Goal: Task Accomplishment & Management: Complete application form

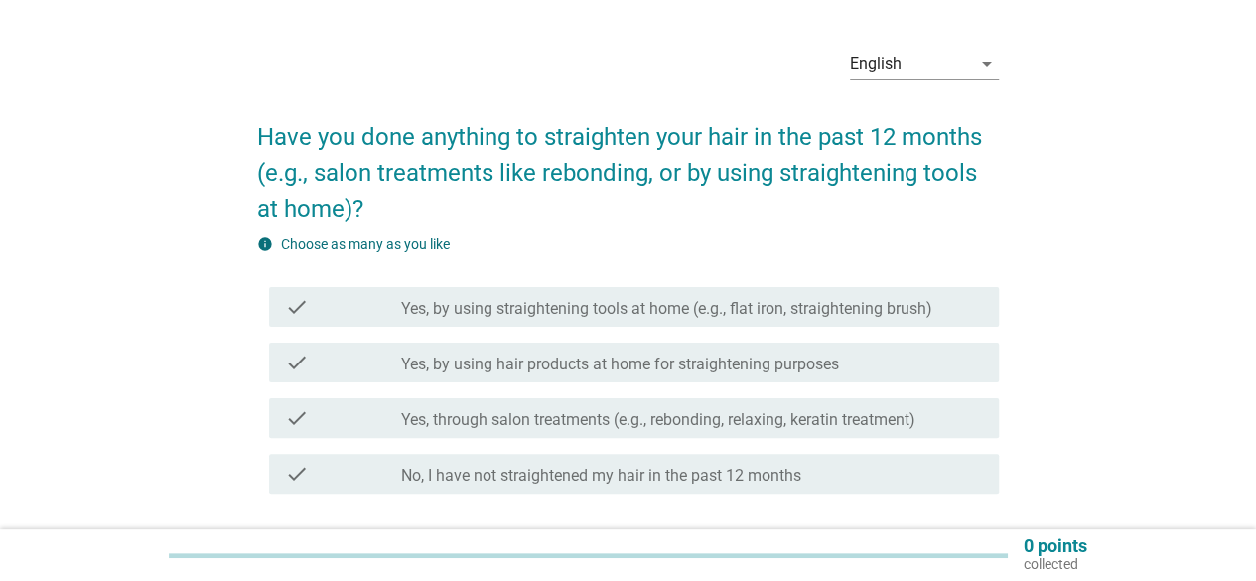
scroll to position [99, 0]
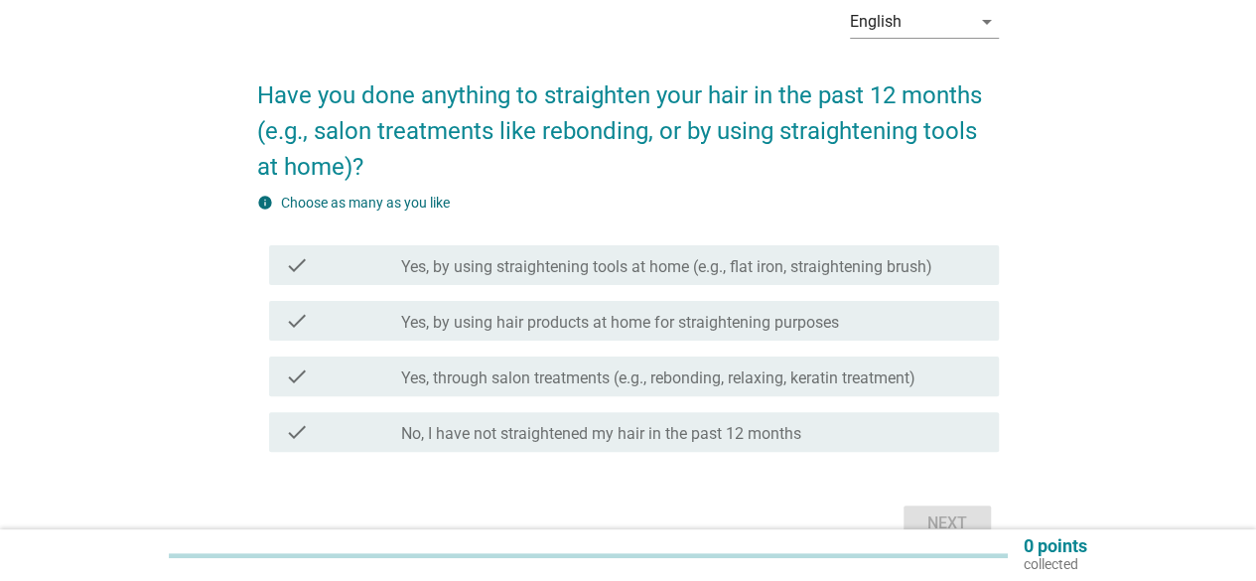
click at [798, 278] on div "check check_box_outline_blank Yes, by using straightening tools at home (e.g., …" at bounding box center [634, 265] width 730 height 40
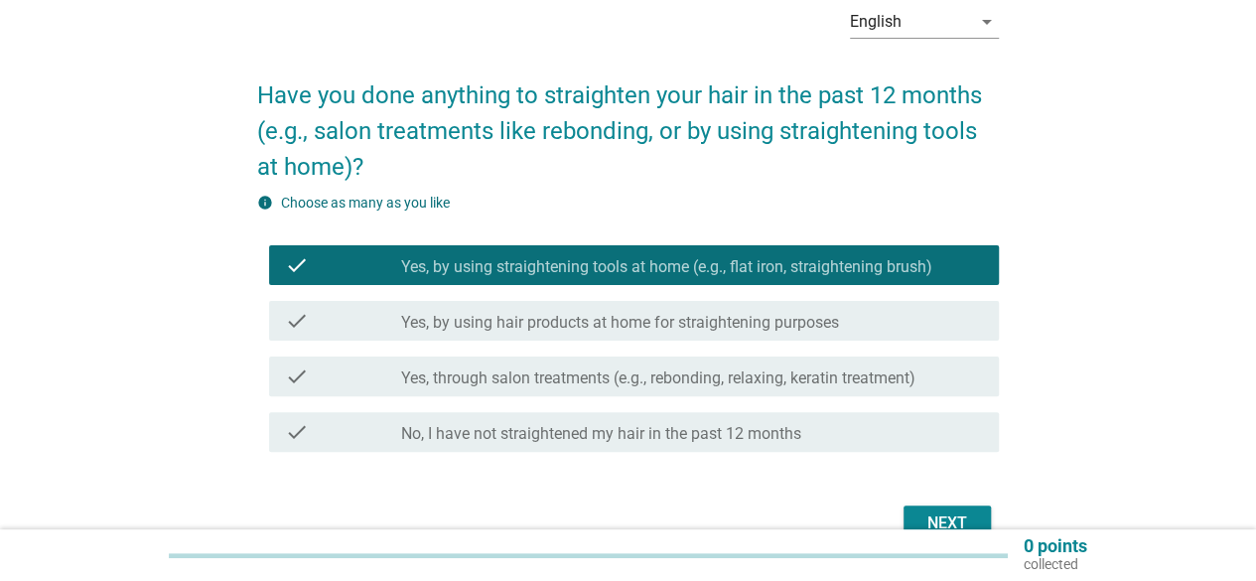
scroll to position [199, 0]
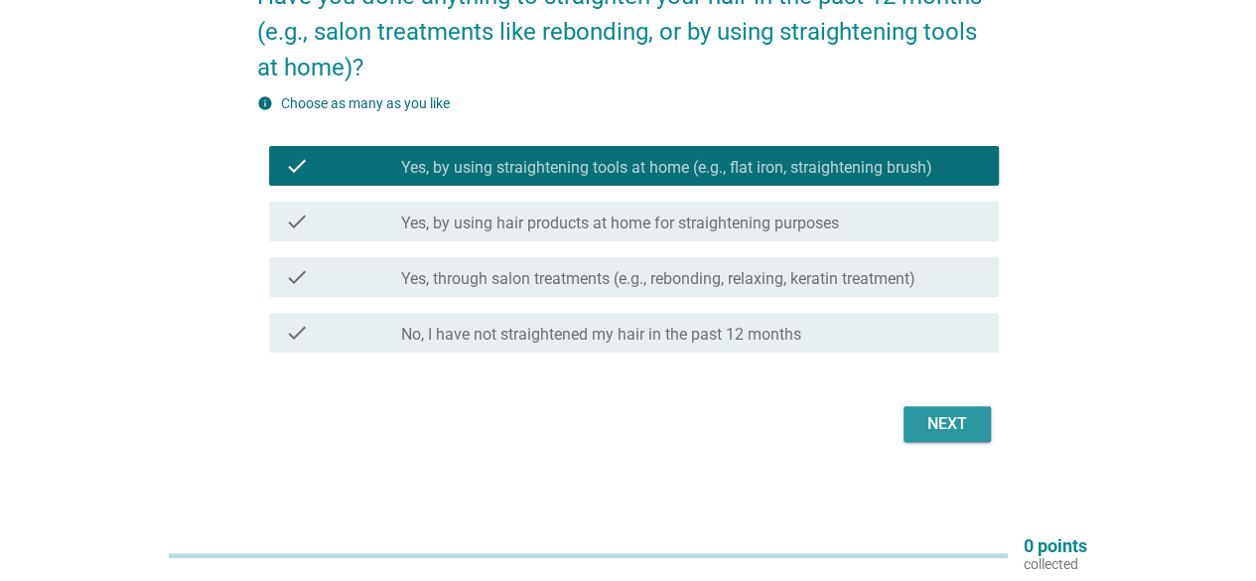
click at [949, 424] on div "Next" at bounding box center [947, 424] width 56 height 24
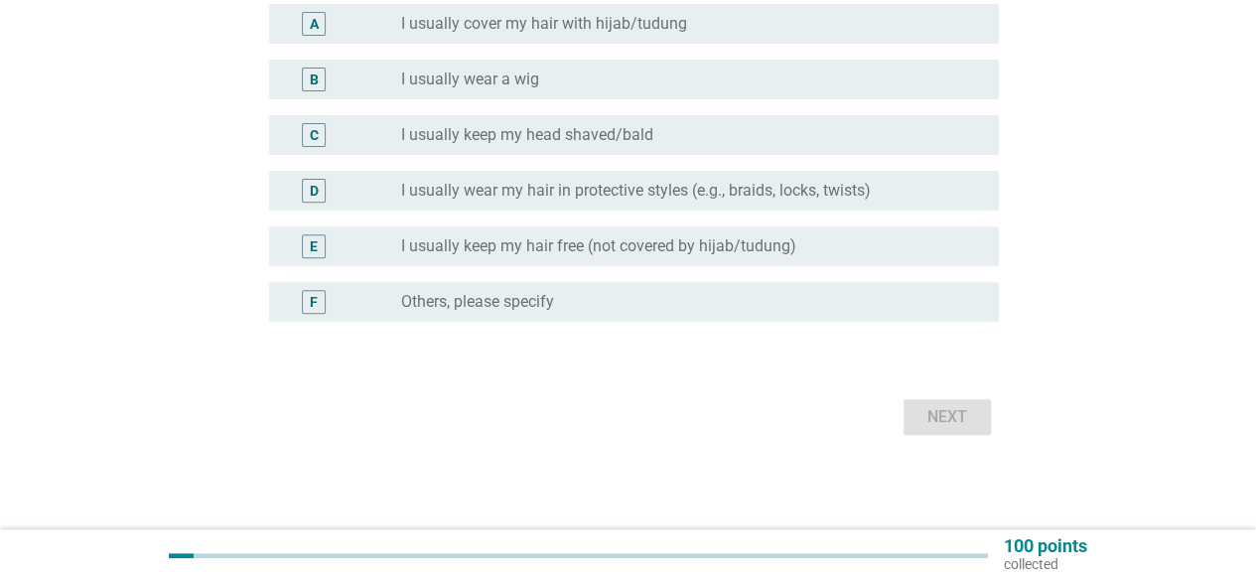
scroll to position [276, 0]
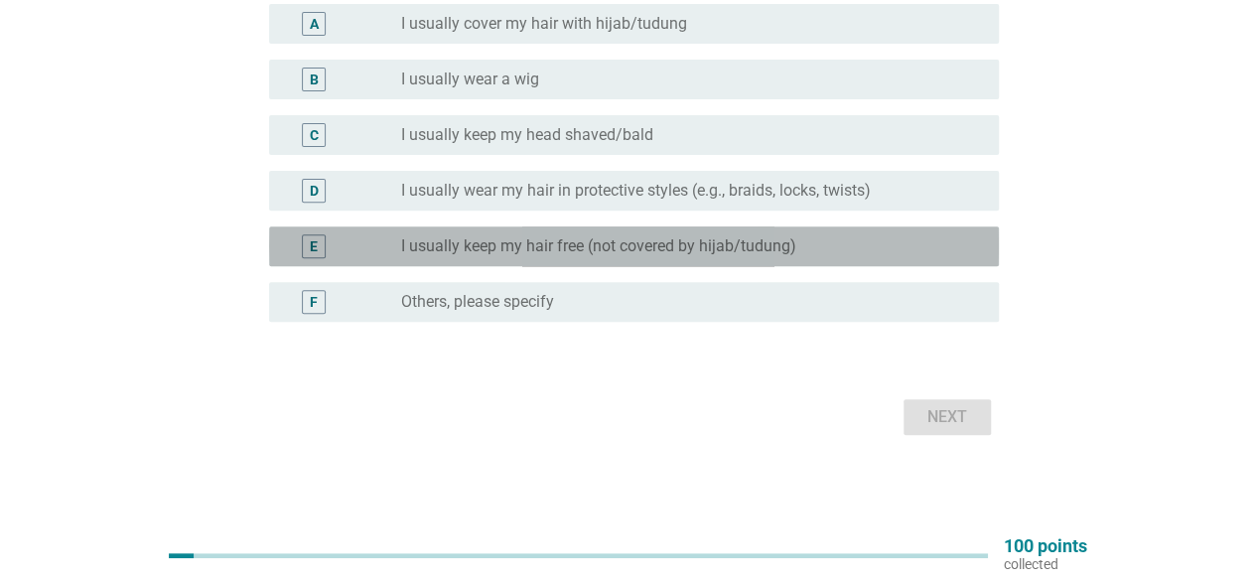
click at [884, 238] on div "radio_button_unchecked I usually keep my hair free (not covered by hijab/tudung)" at bounding box center [684, 246] width 566 height 20
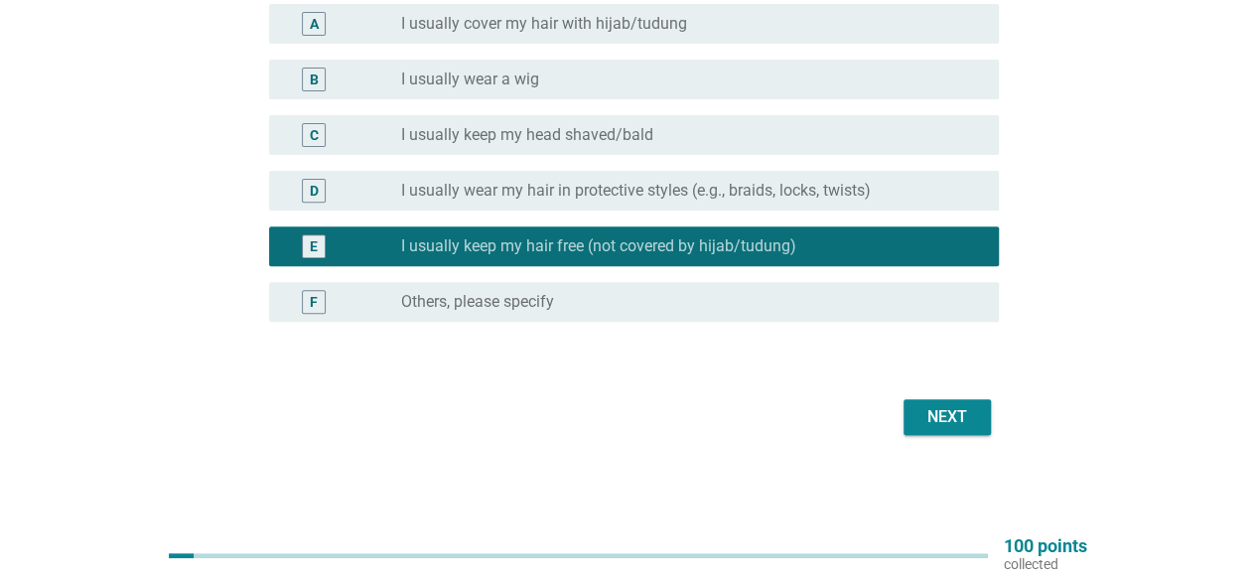
click at [971, 416] on div "Next" at bounding box center [947, 417] width 56 height 24
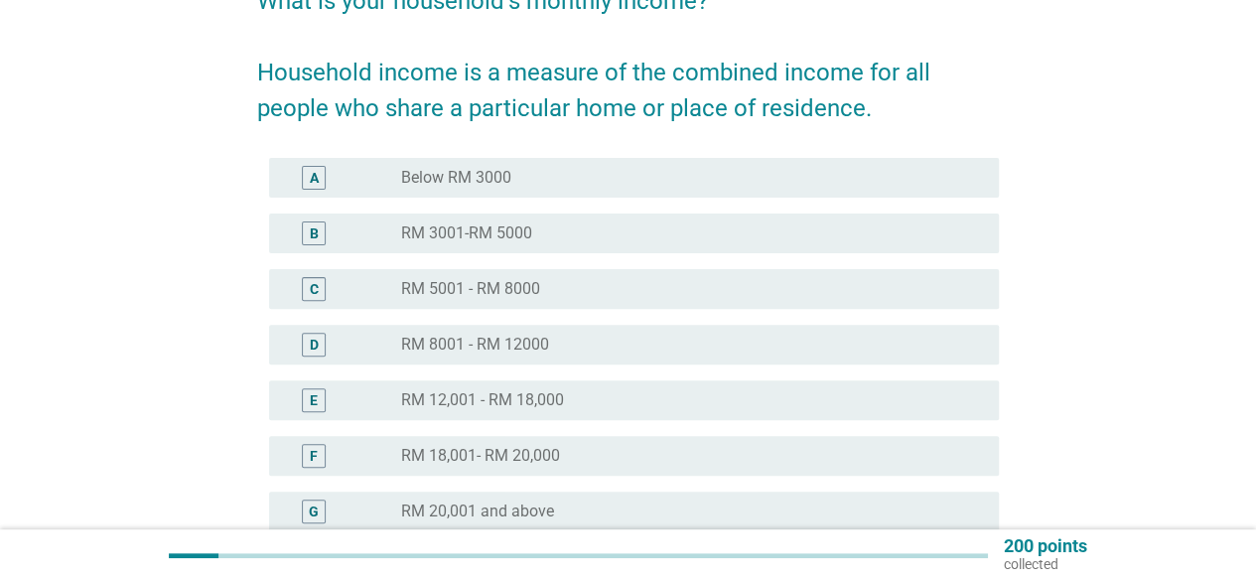
scroll to position [199, 0]
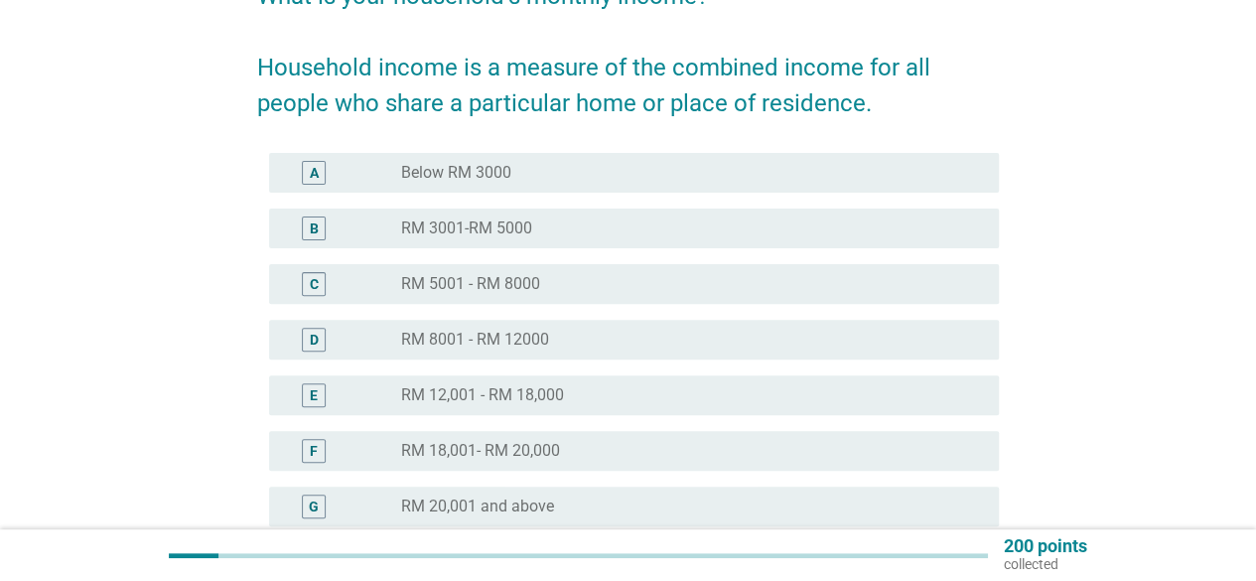
click at [718, 335] on div "radio_button_unchecked RM 8001 - RM 12000" at bounding box center [684, 340] width 566 height 20
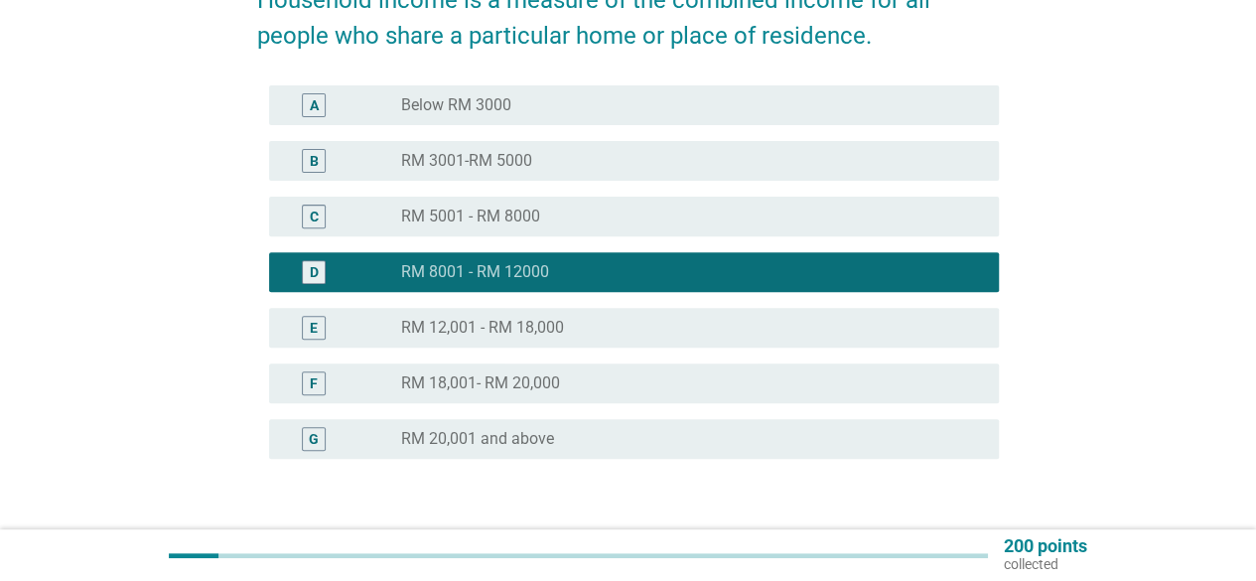
scroll to position [298, 0]
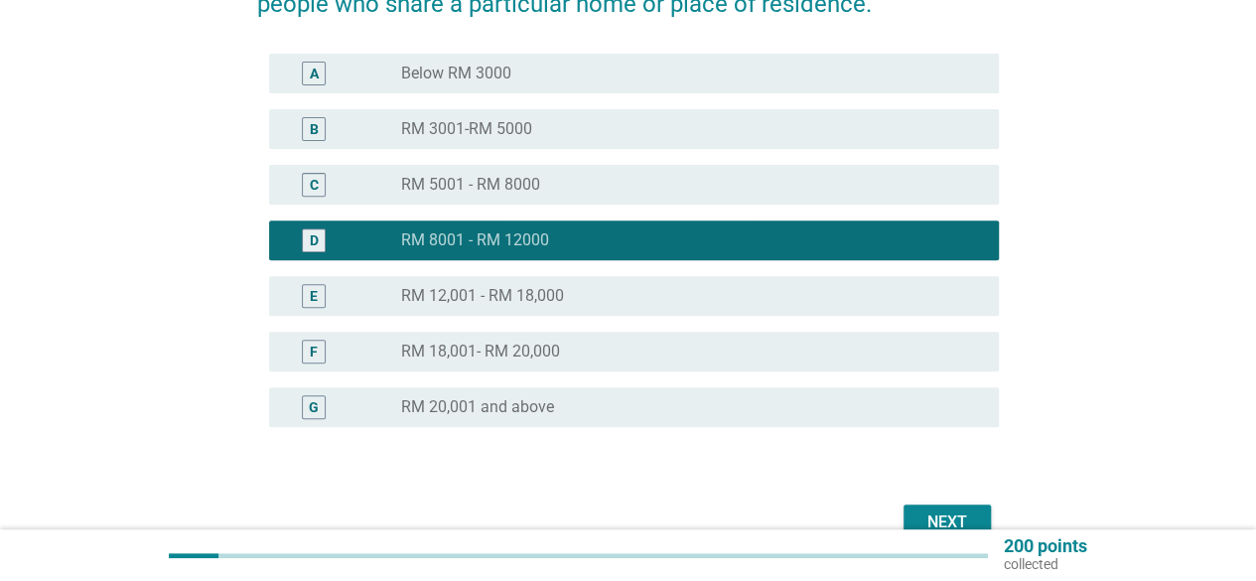
click at [953, 517] on div "Next" at bounding box center [947, 522] width 56 height 24
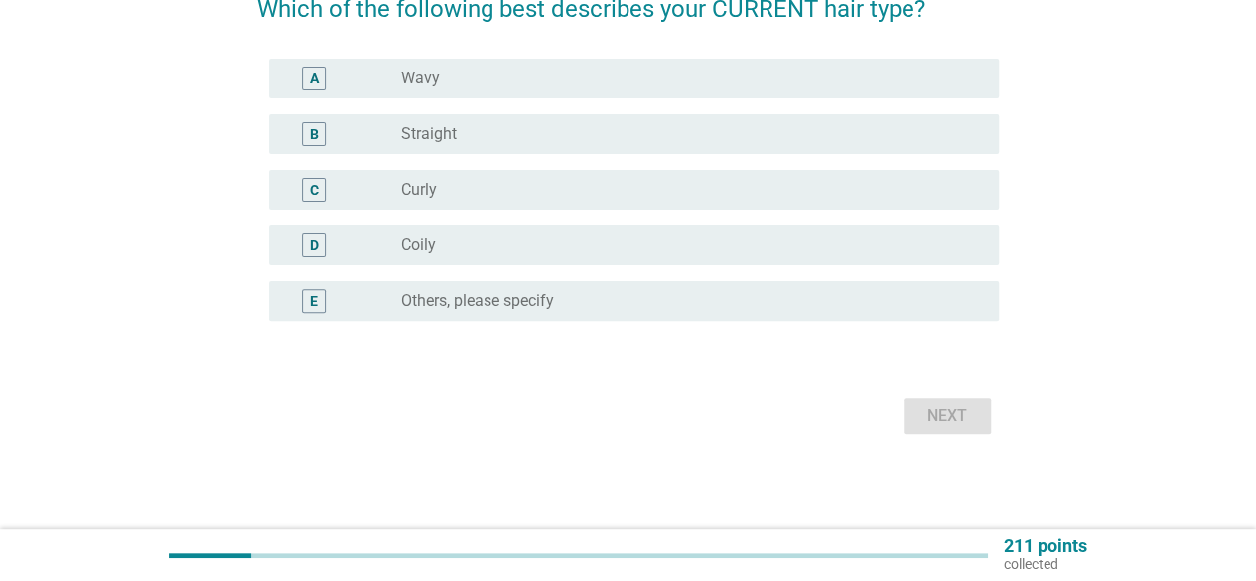
scroll to position [0, 0]
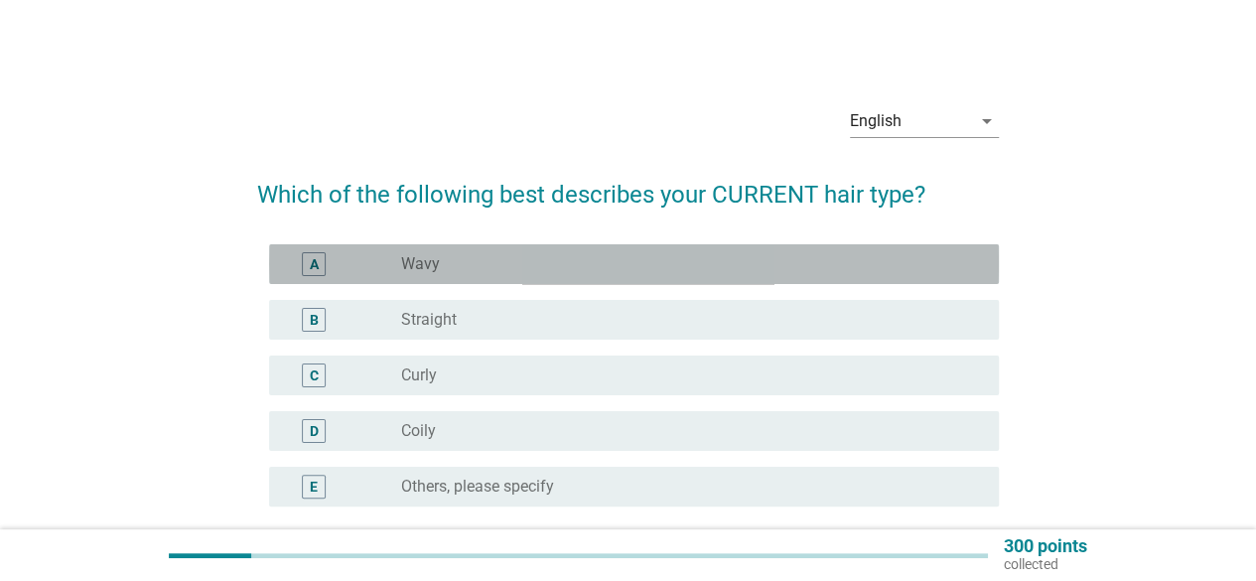
click at [733, 268] on div "radio_button_unchecked Wavy" at bounding box center [684, 264] width 566 height 20
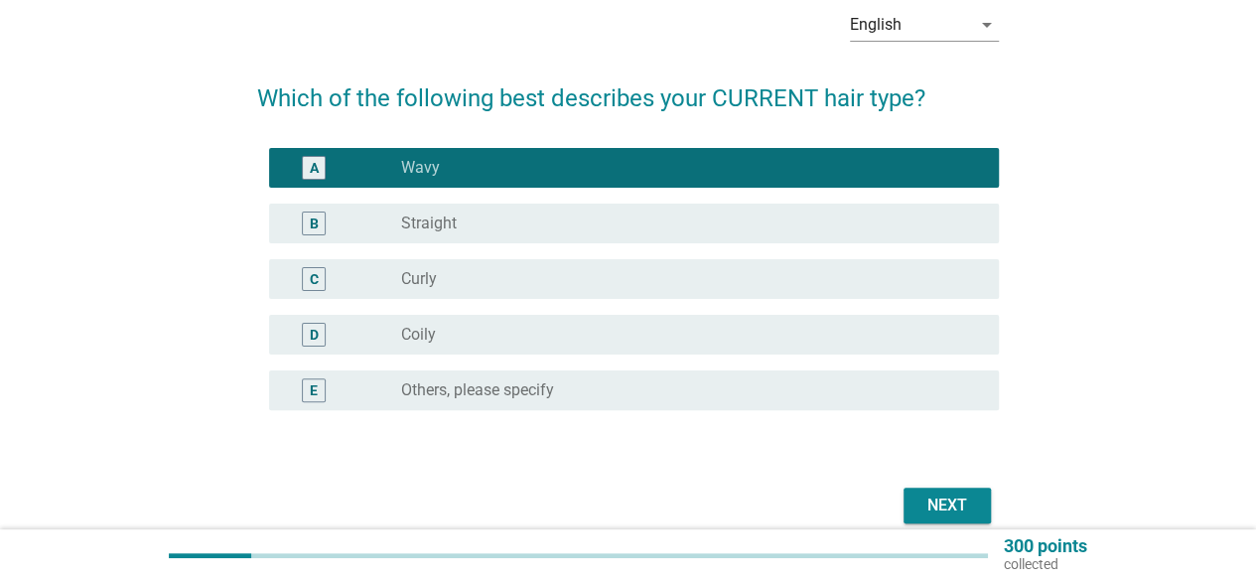
scroll to position [185, 0]
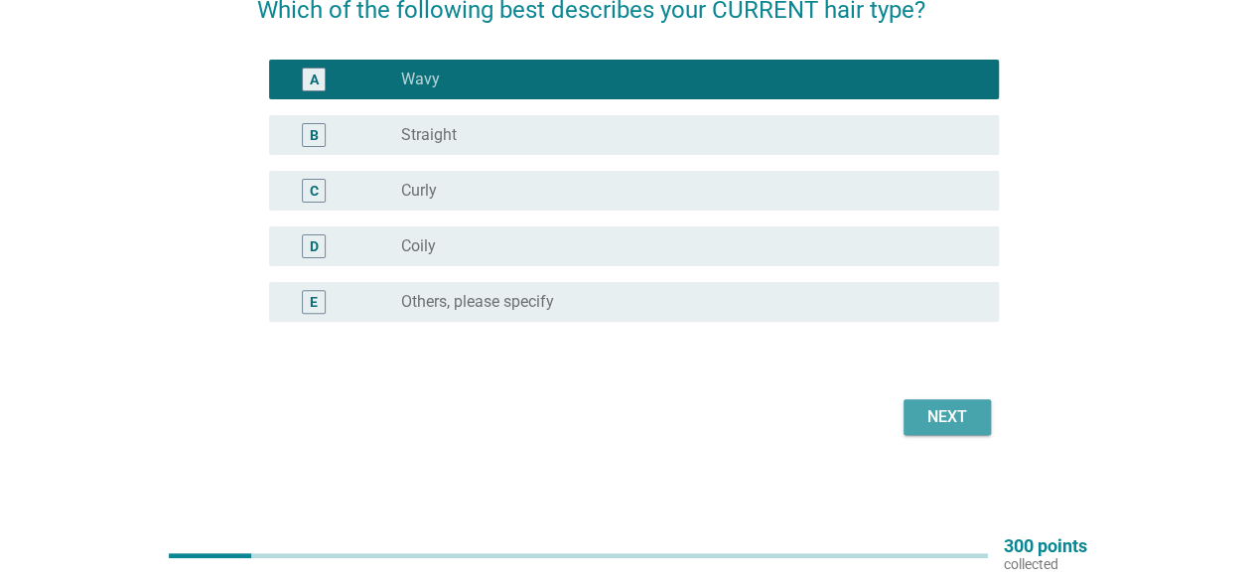
click at [966, 415] on div "Next" at bounding box center [947, 417] width 56 height 24
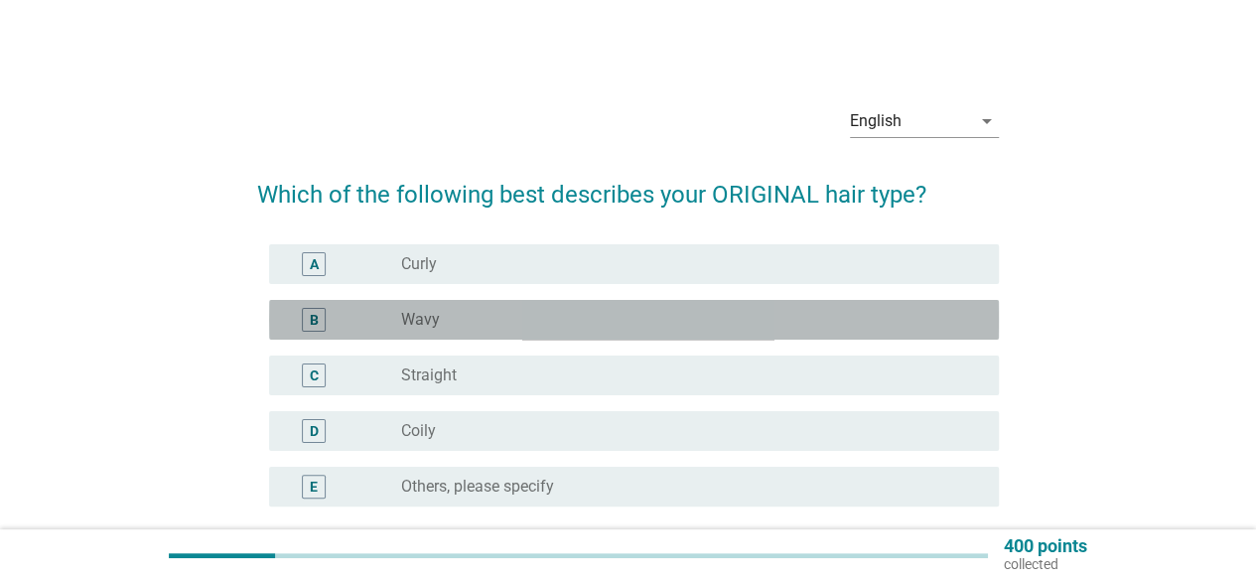
click at [709, 308] on div "radio_button_unchecked Wavy" at bounding box center [692, 320] width 582 height 24
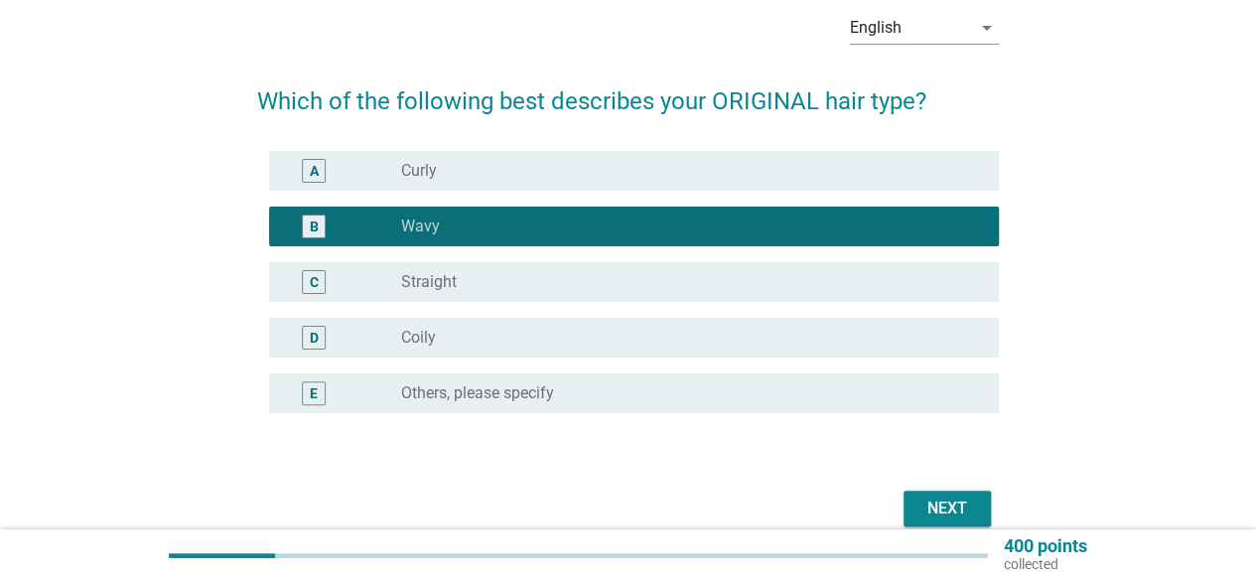
scroll to position [185, 0]
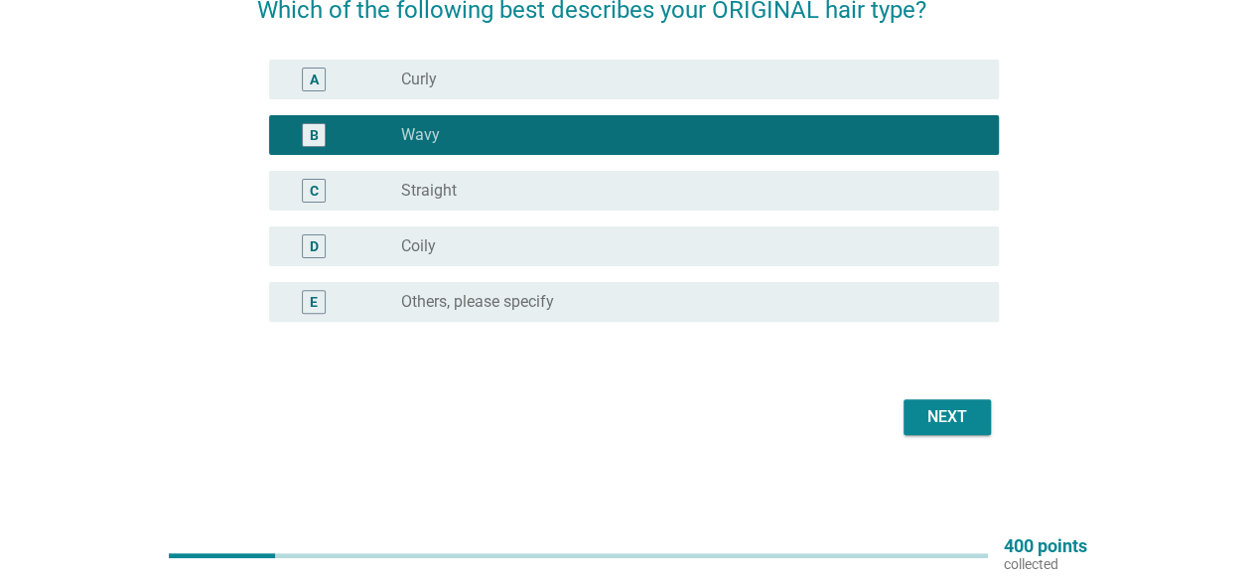
click at [953, 406] on div "Next" at bounding box center [947, 417] width 56 height 24
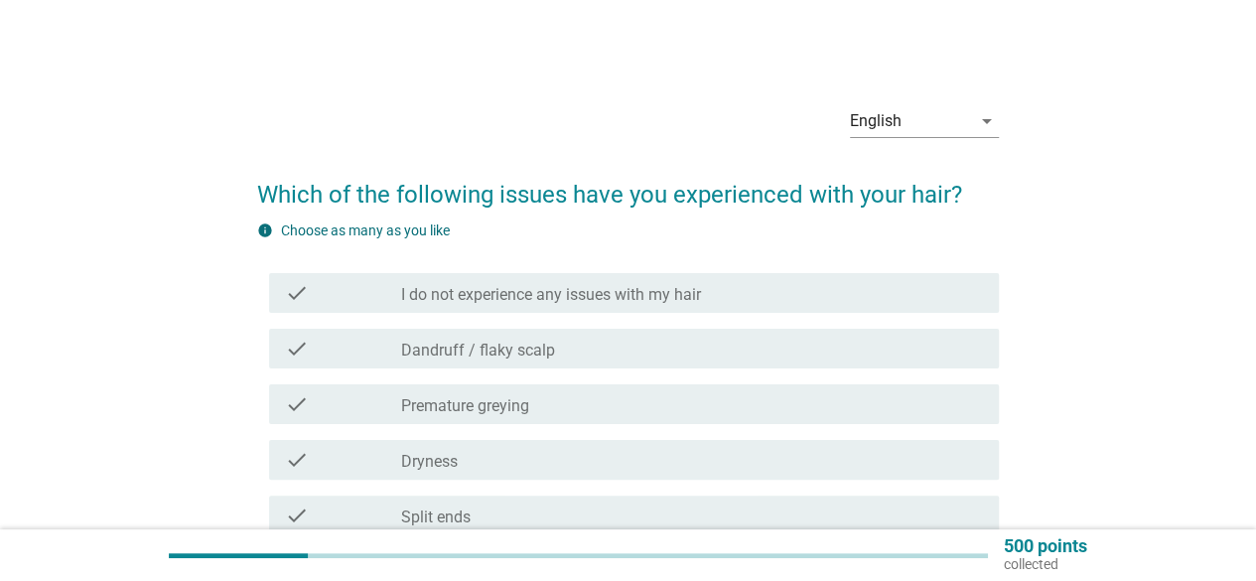
scroll to position [99, 0]
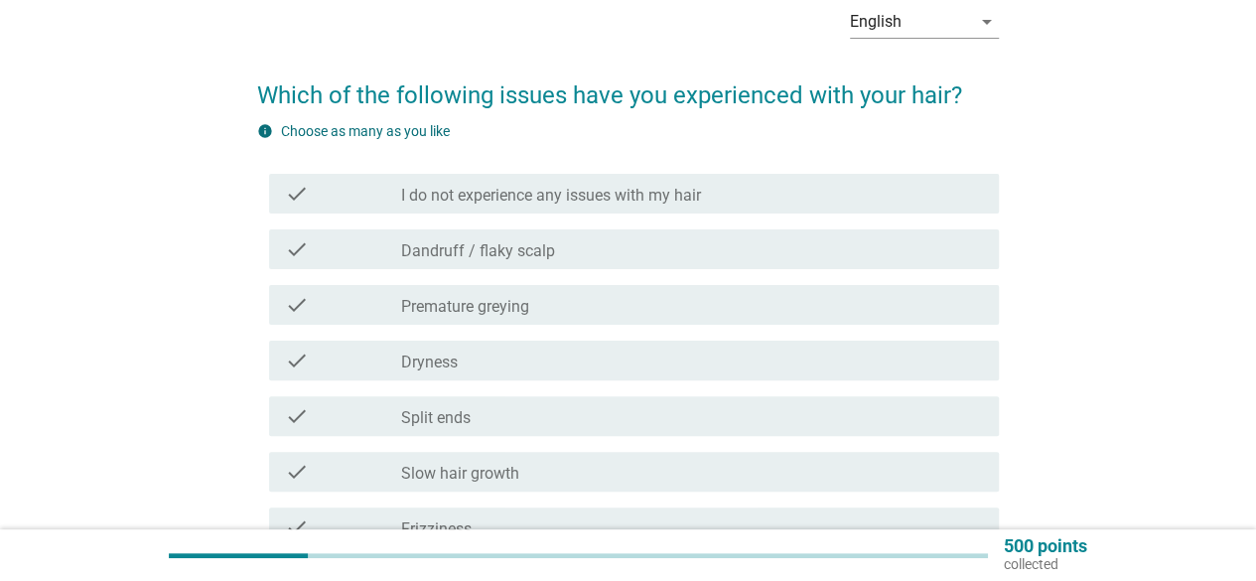
click at [610, 356] on div "check_box_outline_blank [MEDICAL_DATA]" at bounding box center [692, 361] width 582 height 24
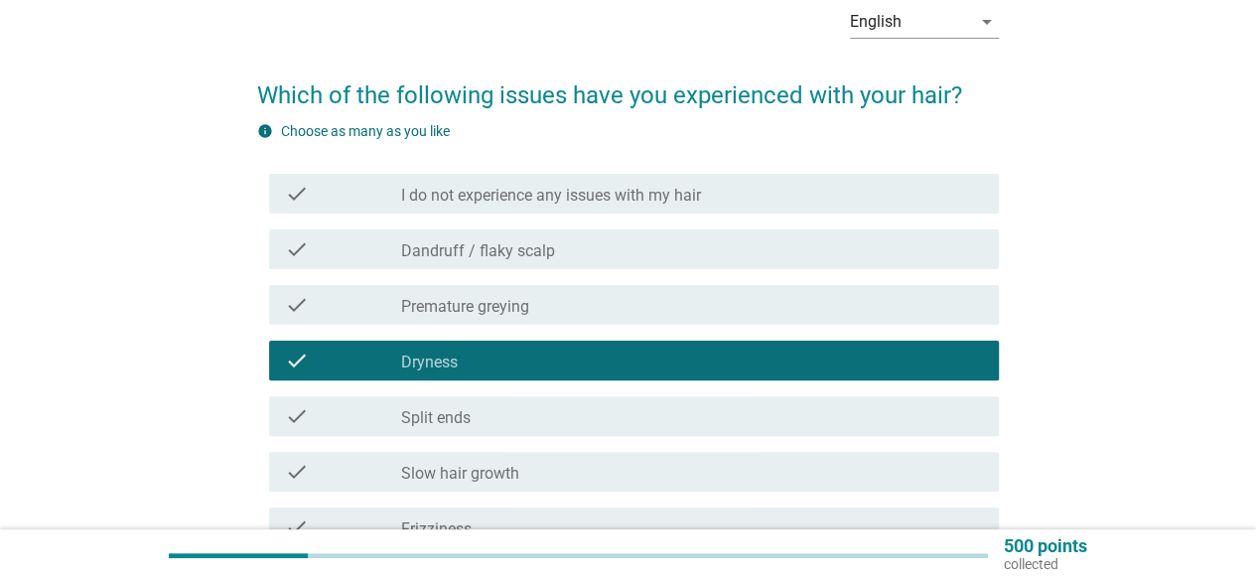
click at [598, 410] on div "check_box_outline_blank Split ends" at bounding box center [692, 416] width 582 height 24
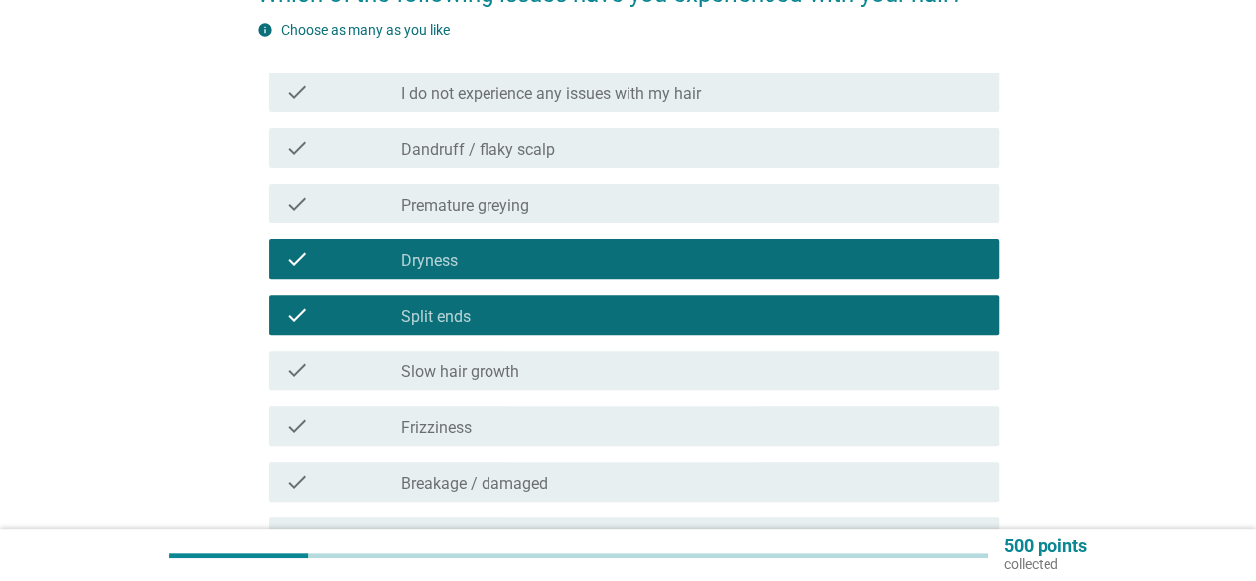
scroll to position [298, 0]
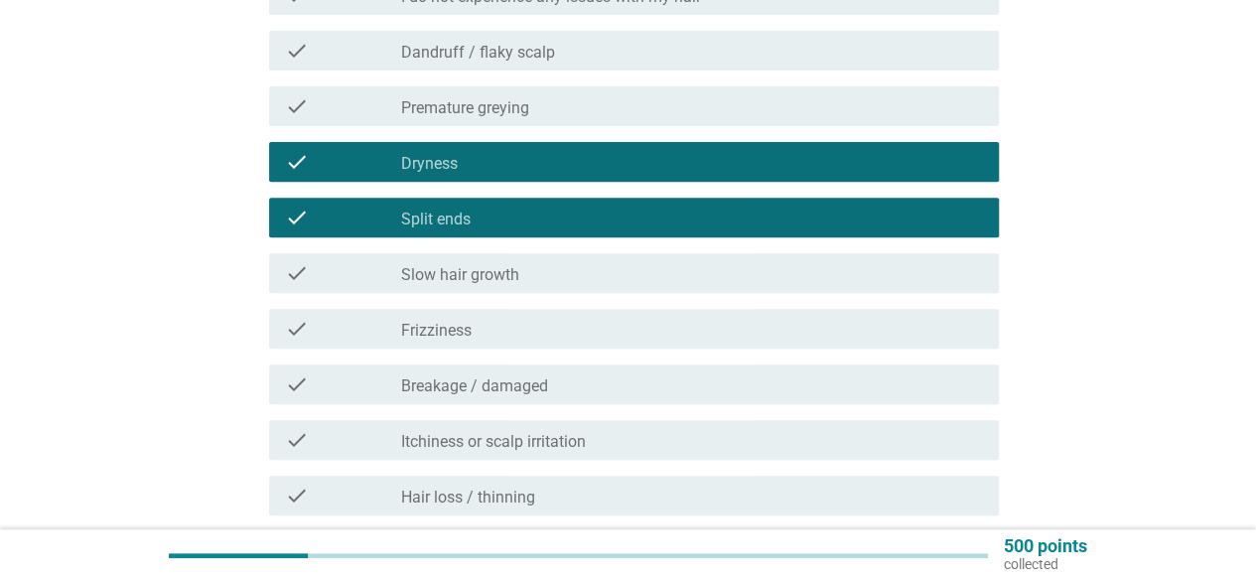
click at [592, 343] on div "check check_box_outline_blank Frizziness" at bounding box center [634, 329] width 730 height 40
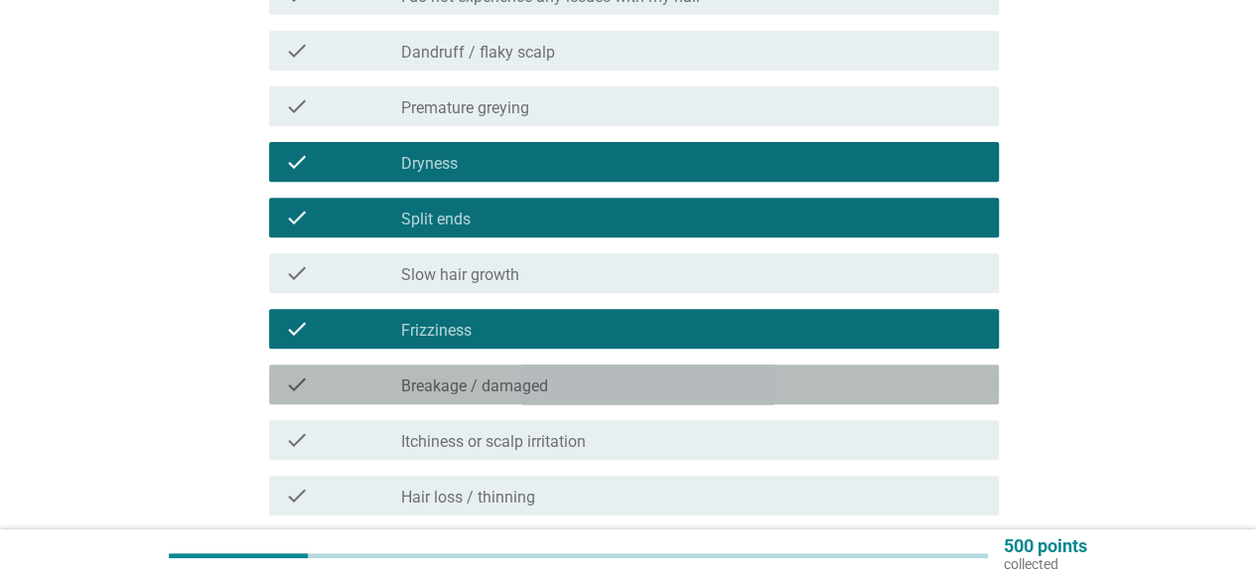
click at [592, 378] on div "check_box_outline_blank Breakage / damaged" at bounding box center [692, 384] width 582 height 24
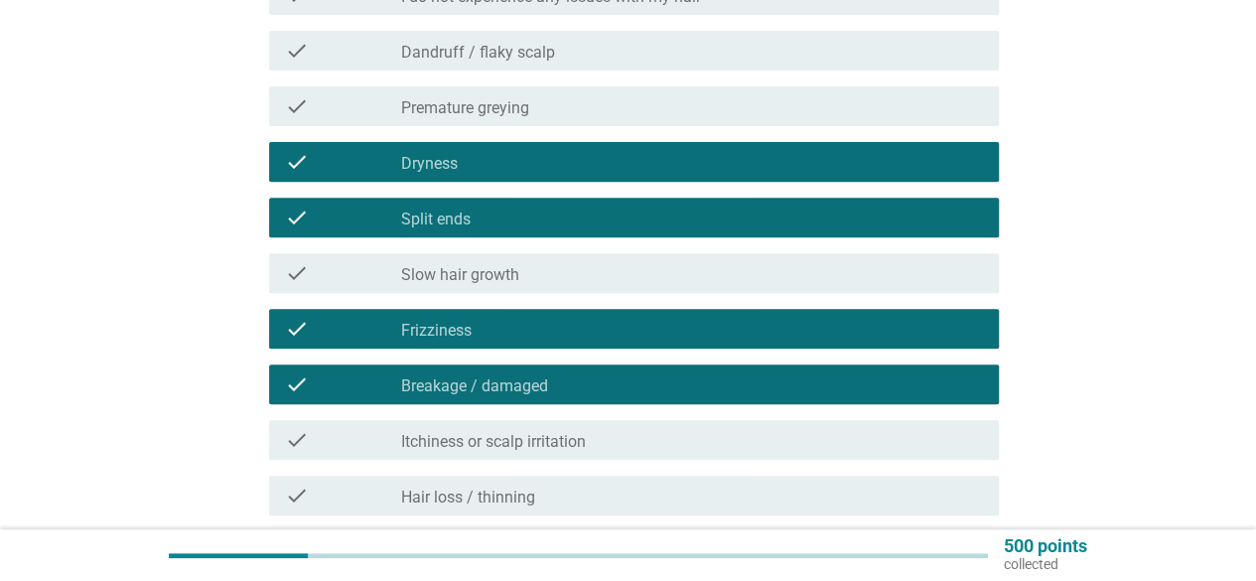
scroll to position [496, 0]
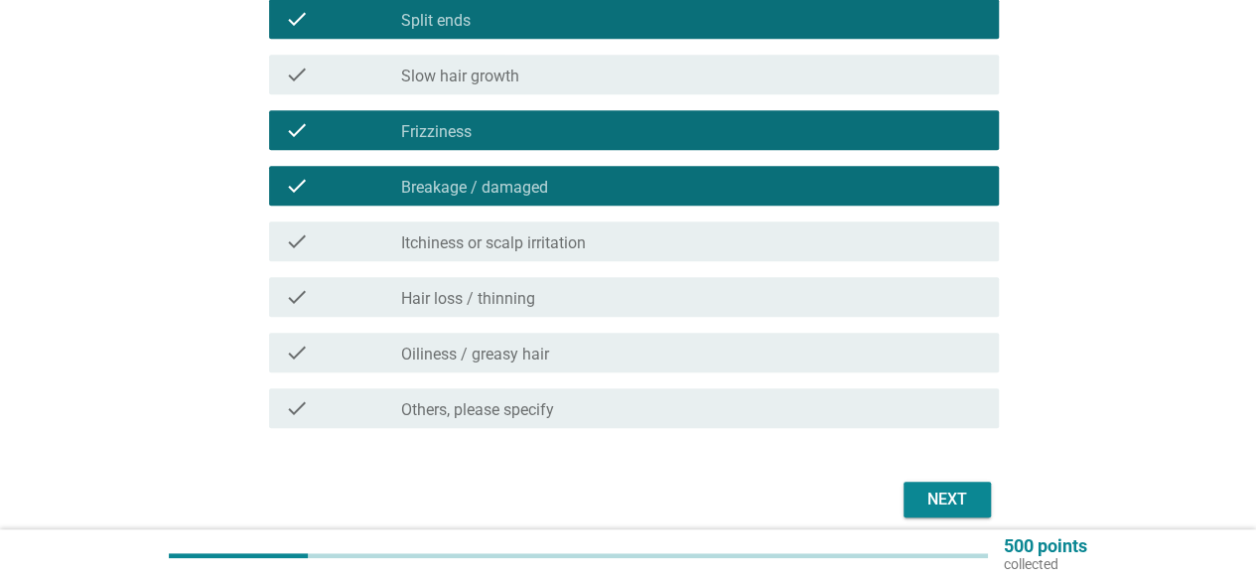
click at [965, 489] on div "Next" at bounding box center [947, 500] width 56 height 24
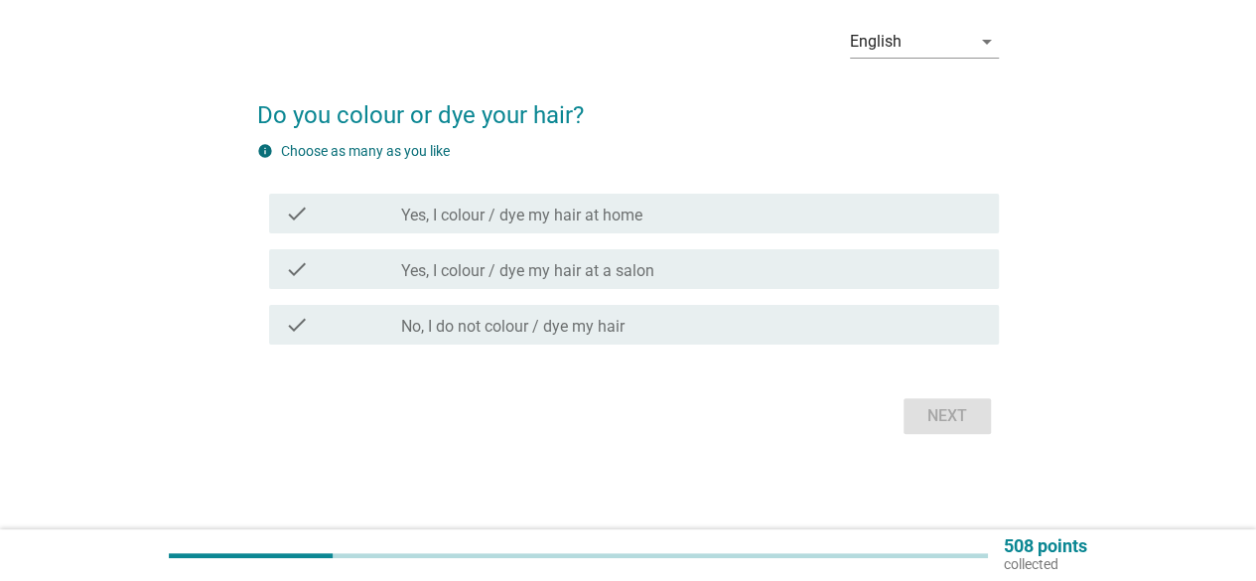
scroll to position [0, 0]
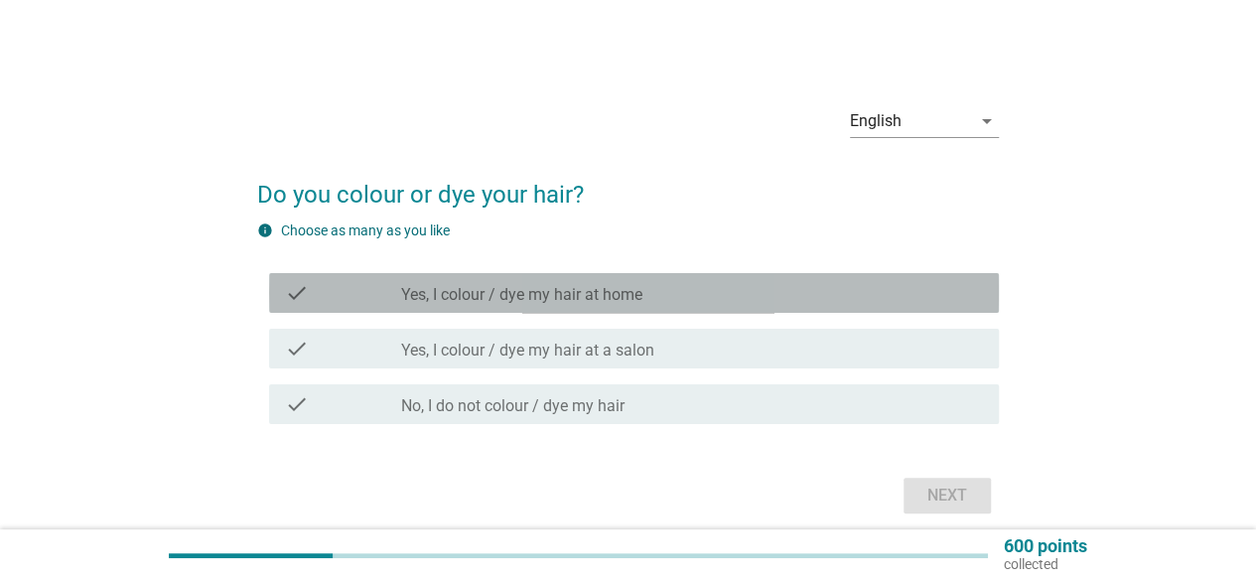
click at [623, 291] on label "Yes, I colour / dye my hair at home" at bounding box center [521, 295] width 241 height 20
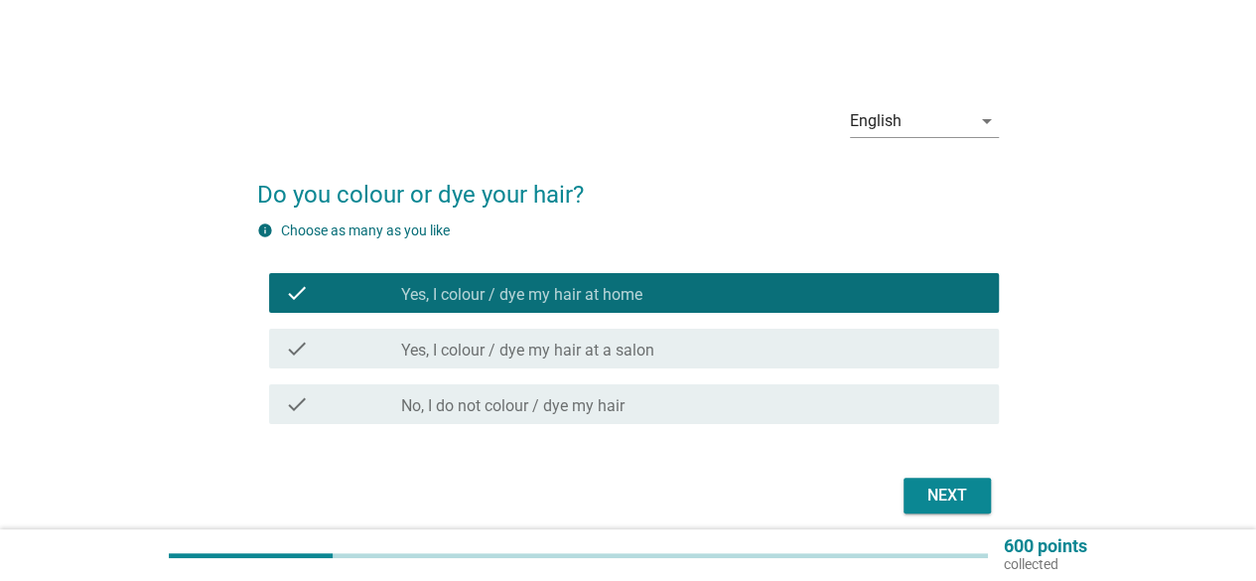
click at [951, 496] on div "Next" at bounding box center [947, 496] width 56 height 24
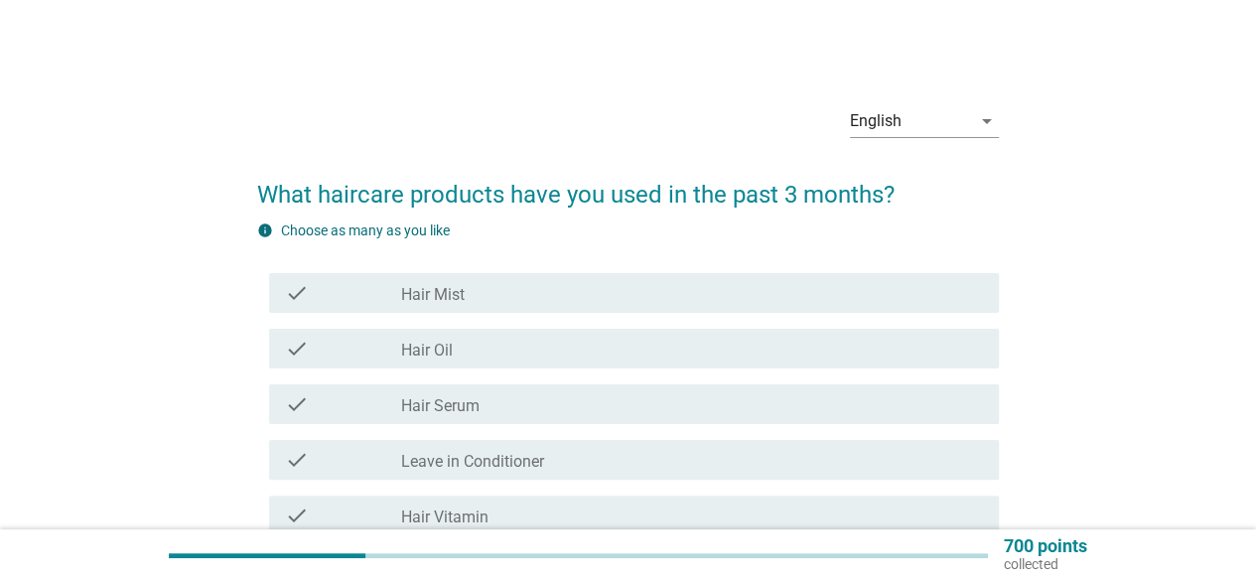
click at [521, 419] on div "check check_box_outline_blank Hair Serum" at bounding box center [634, 404] width 730 height 40
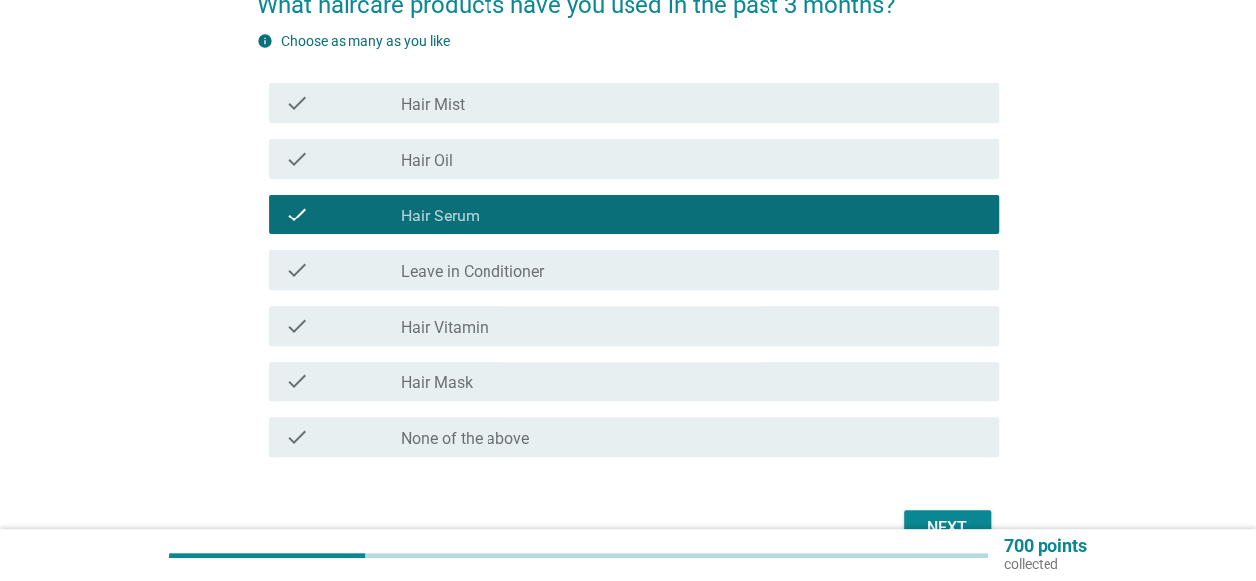
scroll to position [199, 0]
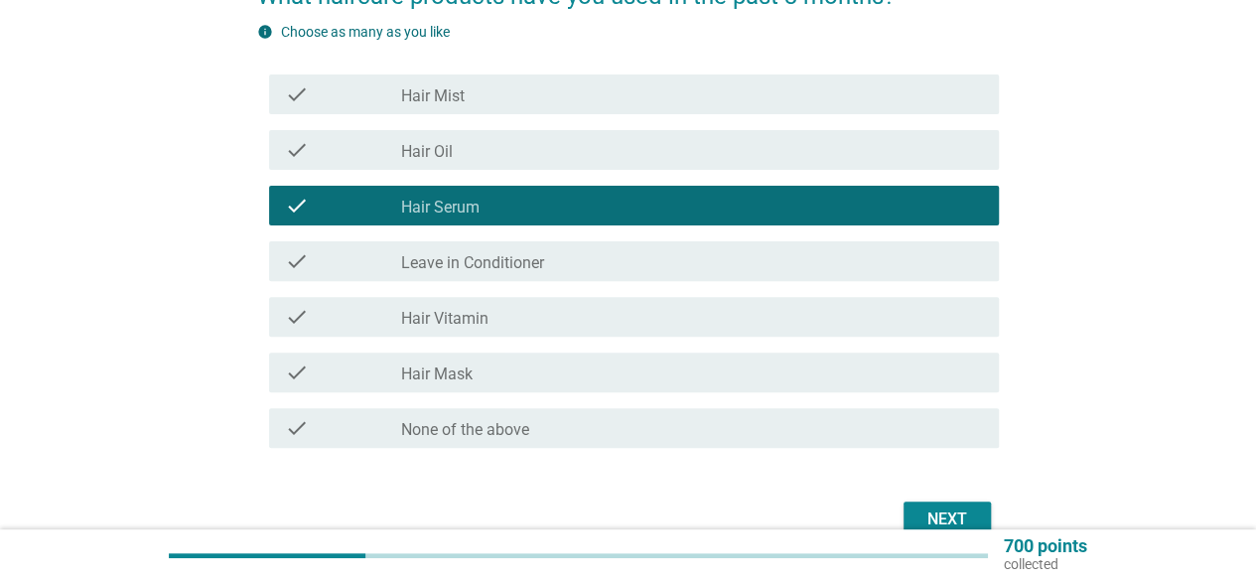
click at [624, 262] on div "check_box_outline_blank Leave in Conditioner" at bounding box center [692, 261] width 582 height 24
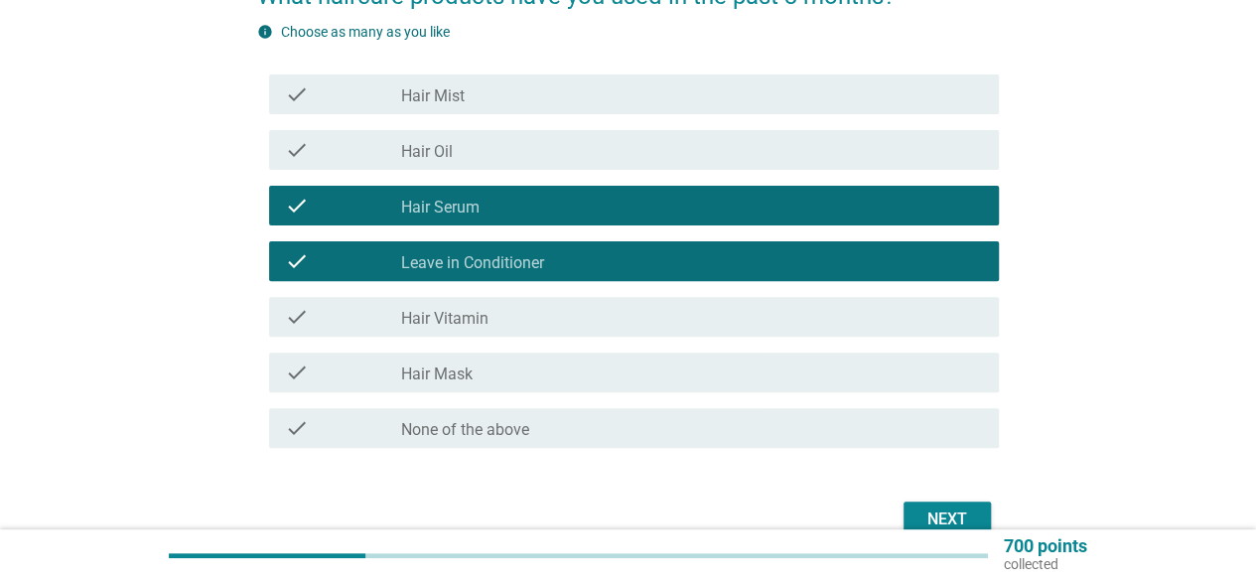
click at [957, 507] on div "Next" at bounding box center [947, 519] width 56 height 24
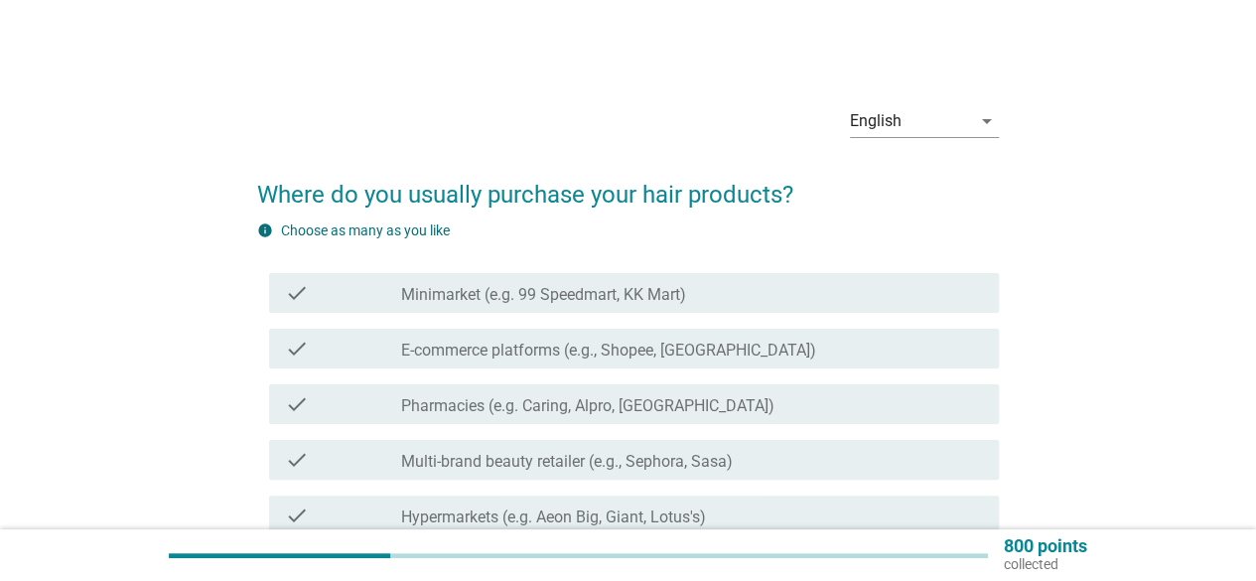
click at [699, 347] on label "E-commerce platforms (e.g., Shopee, [GEOGRAPHIC_DATA])" at bounding box center [608, 351] width 415 height 20
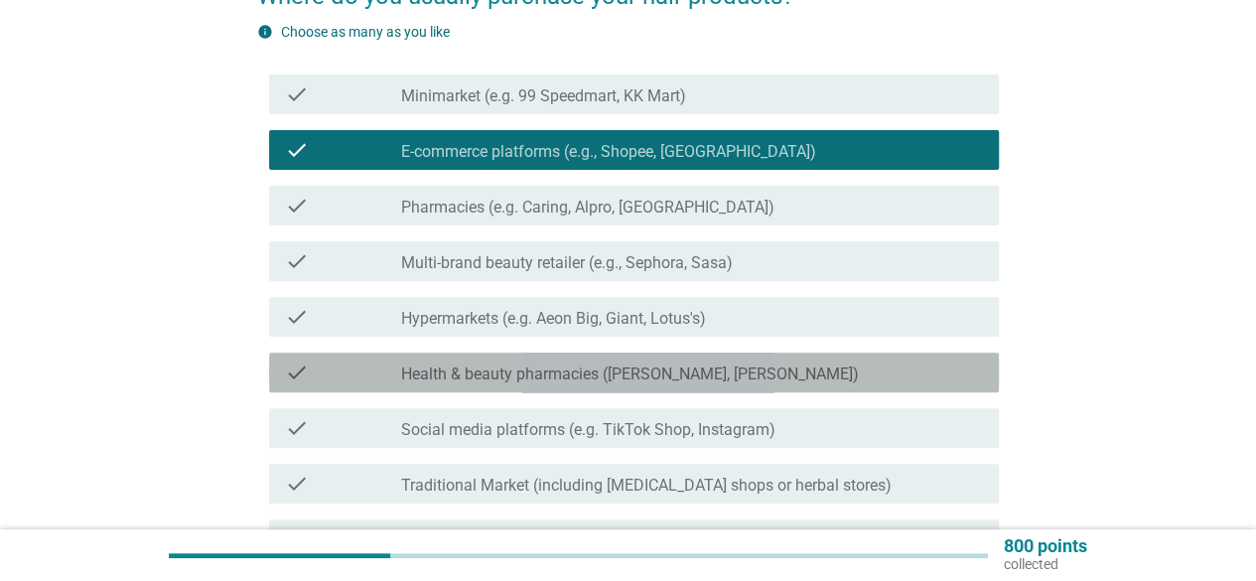
click at [699, 356] on div "check check_box_outline_blank Health & beauty pharmacies (e.g. Guardian, Watson…" at bounding box center [634, 372] width 730 height 40
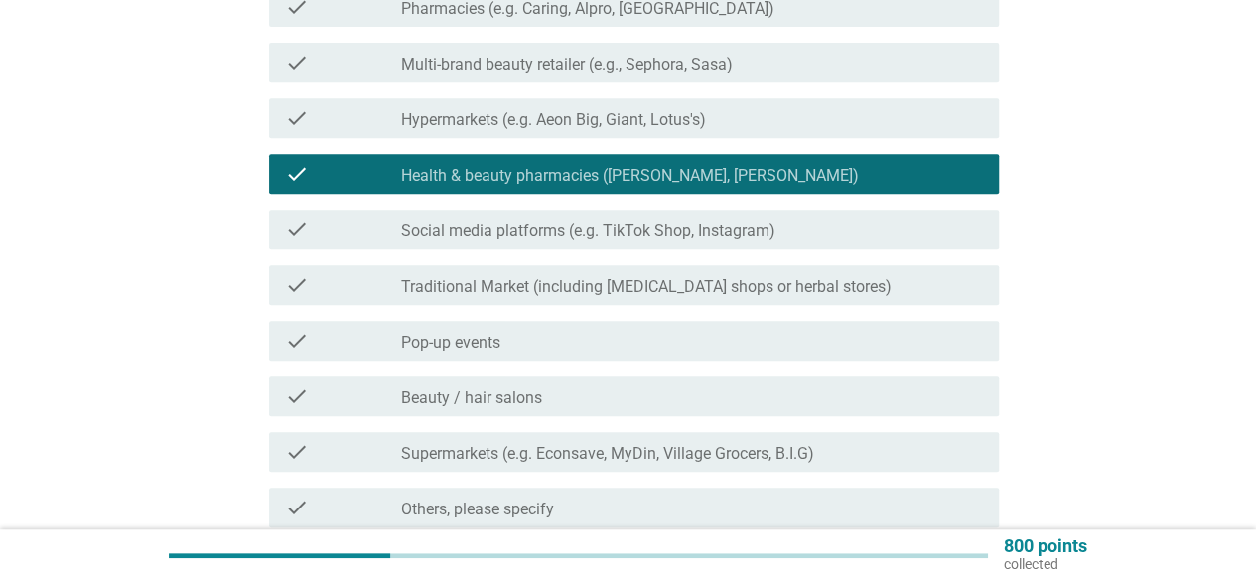
scroll to position [496, 0]
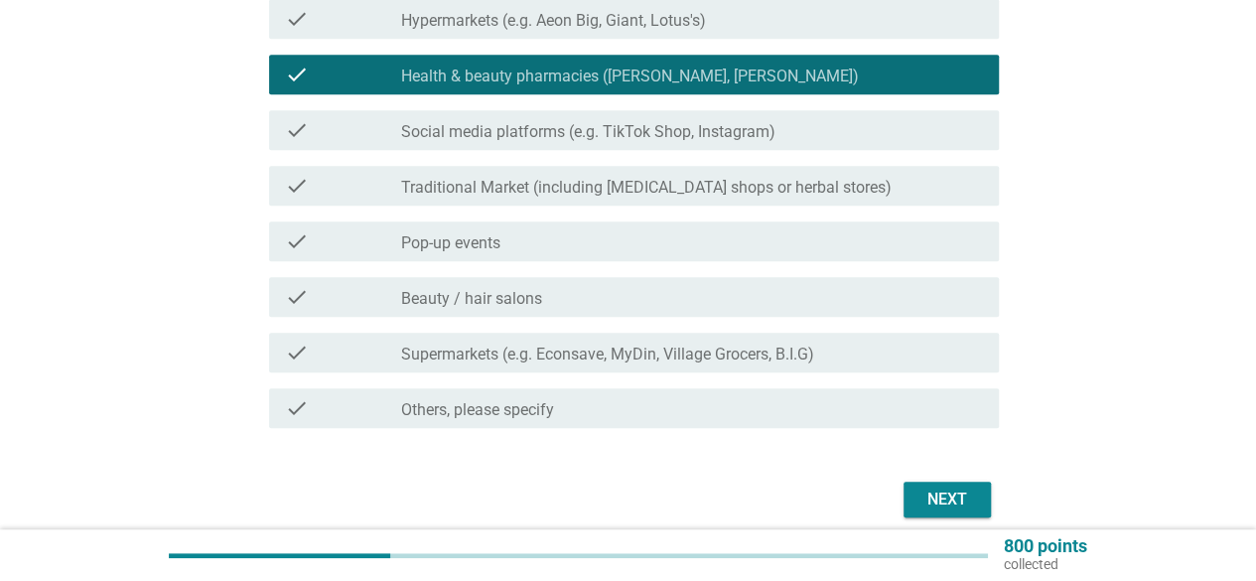
click at [949, 486] on button "Next" at bounding box center [947, 500] width 87 height 36
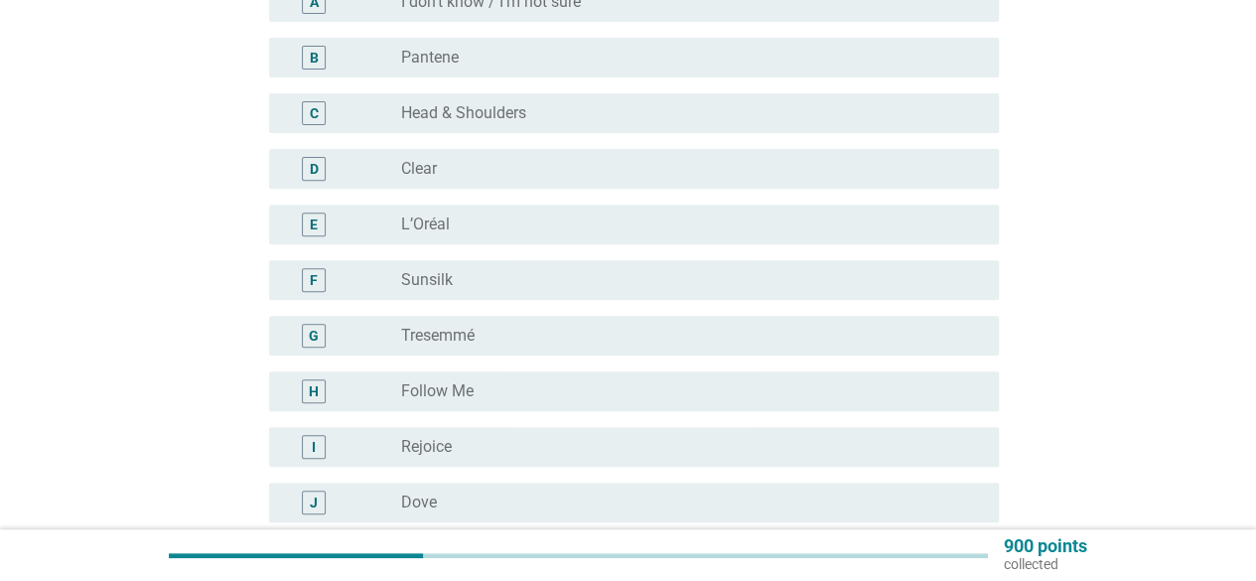
scroll to position [397, 0]
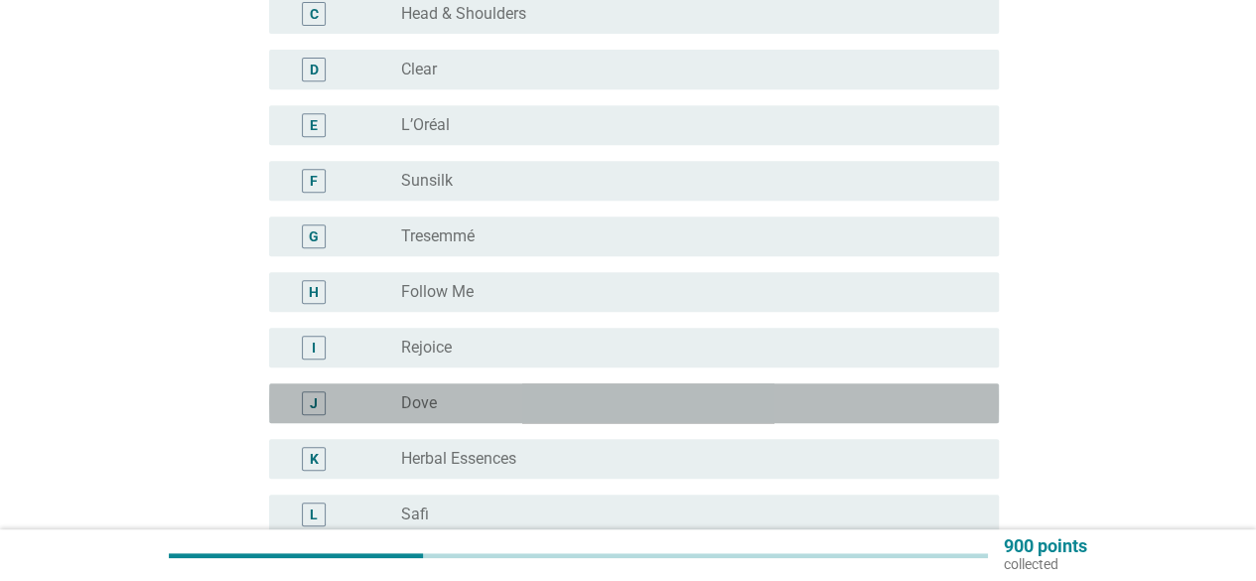
click at [907, 390] on div "J radio_button_unchecked Dove" at bounding box center [634, 403] width 730 height 40
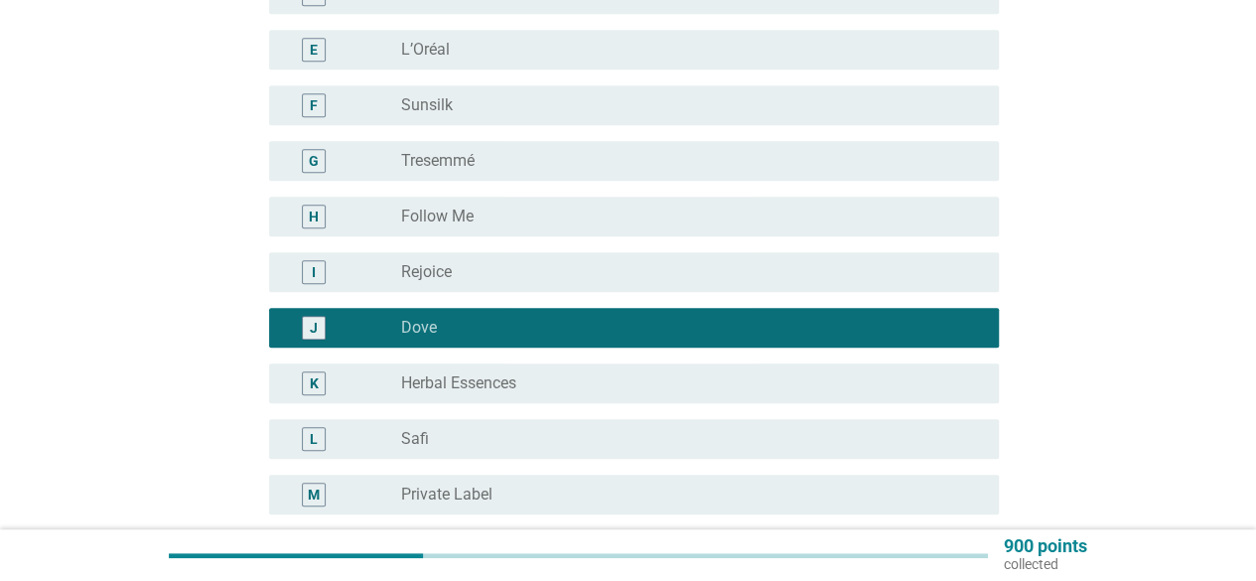
scroll to position [596, 0]
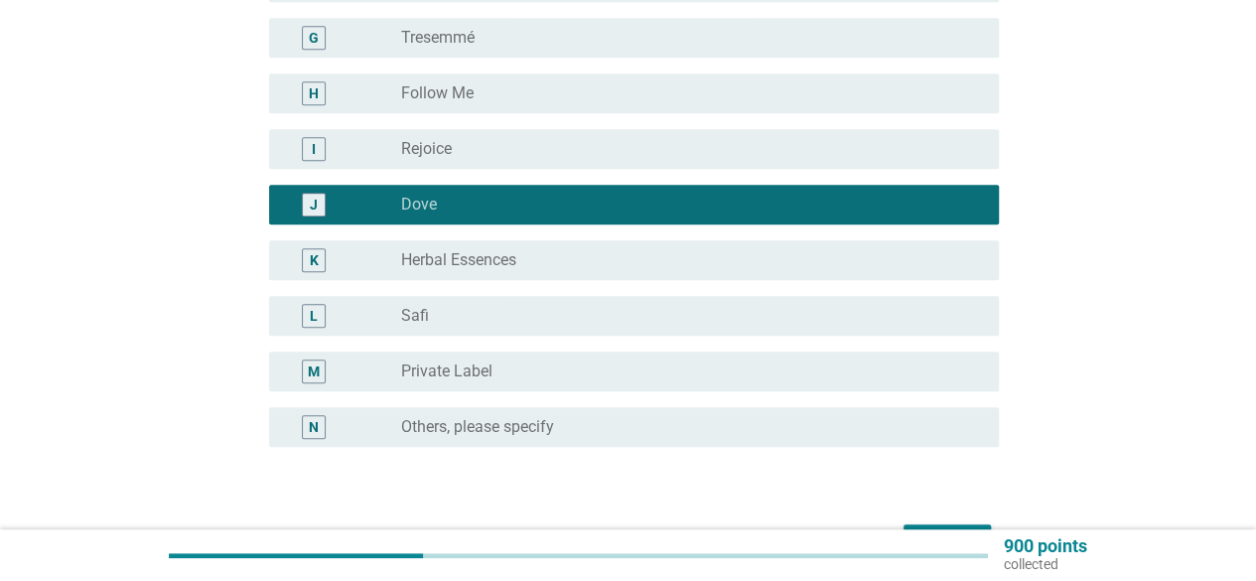
click at [686, 419] on div "radio_button_unchecked Others, please specify" at bounding box center [684, 427] width 566 height 20
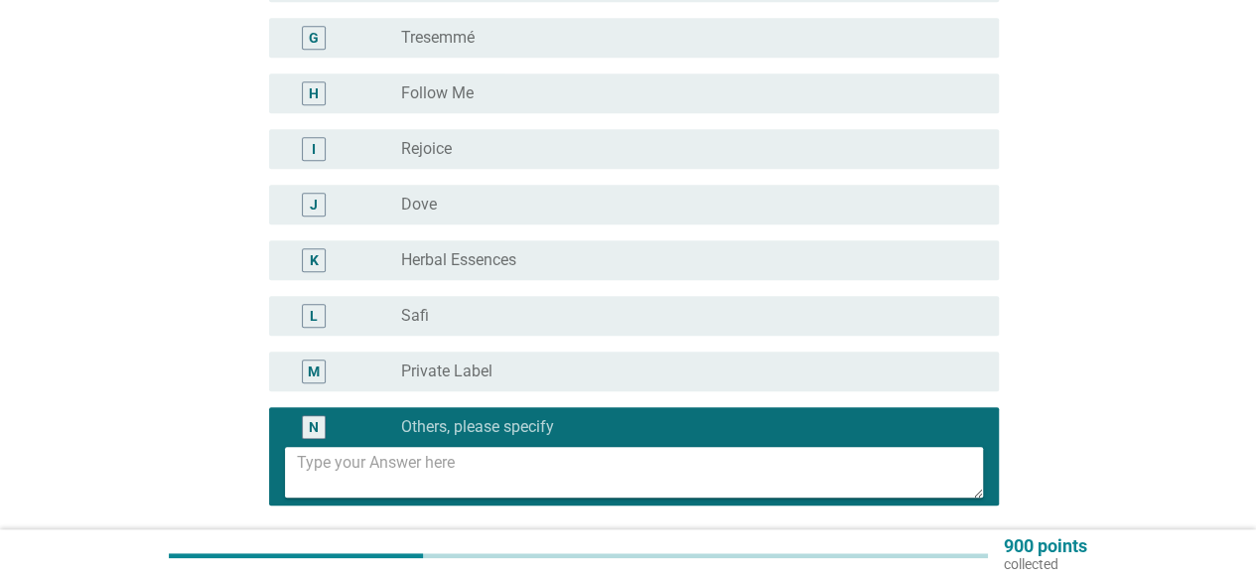
click at [601, 202] on div "radio_button_unchecked Dove" at bounding box center [684, 205] width 566 height 20
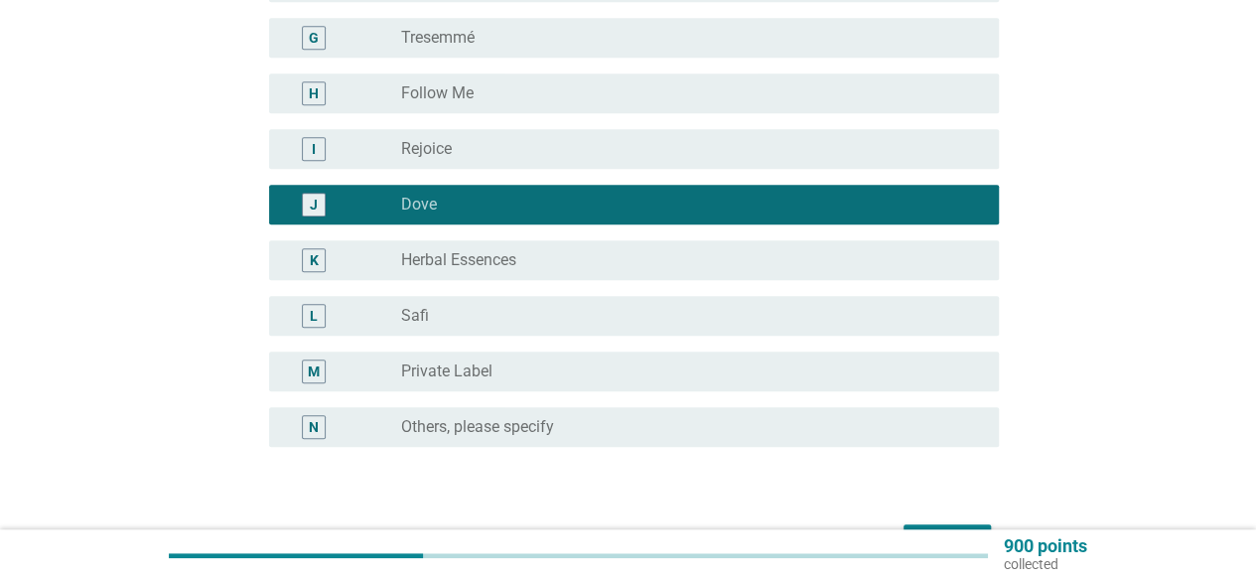
scroll to position [721, 0]
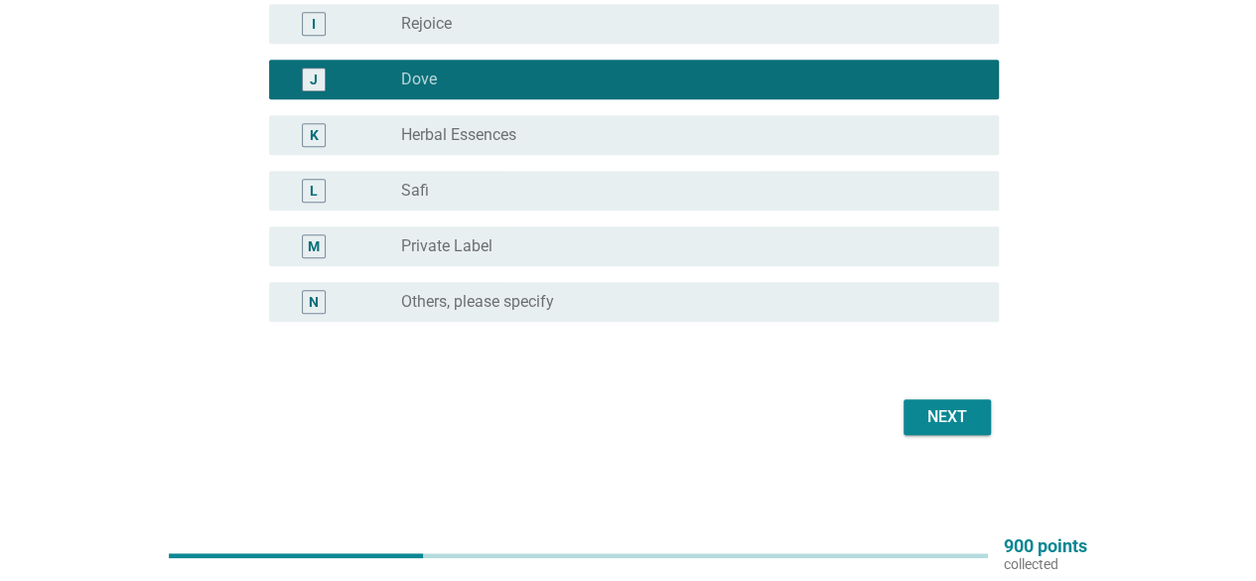
click at [959, 412] on div "Next" at bounding box center [947, 417] width 56 height 24
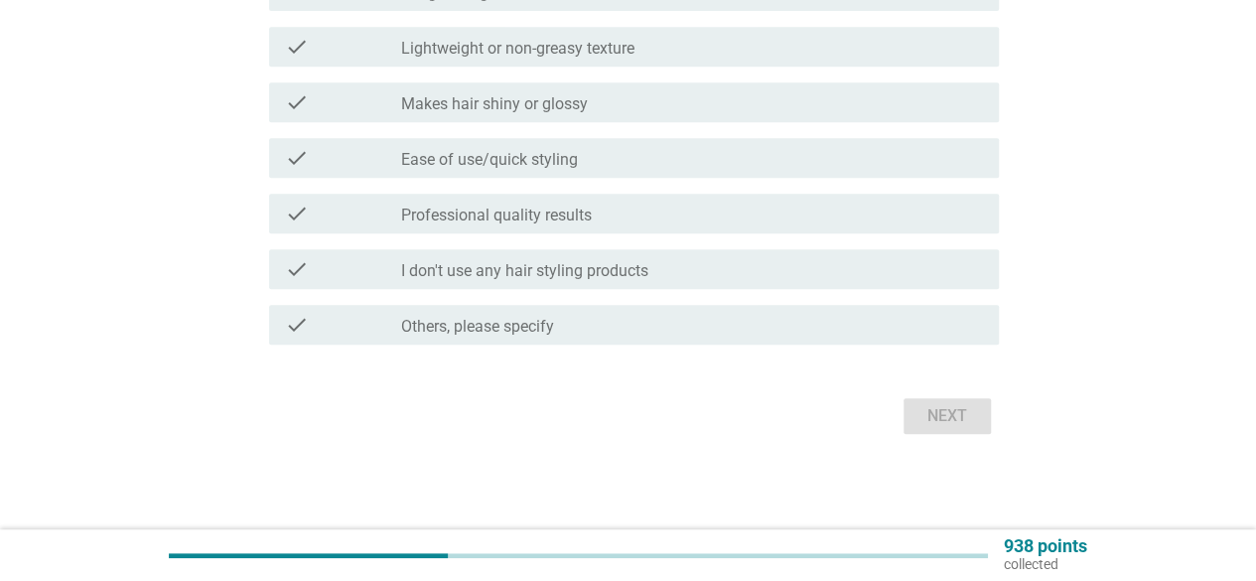
scroll to position [0, 0]
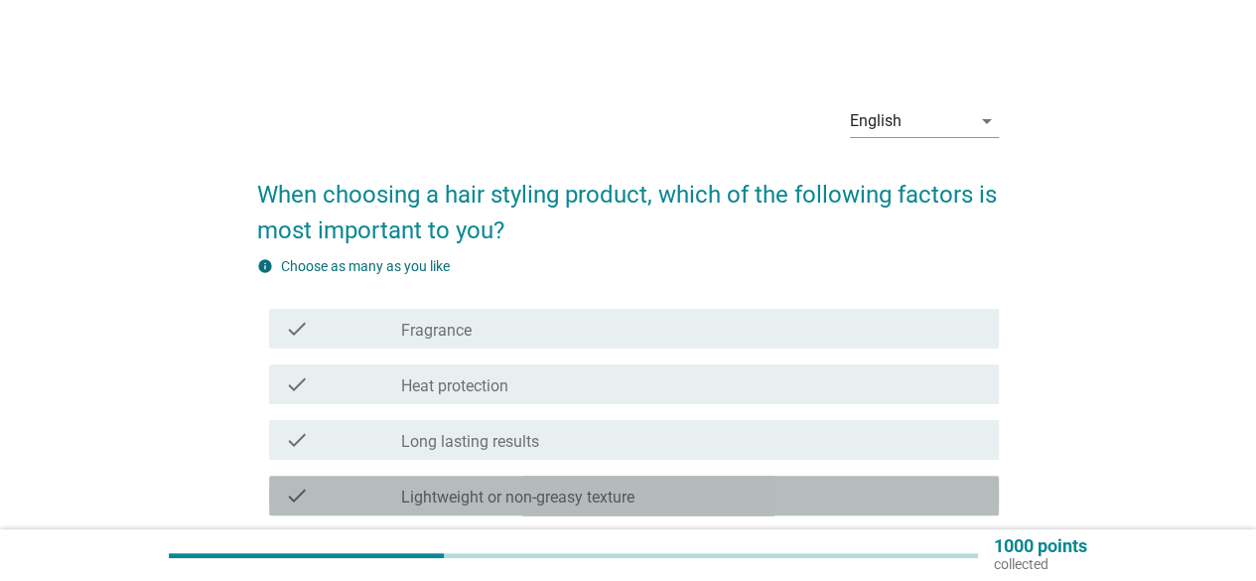
click at [901, 491] on div "check_box_outline_blank Lightweight or non-greasy texture" at bounding box center [692, 496] width 582 height 24
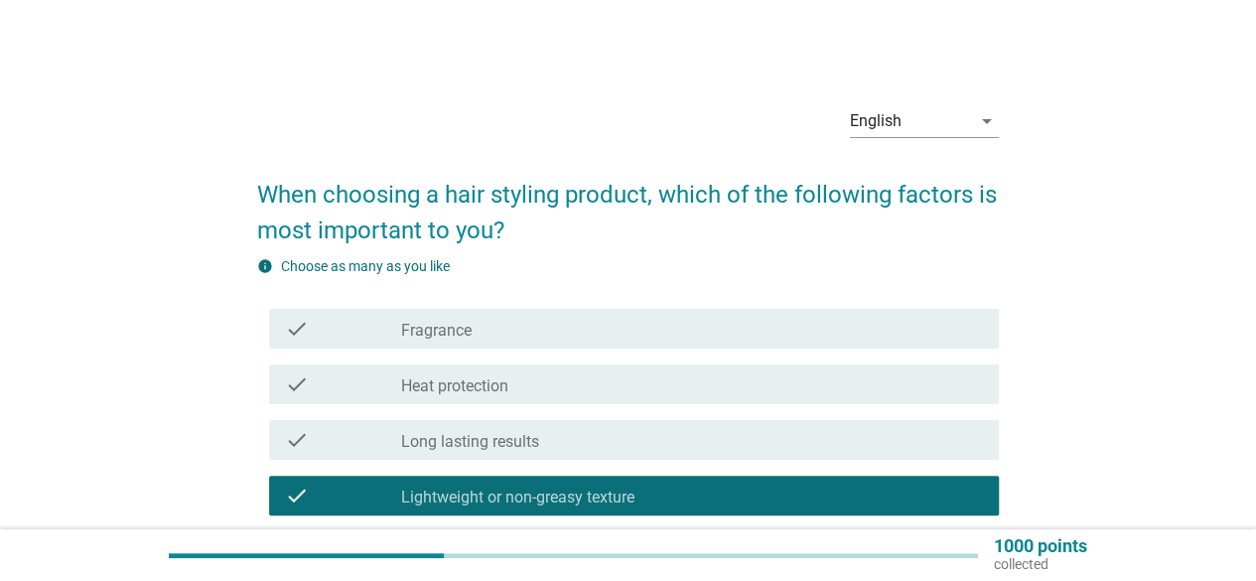
scroll to position [99, 0]
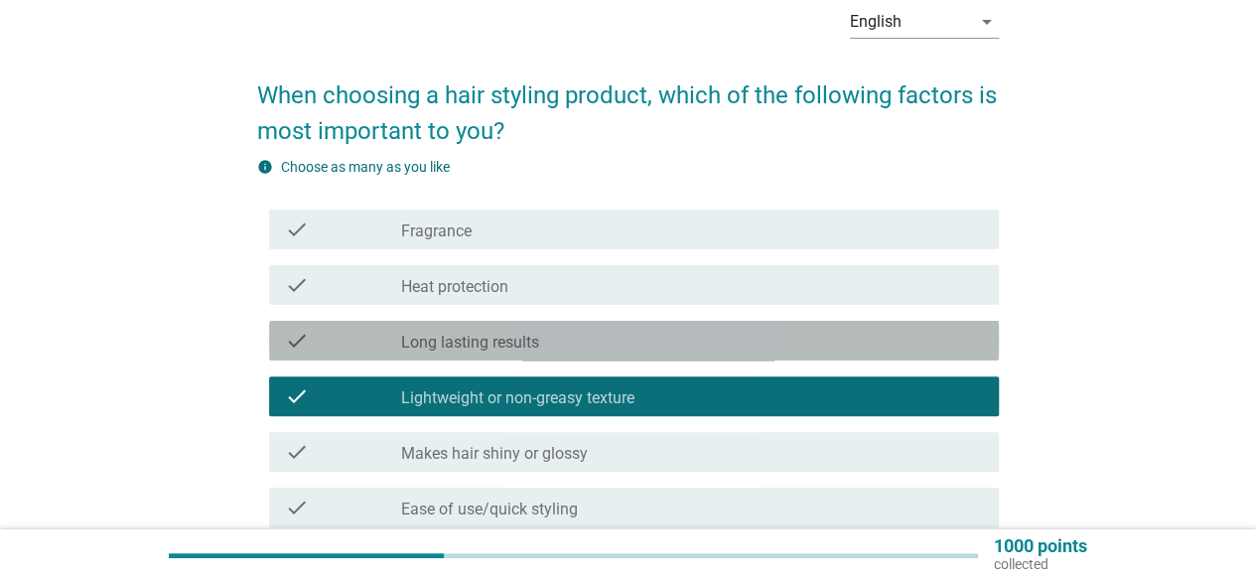
click at [858, 335] on div "check_box_outline_blank Long lasting results" at bounding box center [692, 341] width 582 height 24
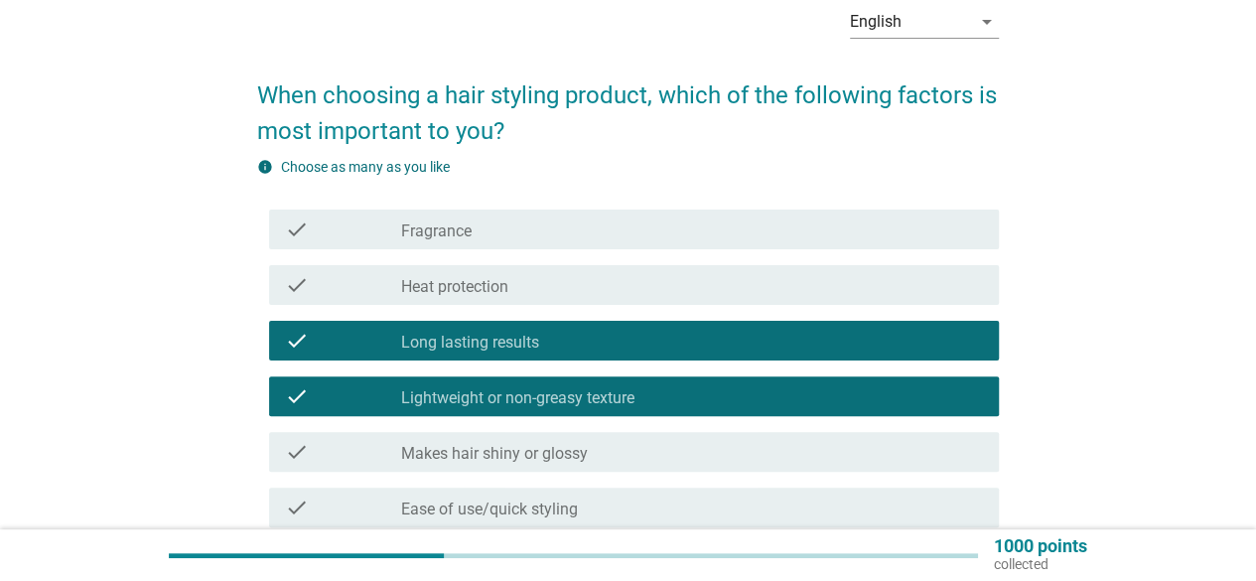
scroll to position [199, 0]
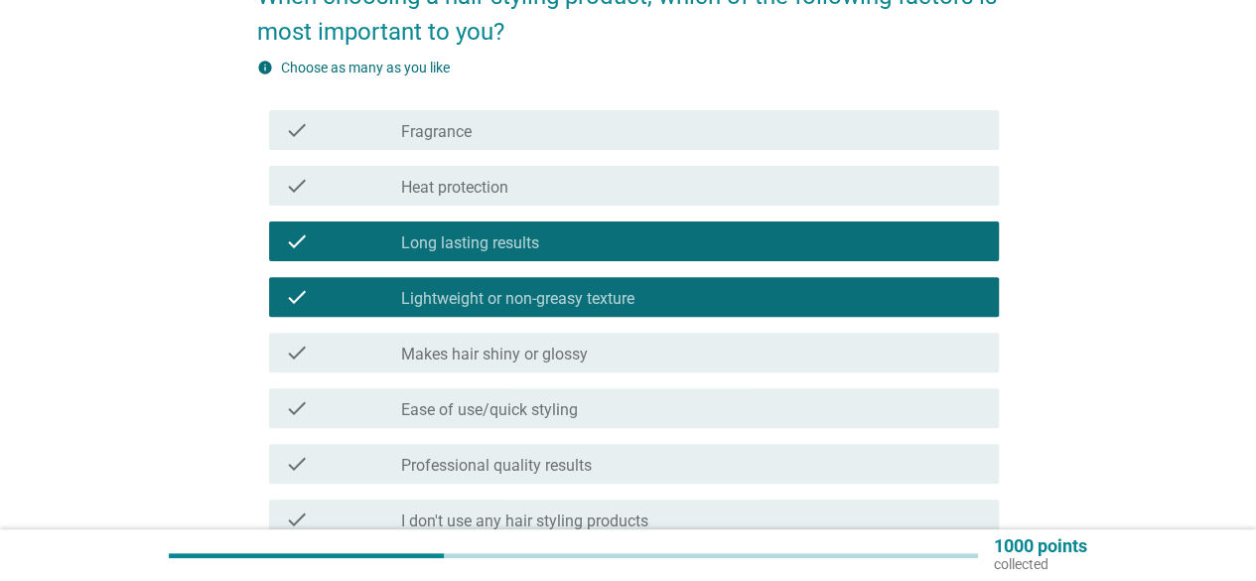
click at [848, 352] on div "check_box_outline_blank Makes hair shiny or glossy" at bounding box center [692, 353] width 582 height 24
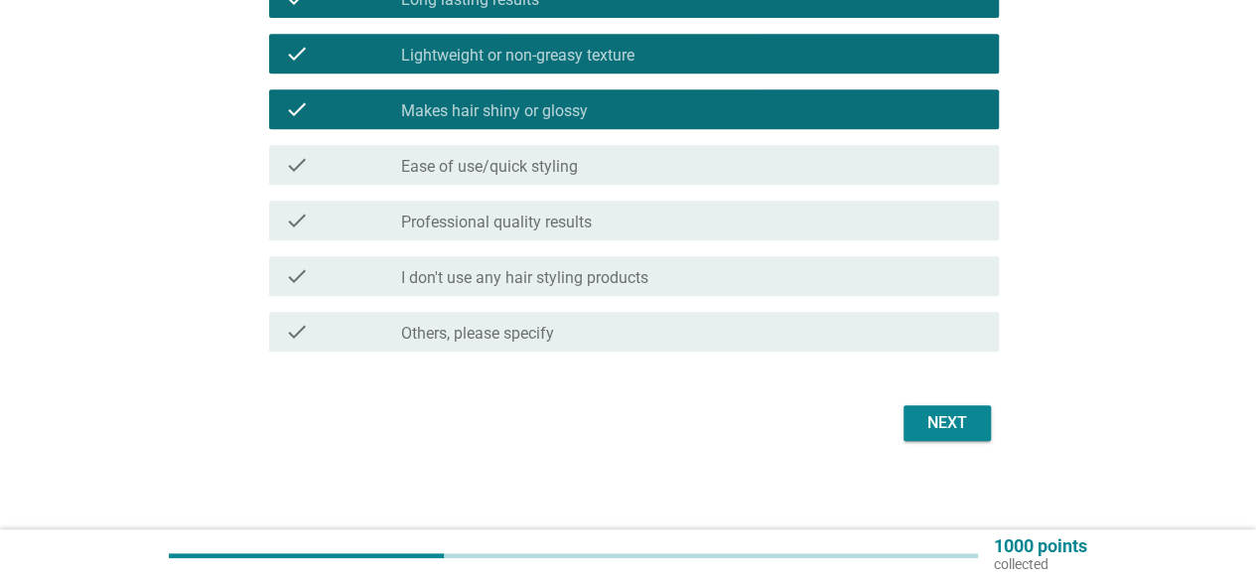
scroll to position [449, 0]
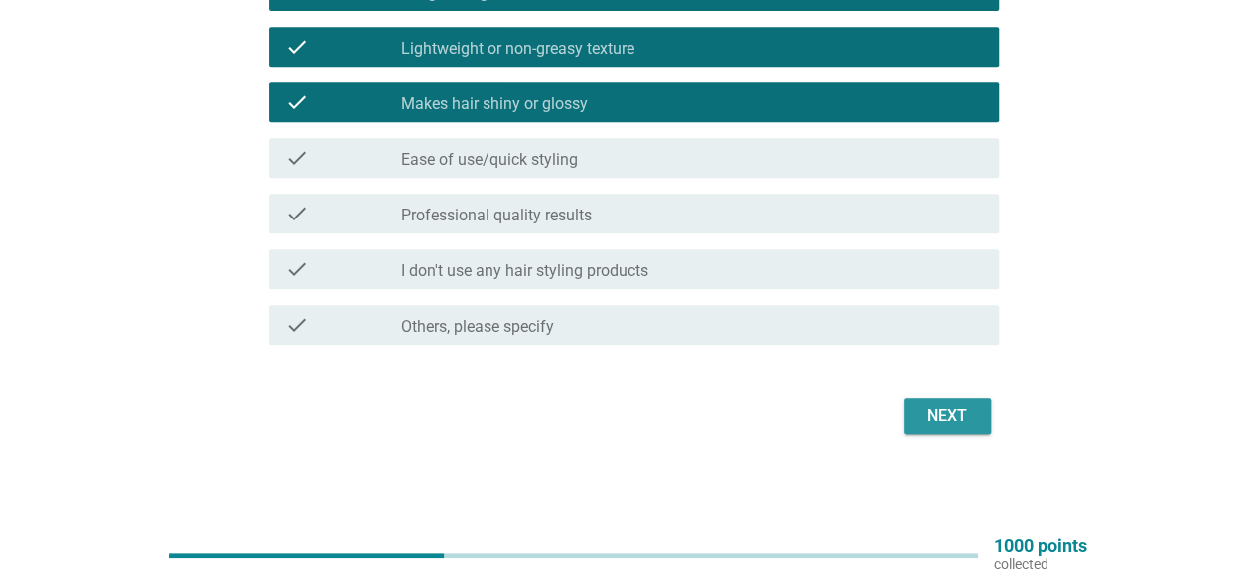
click at [955, 422] on div "Next" at bounding box center [947, 416] width 56 height 24
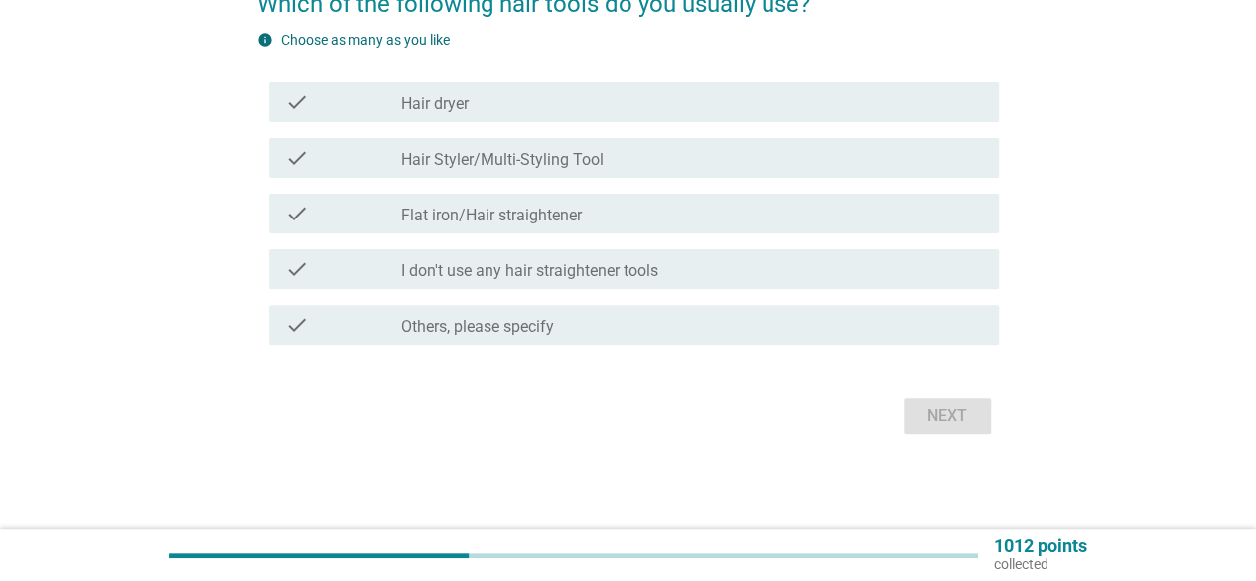
scroll to position [0, 0]
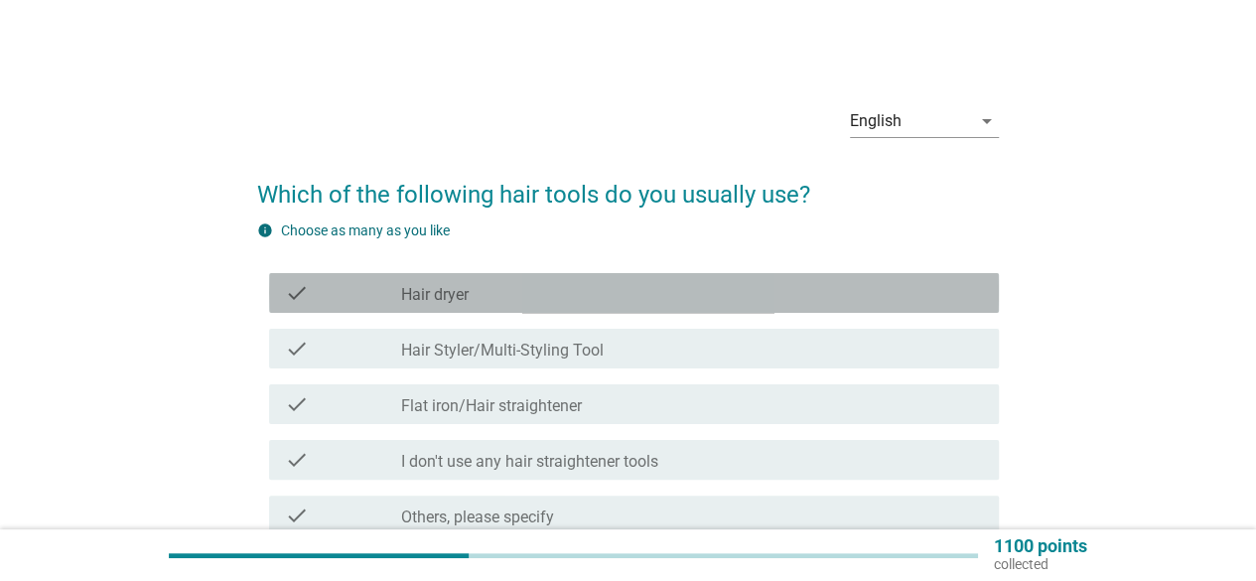
click at [727, 287] on div "check_box_outline_blank Hair dryer" at bounding box center [692, 293] width 582 height 24
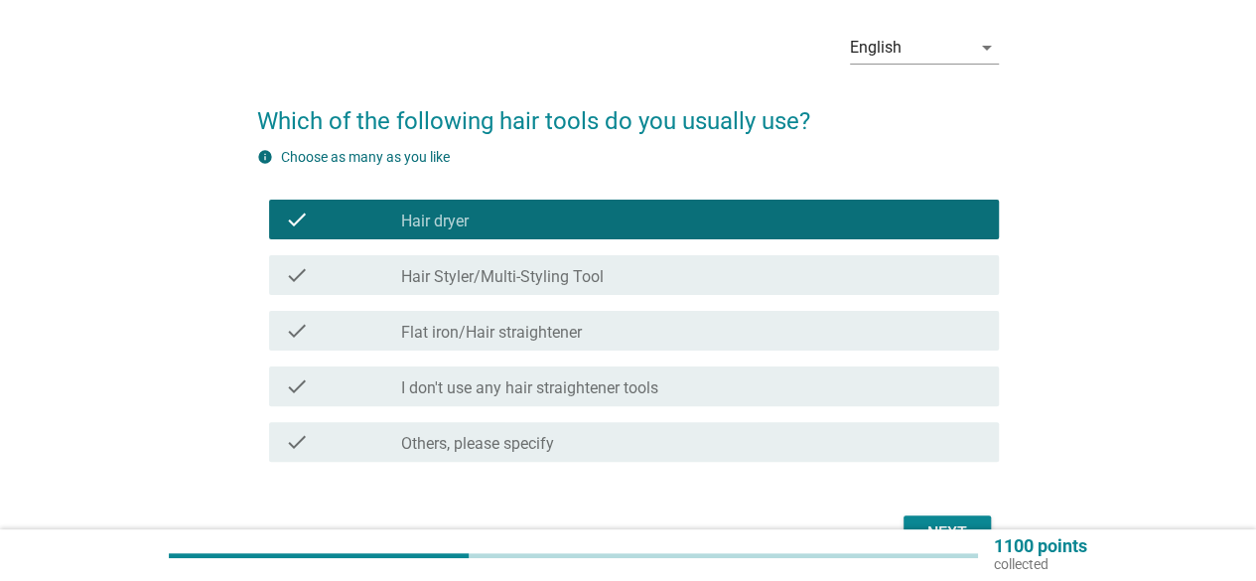
scroll to position [99, 0]
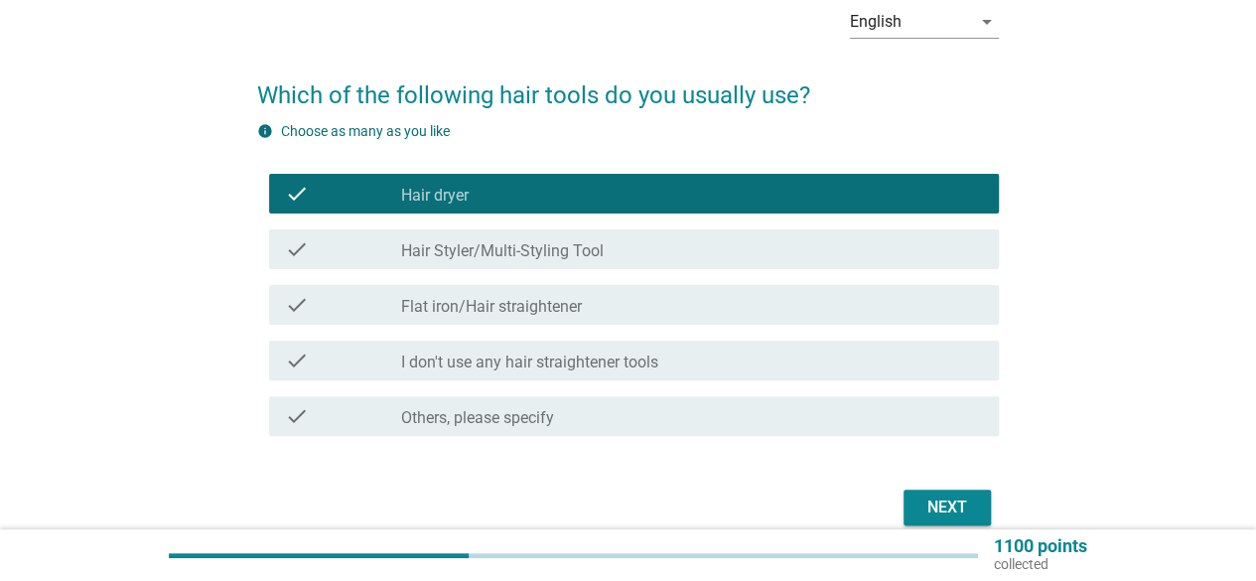
click at [754, 311] on div "check_box_outline_blank Flat iron/Hair straightener" at bounding box center [692, 305] width 582 height 24
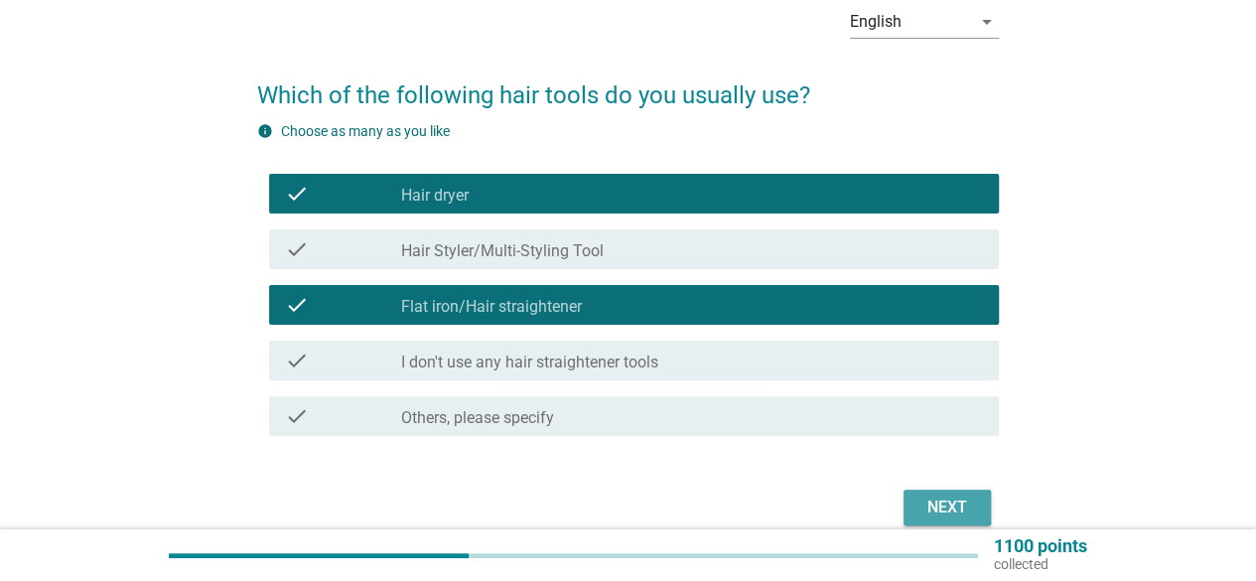
click at [953, 497] on div "Next" at bounding box center [947, 507] width 56 height 24
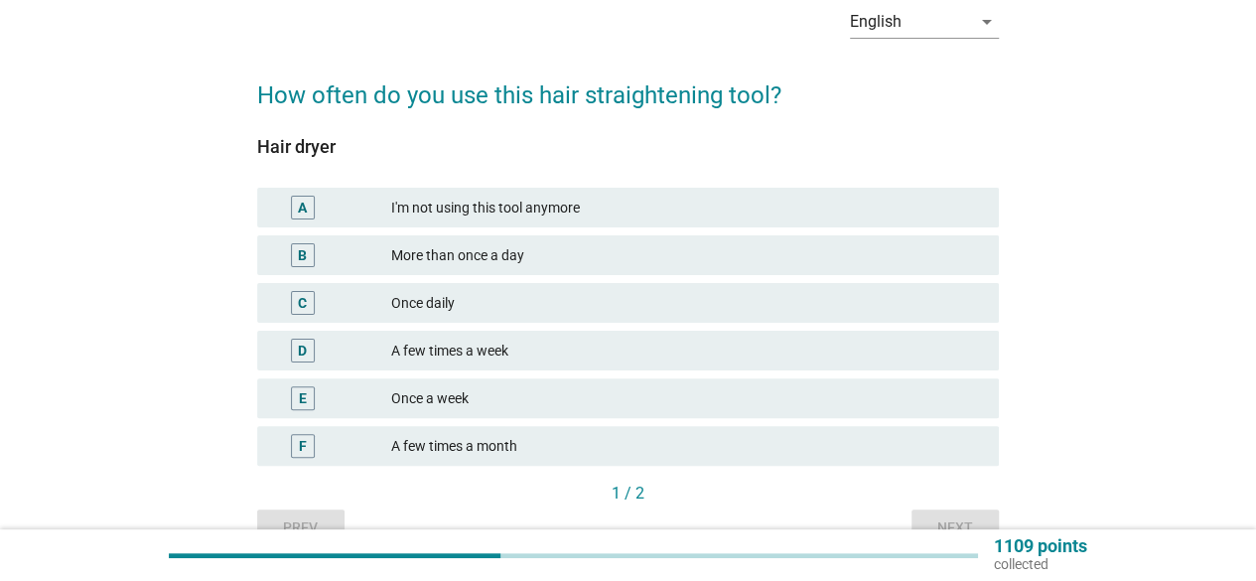
scroll to position [0, 0]
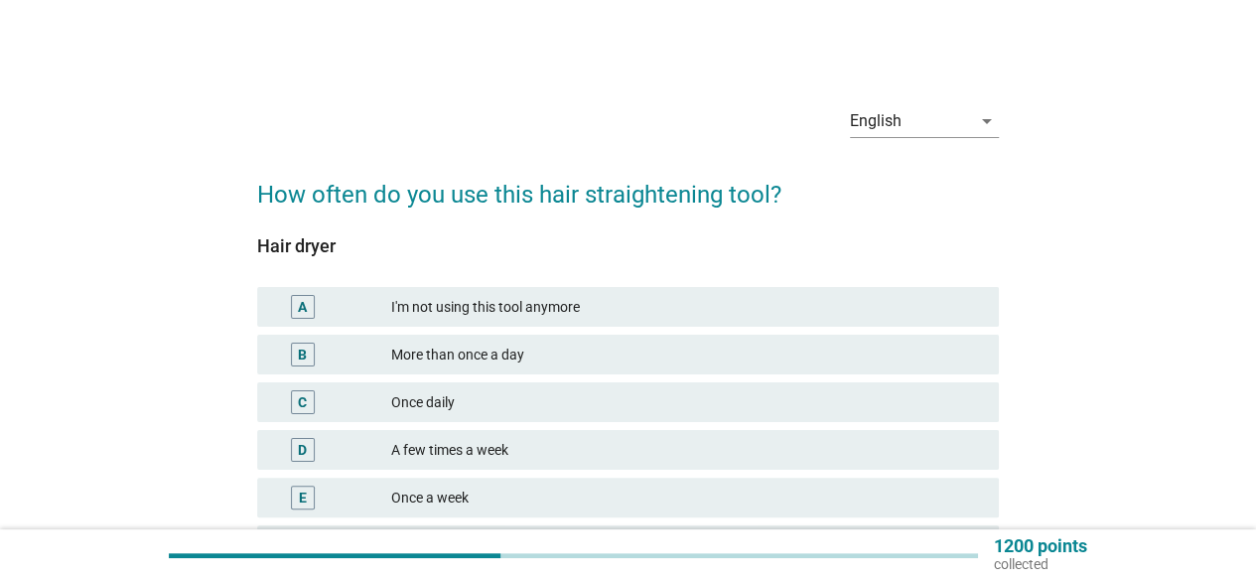
click at [808, 464] on div "D A few times a week" at bounding box center [628, 450] width 742 height 40
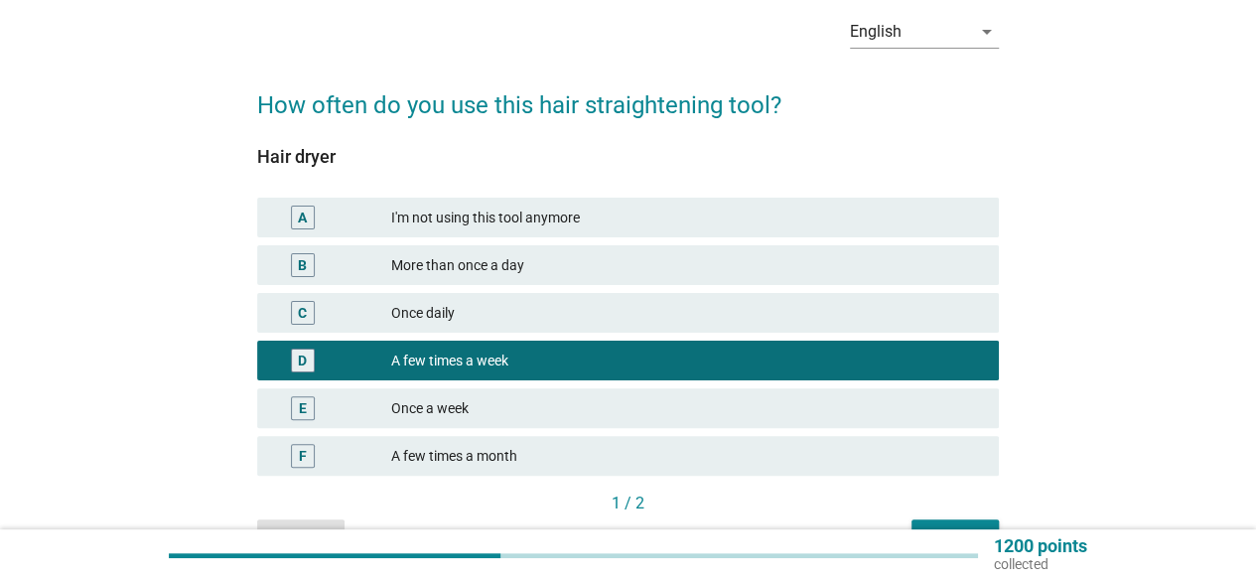
scroll to position [199, 0]
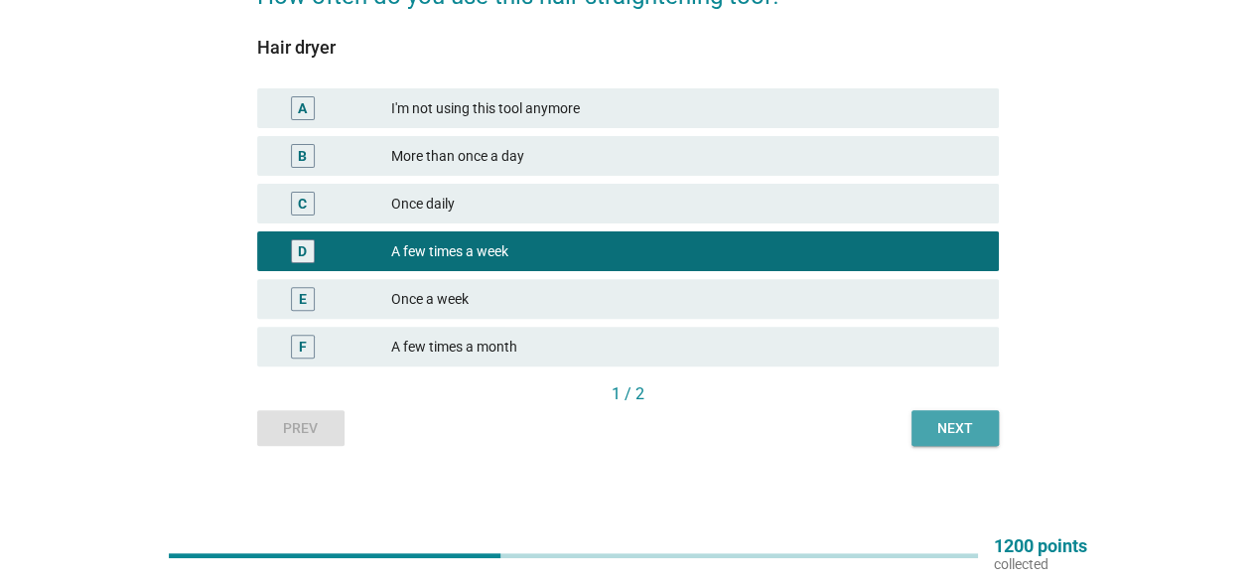
click at [953, 425] on div "Next" at bounding box center [955, 428] width 56 height 21
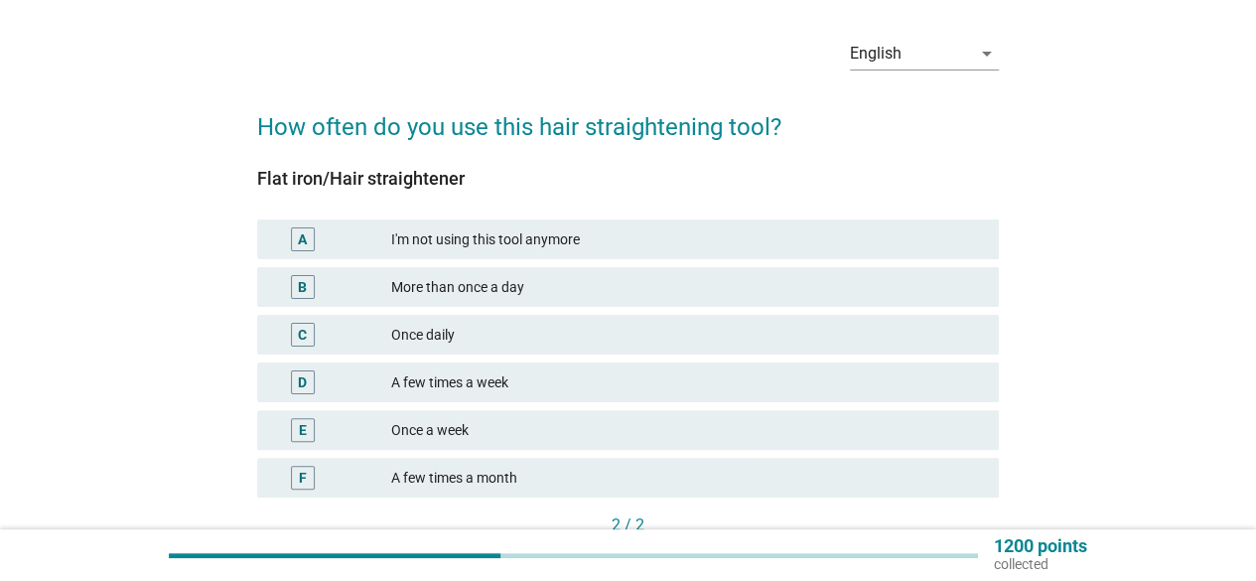
scroll to position [99, 0]
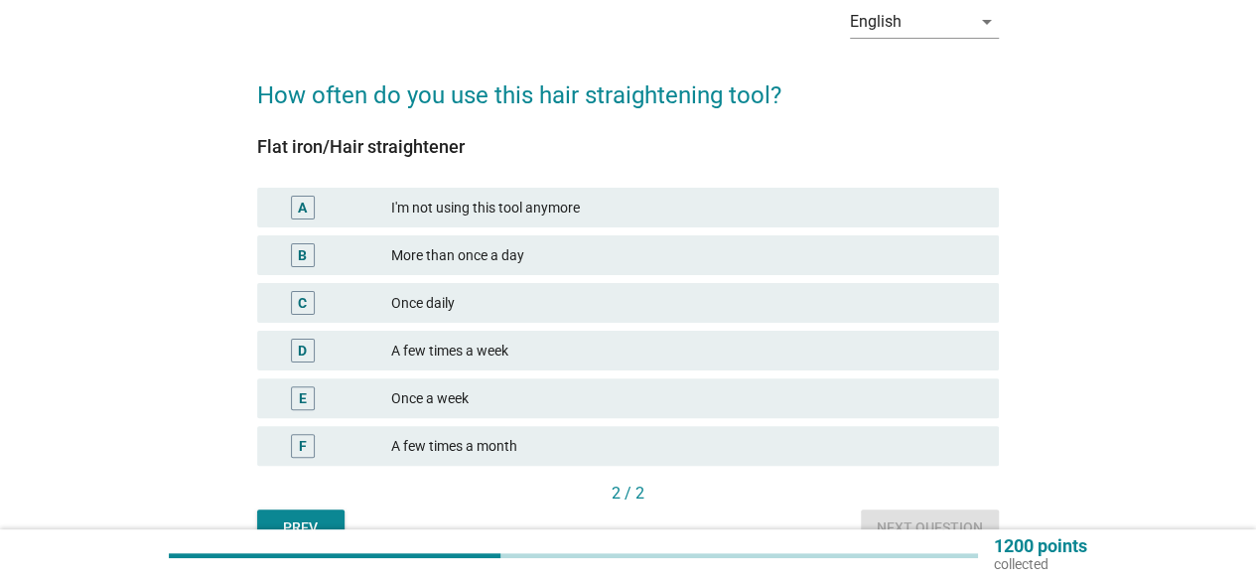
click at [771, 301] on div "Once daily" at bounding box center [687, 303] width 592 height 24
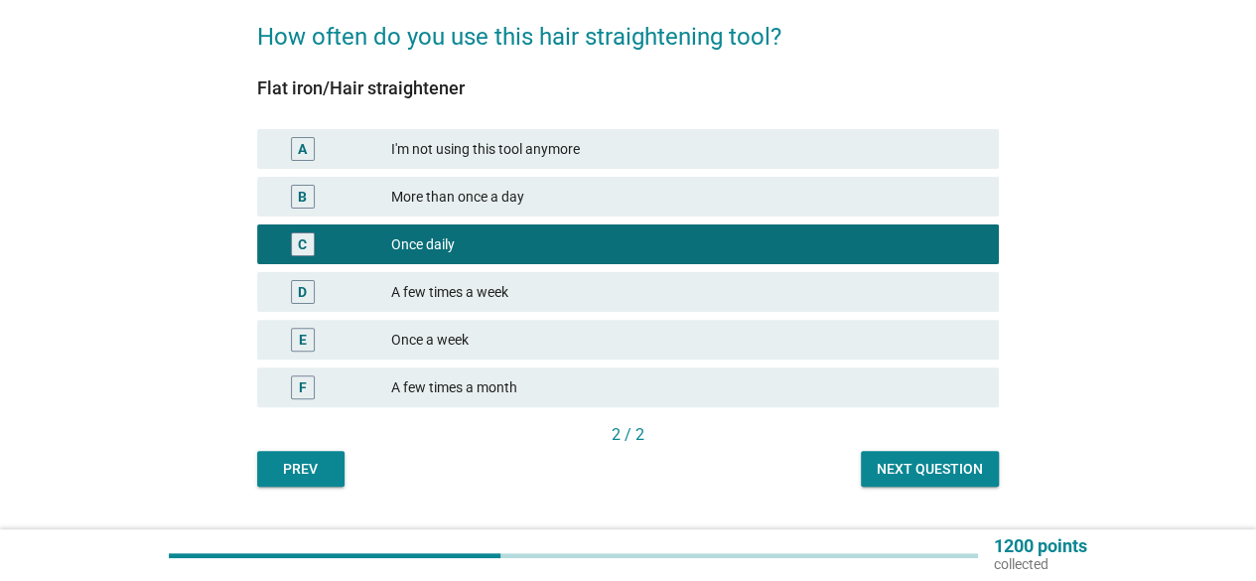
scroll to position [199, 0]
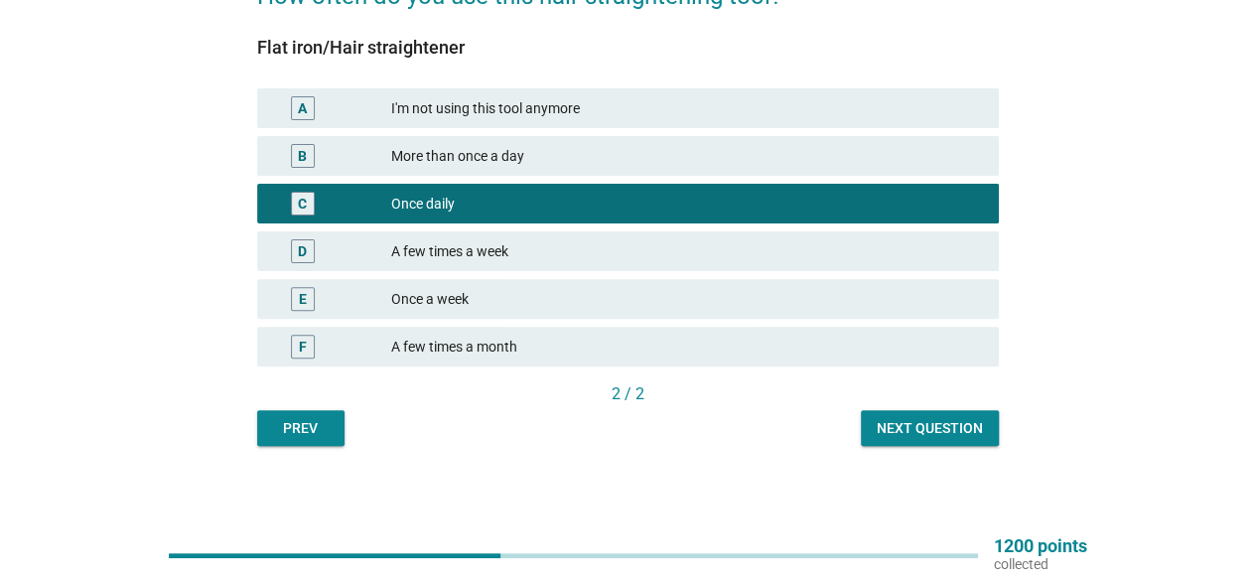
click at [898, 436] on div "Next question" at bounding box center [930, 428] width 106 height 21
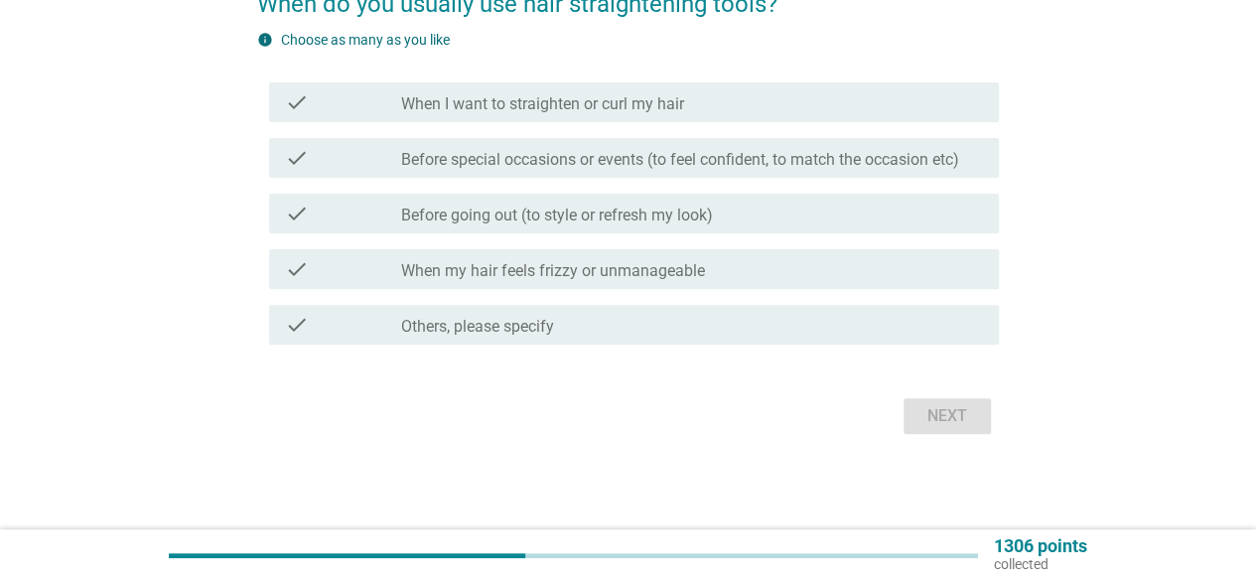
scroll to position [0, 0]
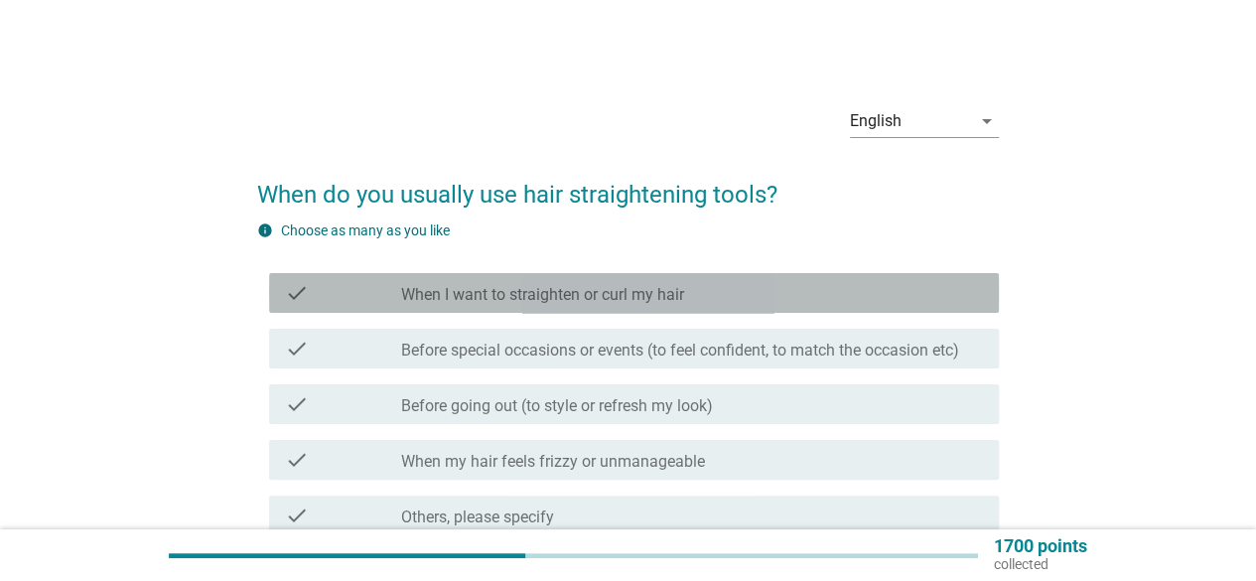
click at [820, 305] on div "check check_box_outline_blank When I want to straighten or curl my hair" at bounding box center [634, 293] width 730 height 40
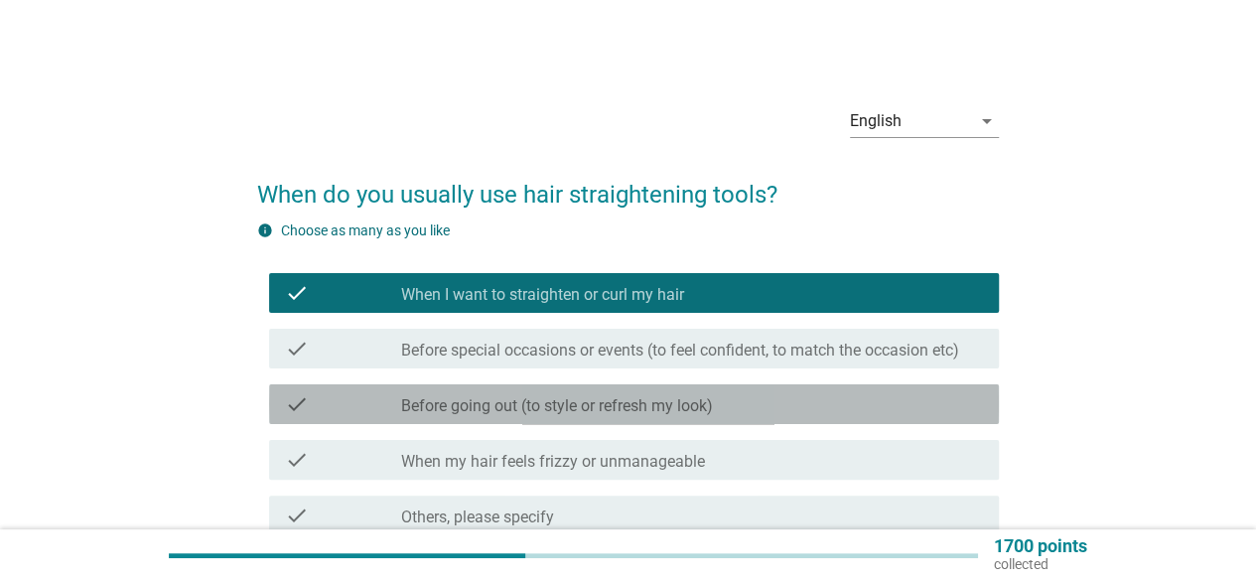
click at [750, 400] on div "check_box_outline_blank Before going out (to style or refresh my look)" at bounding box center [692, 404] width 582 height 24
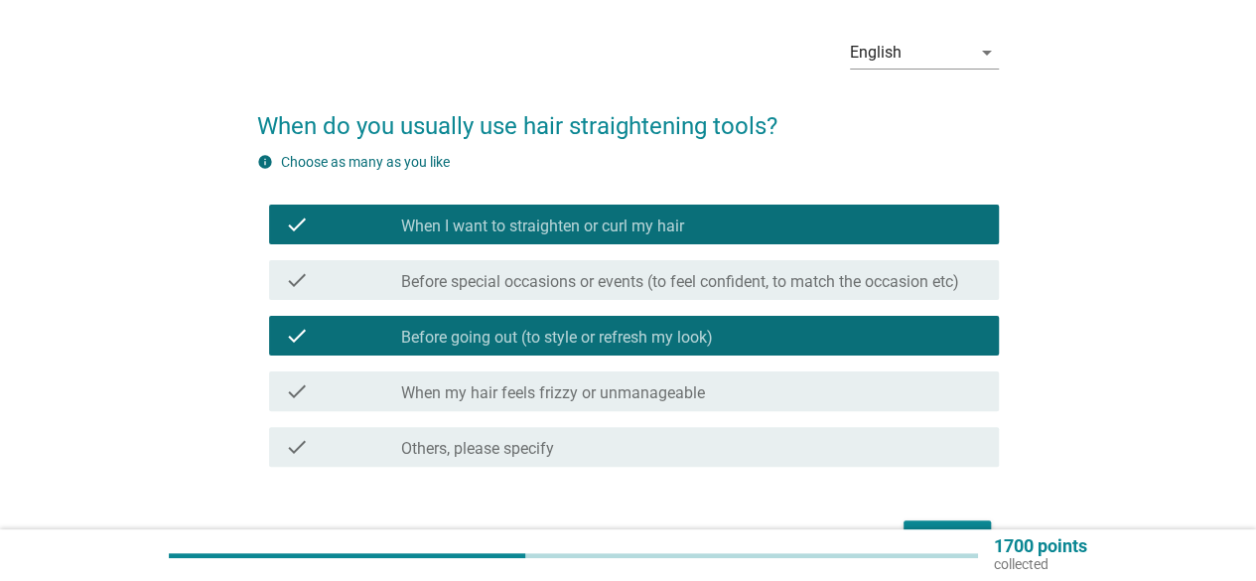
scroll to position [99, 0]
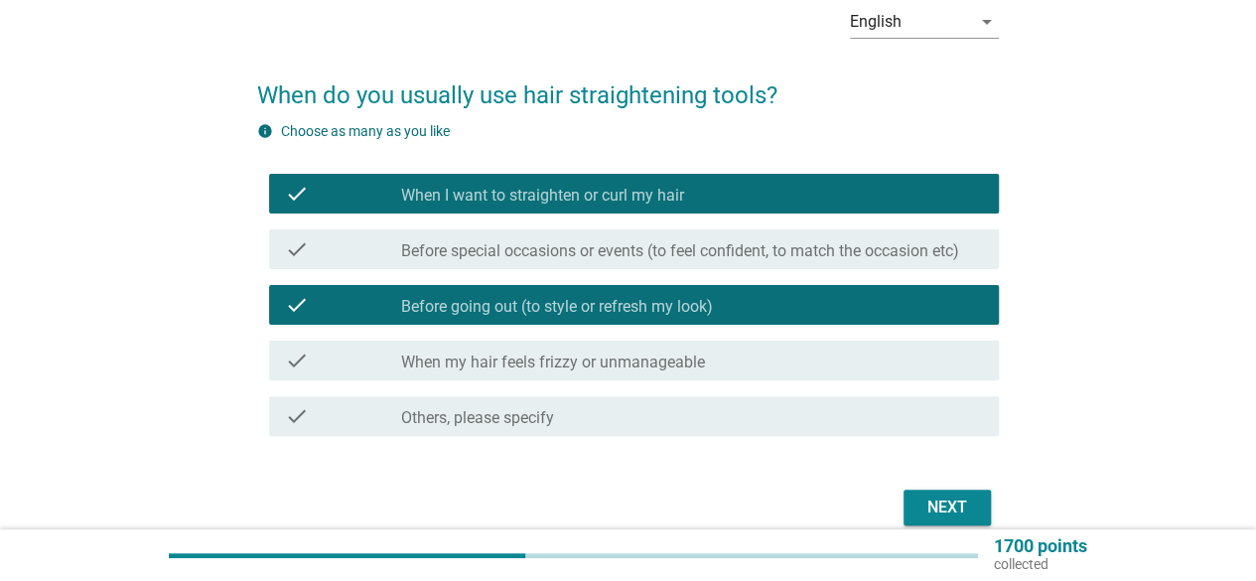
click at [852, 376] on div "check check_box_outline_blank When my hair feels frizzy or unmanageable" at bounding box center [634, 361] width 730 height 40
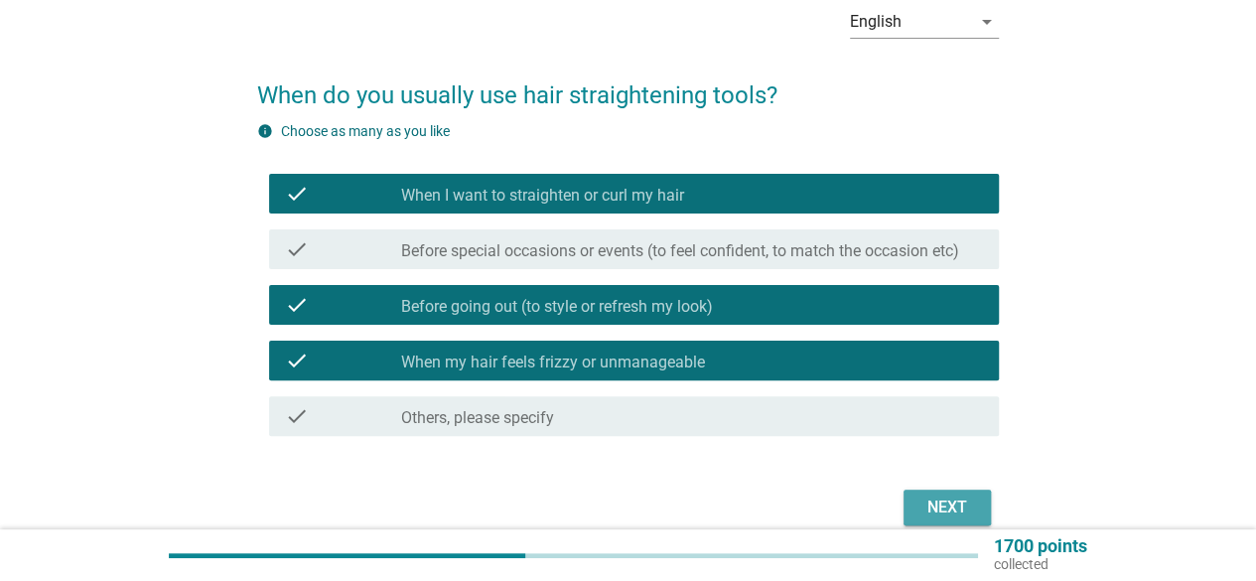
click at [925, 504] on div "Next" at bounding box center [947, 507] width 56 height 24
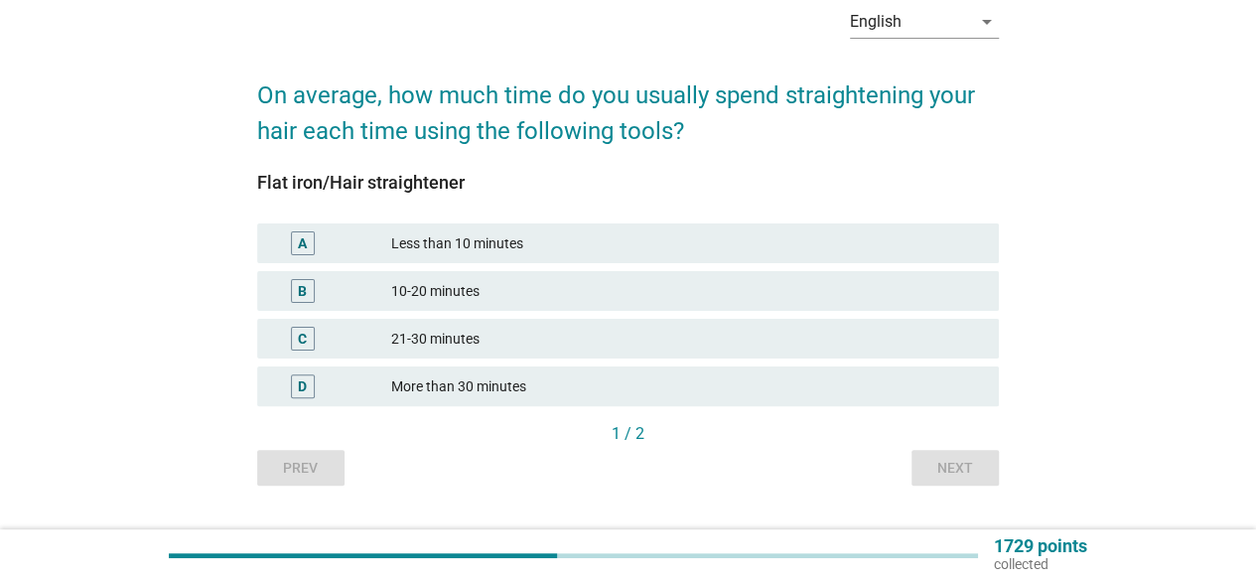
scroll to position [0, 0]
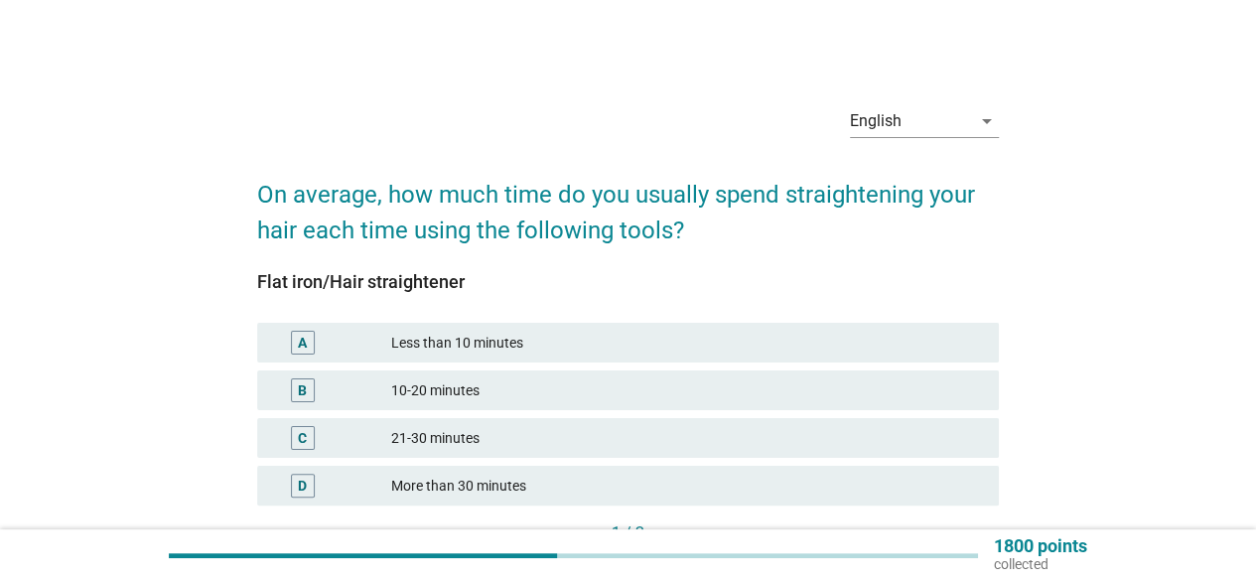
click at [540, 396] on div "10-20 minutes" at bounding box center [687, 390] width 592 height 24
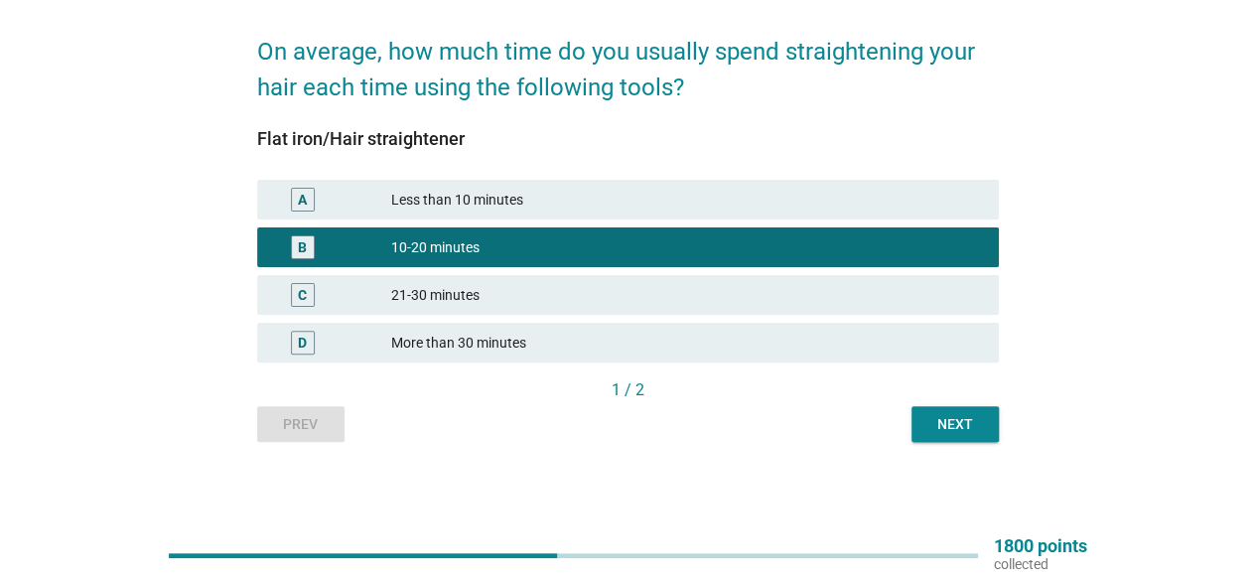
scroll to position [145, 0]
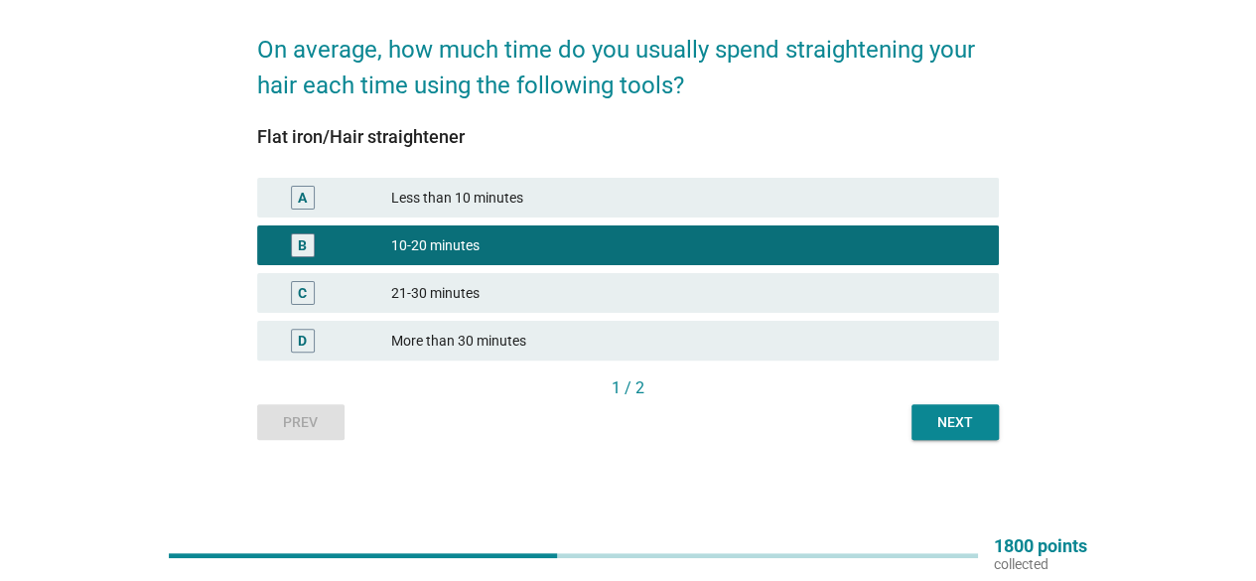
click at [963, 436] on button "Next" at bounding box center [955, 422] width 87 height 36
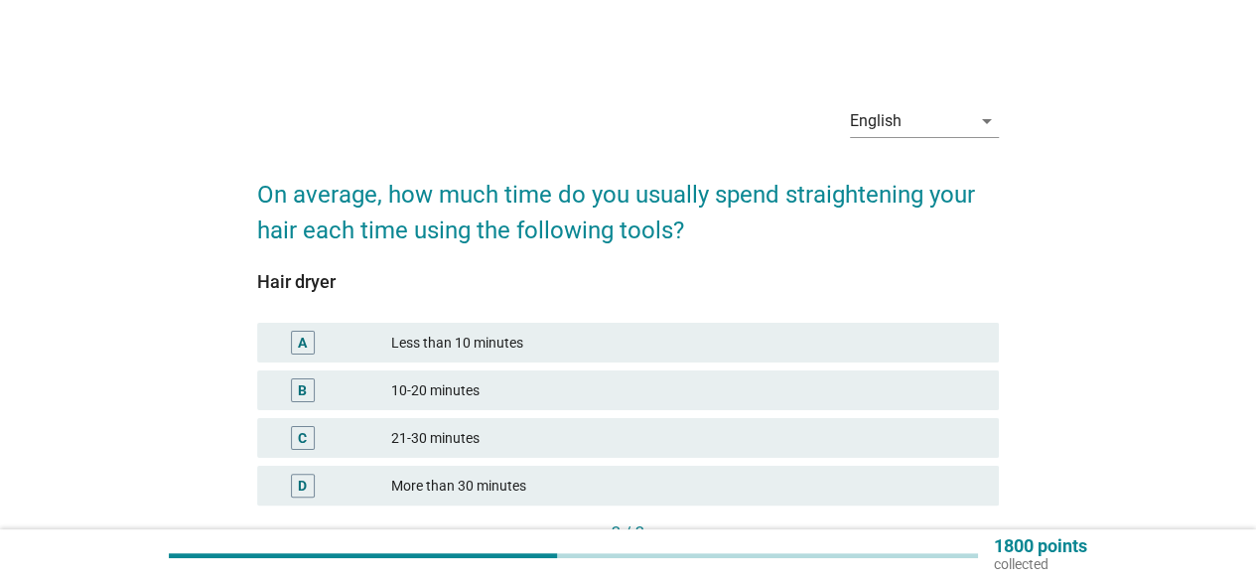
scroll to position [99, 0]
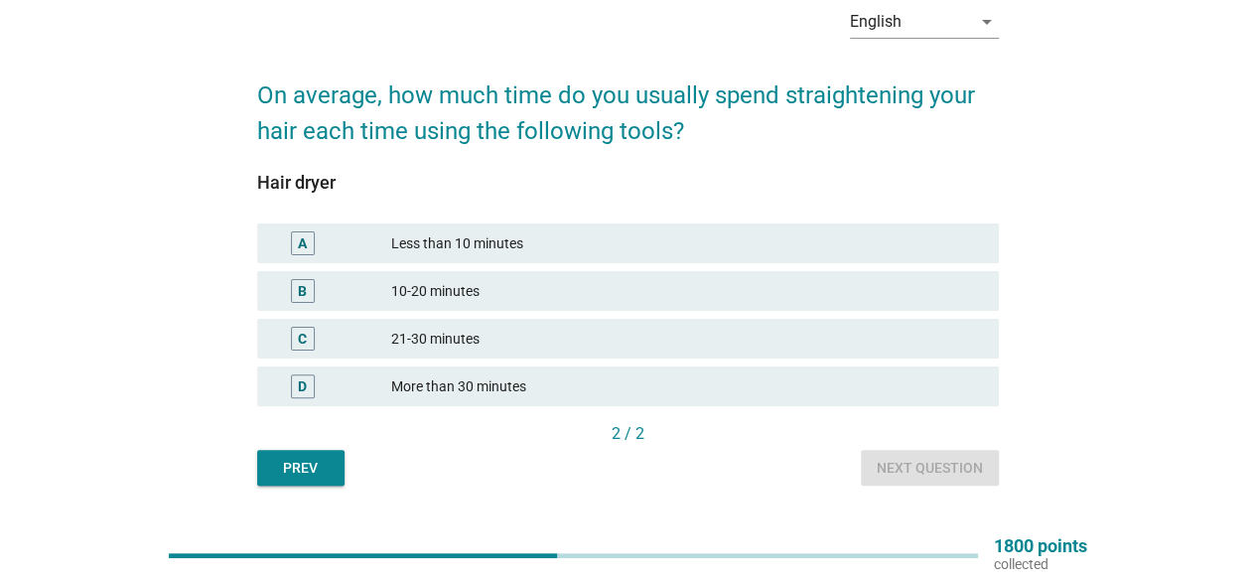
click at [574, 279] on div "10-20 minutes" at bounding box center [687, 291] width 592 height 24
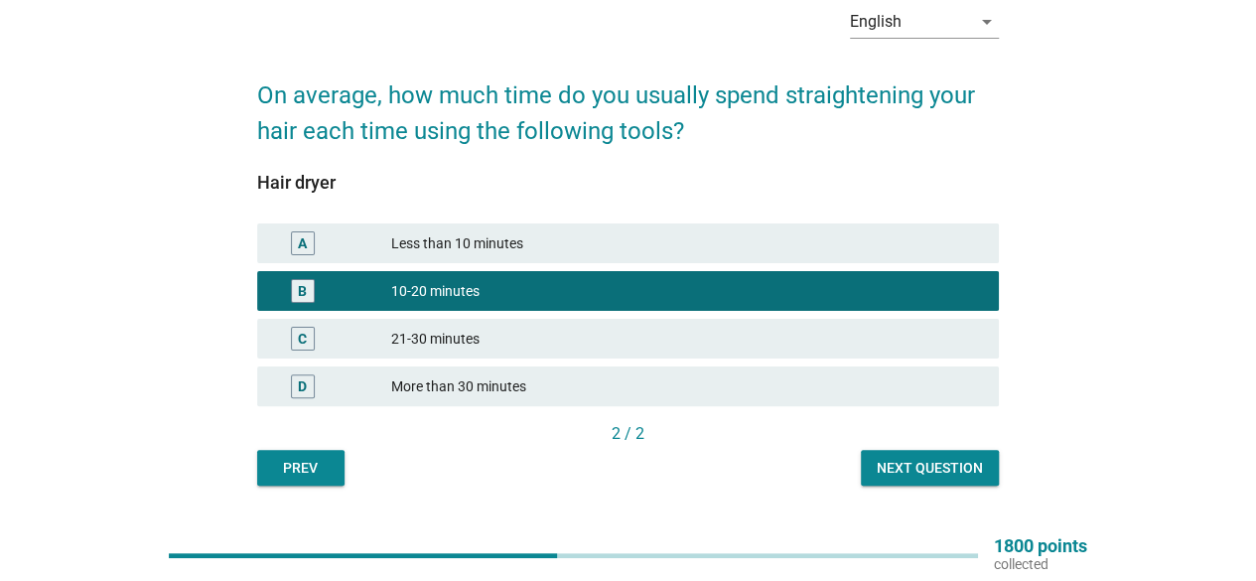
click at [909, 454] on button "Next question" at bounding box center [930, 468] width 138 height 36
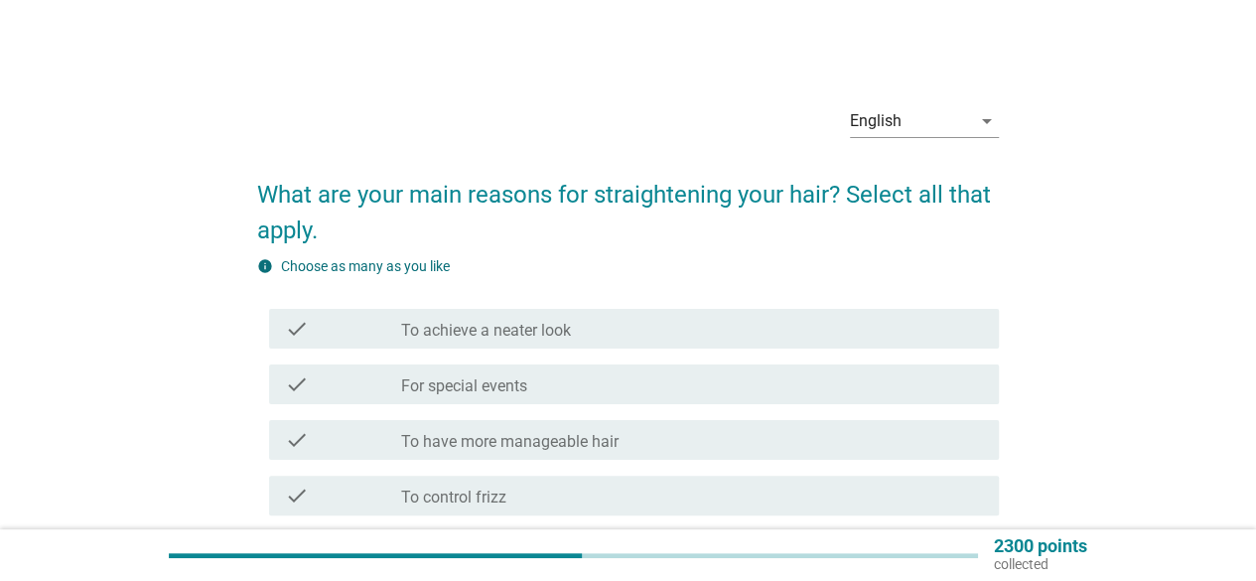
click at [703, 327] on div "check_box_outline_blank To achieve a neater look" at bounding box center [692, 329] width 582 height 24
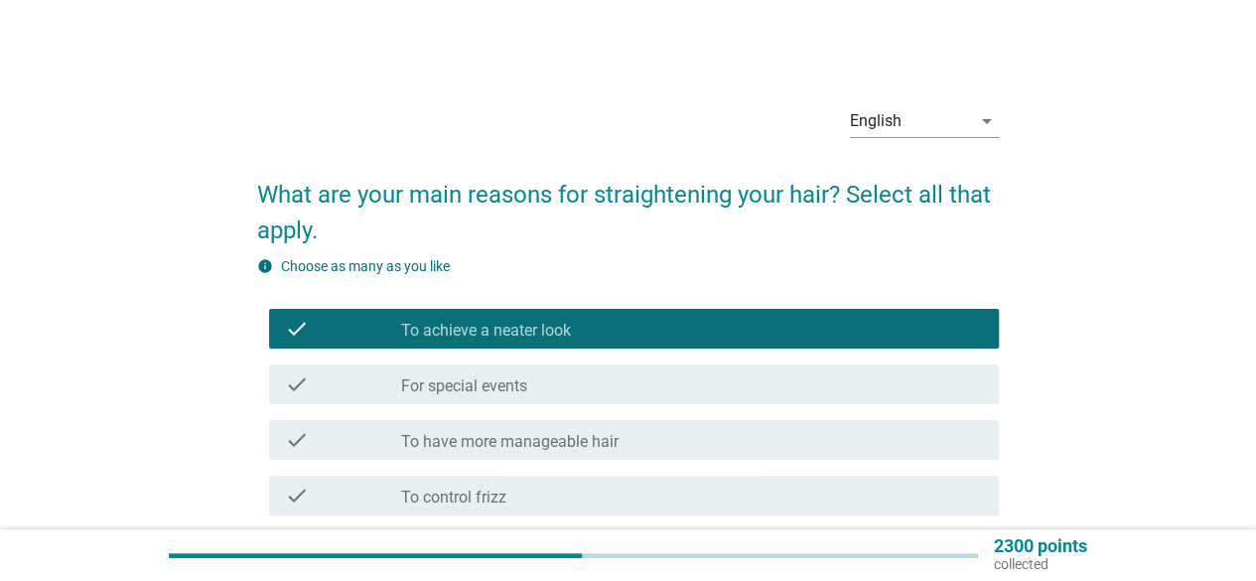
click at [662, 438] on div "check_box_outline_blank To have more manageable hair" at bounding box center [692, 440] width 582 height 24
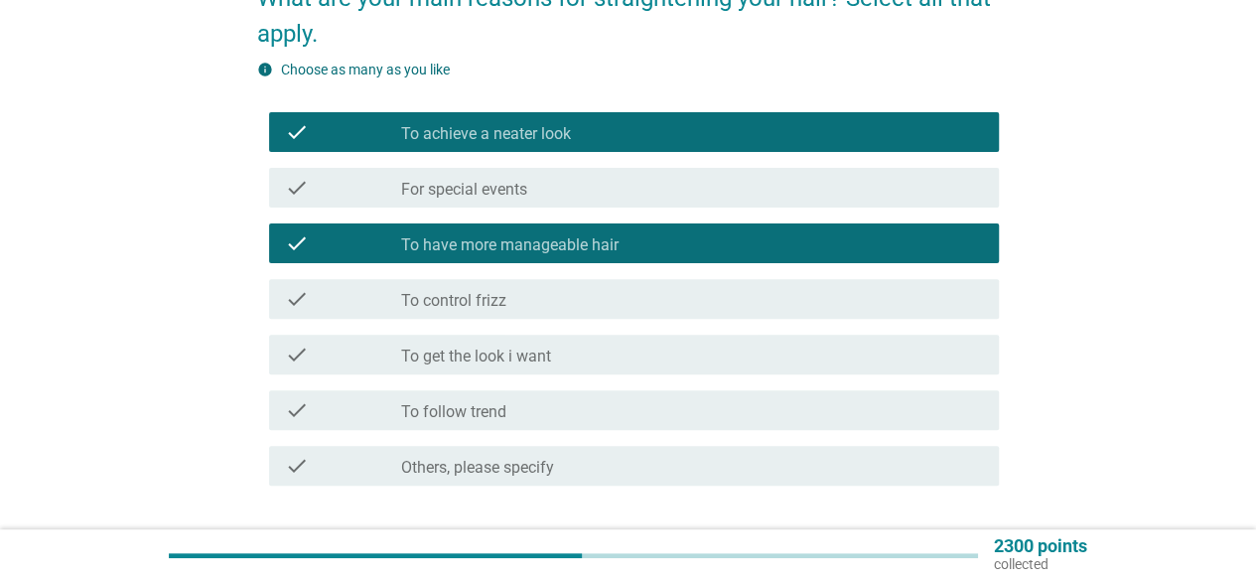
scroll to position [199, 0]
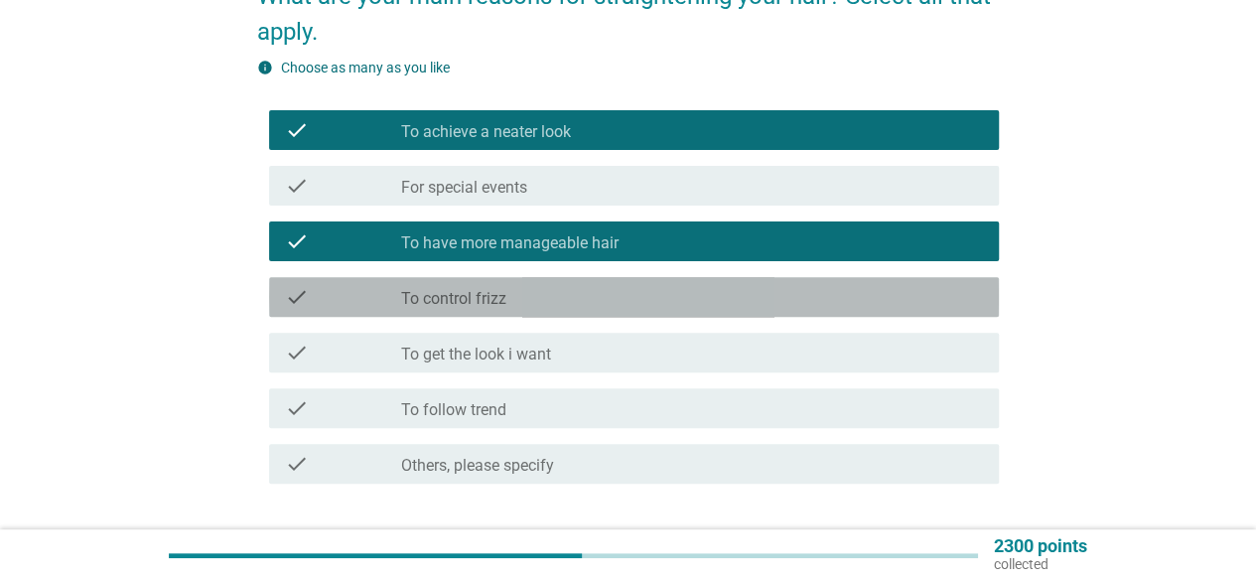
click at [623, 303] on div "check_box_outline_blank To control frizz" at bounding box center [692, 297] width 582 height 24
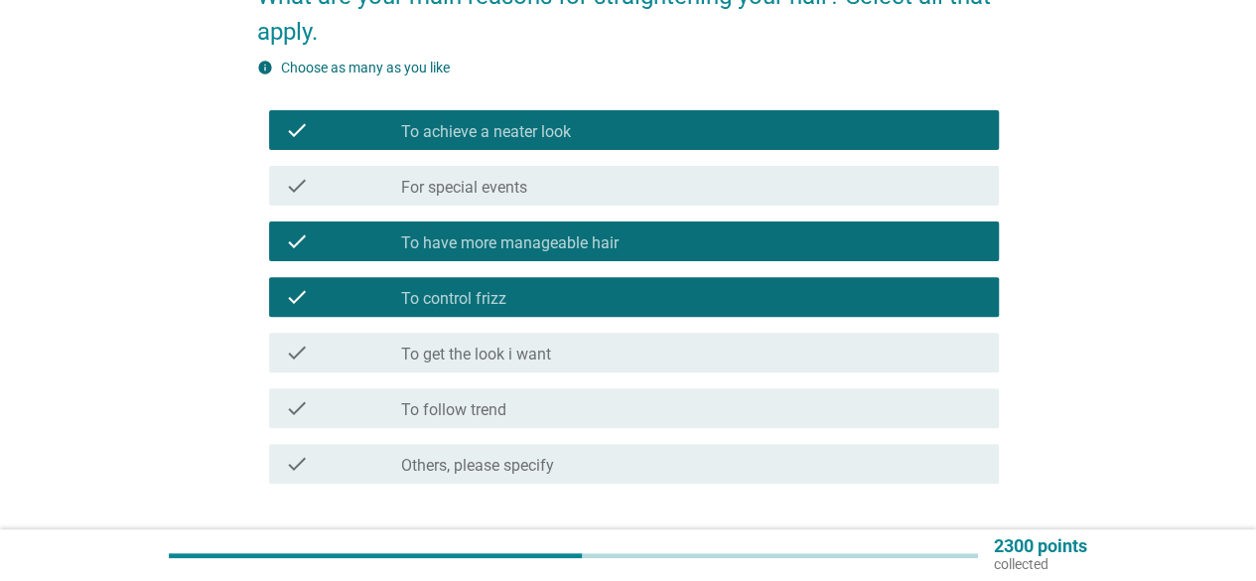
click at [628, 366] on div "check check_box_outline_blank To get the look i want" at bounding box center [634, 353] width 730 height 40
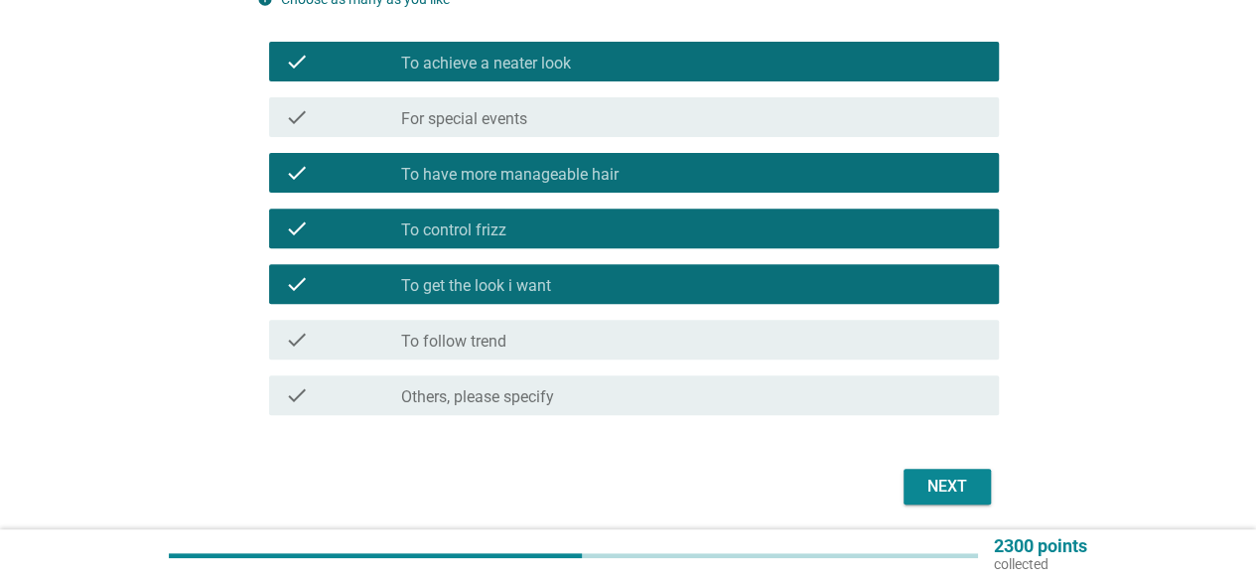
scroll to position [338, 0]
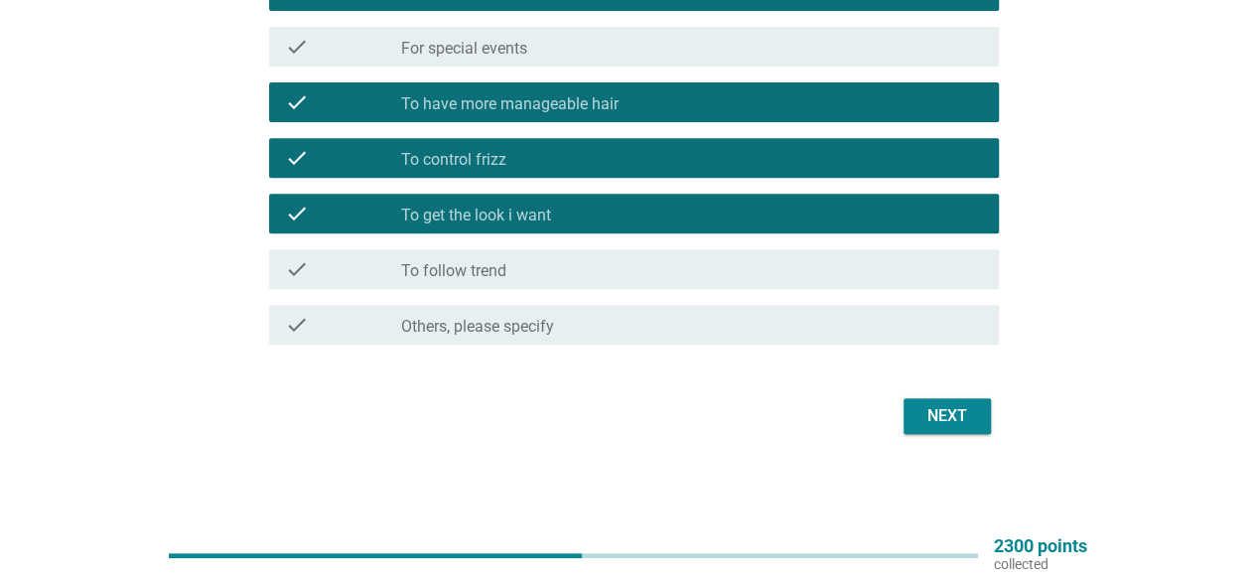
click at [915, 408] on button "Next" at bounding box center [947, 416] width 87 height 36
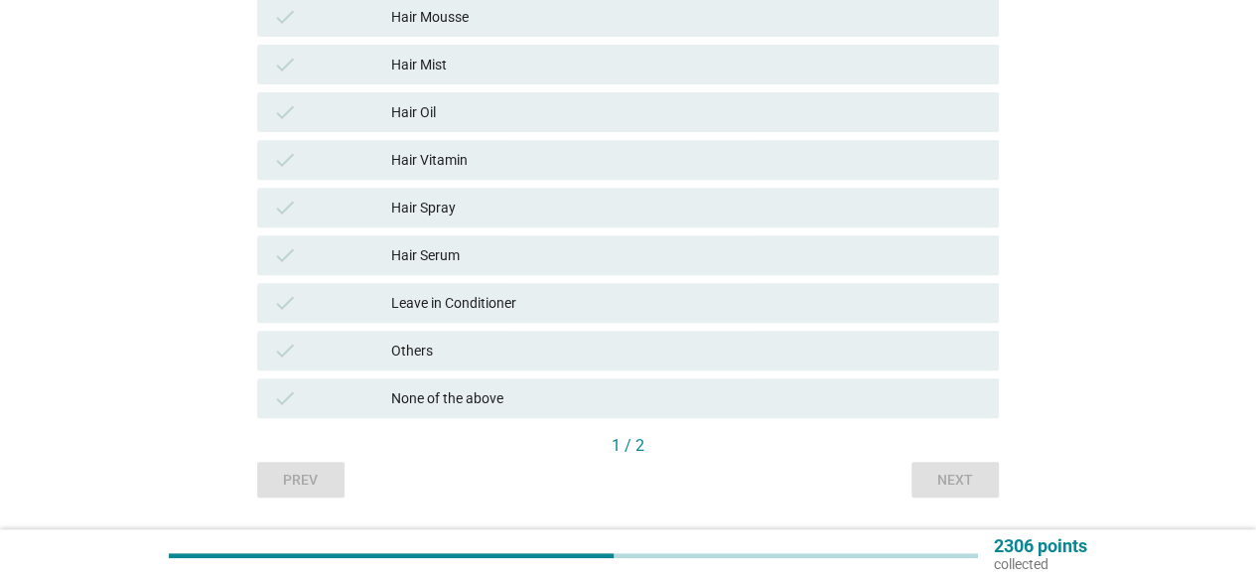
scroll to position [0, 0]
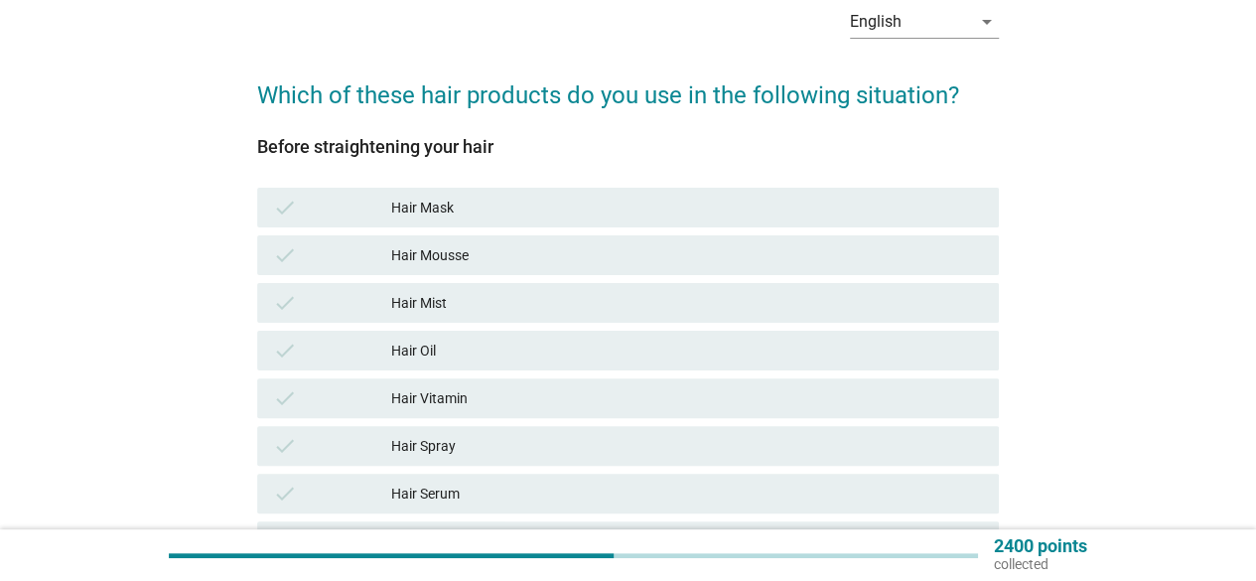
click at [502, 345] on div "Hair Oil" at bounding box center [687, 351] width 592 height 24
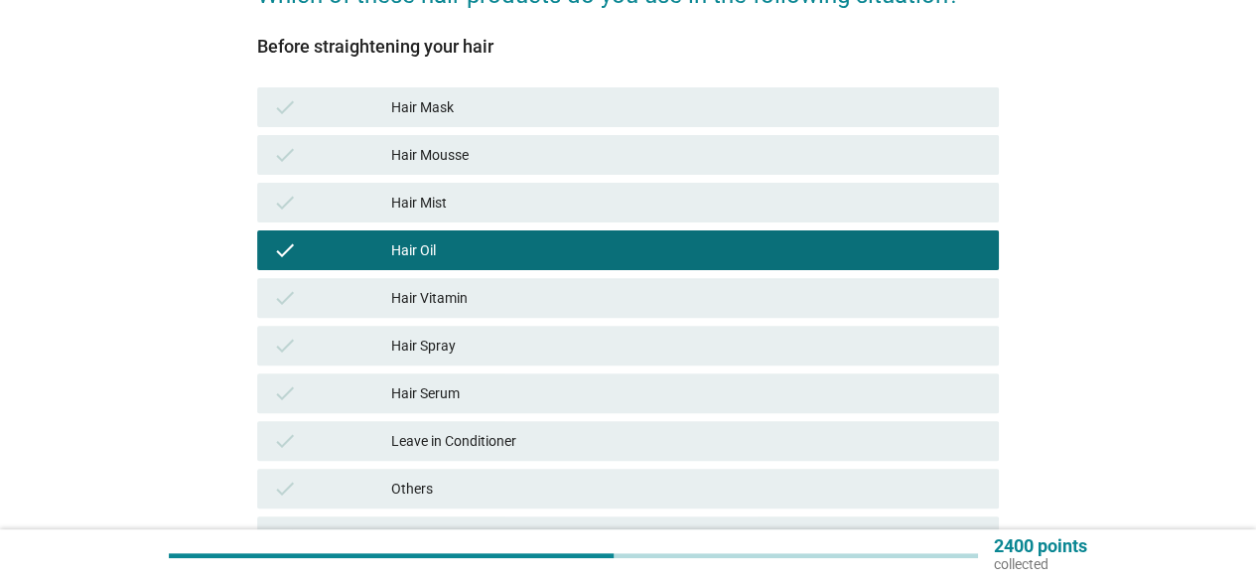
scroll to position [298, 0]
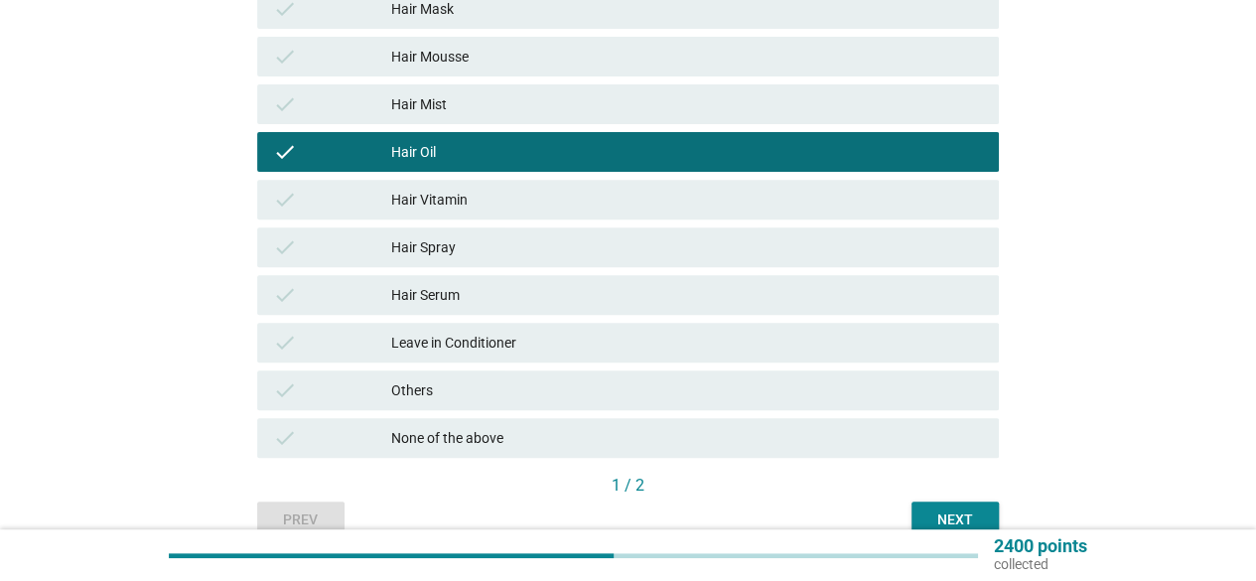
click at [512, 352] on div "Leave in Conditioner" at bounding box center [687, 343] width 592 height 24
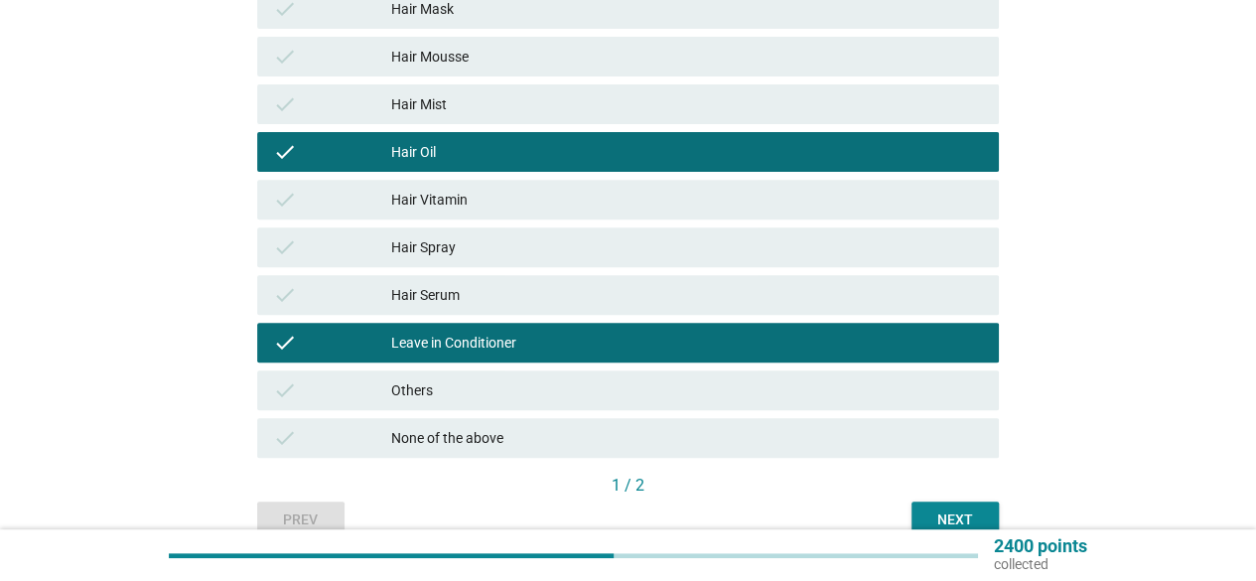
click at [935, 505] on button "Next" at bounding box center [955, 519] width 87 height 36
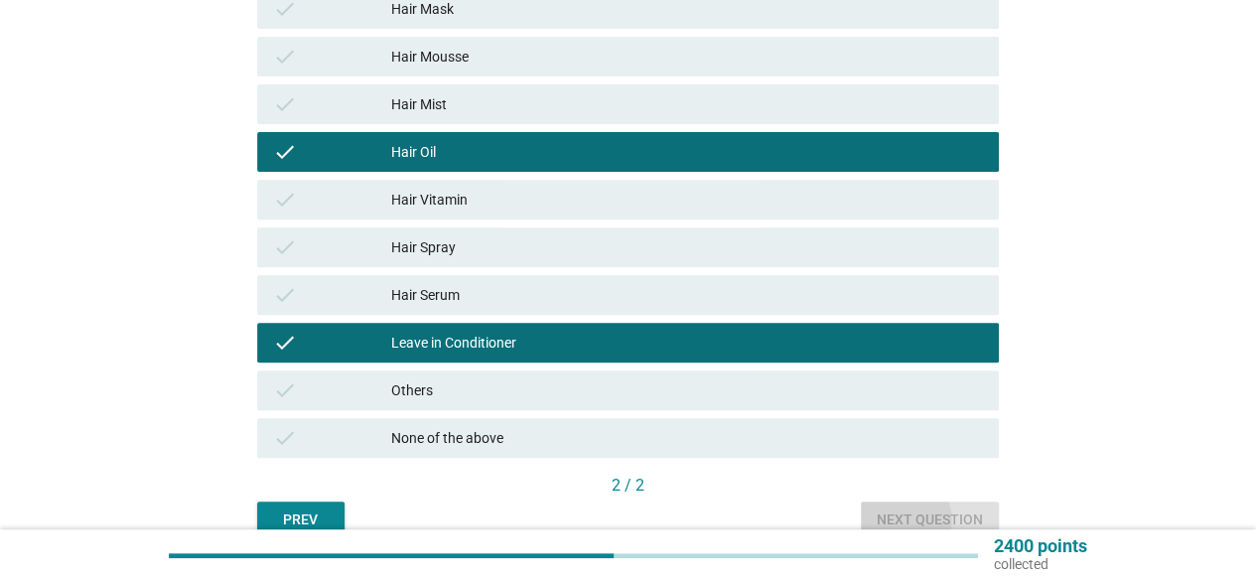
scroll to position [0, 0]
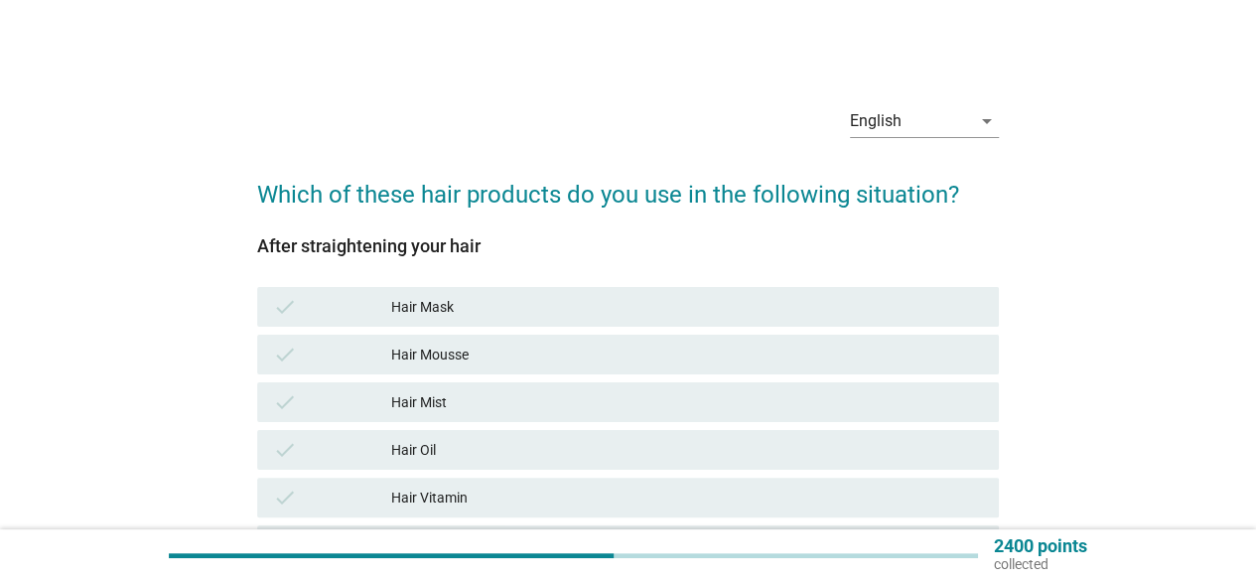
click at [595, 444] on div "Hair Oil" at bounding box center [687, 450] width 592 height 24
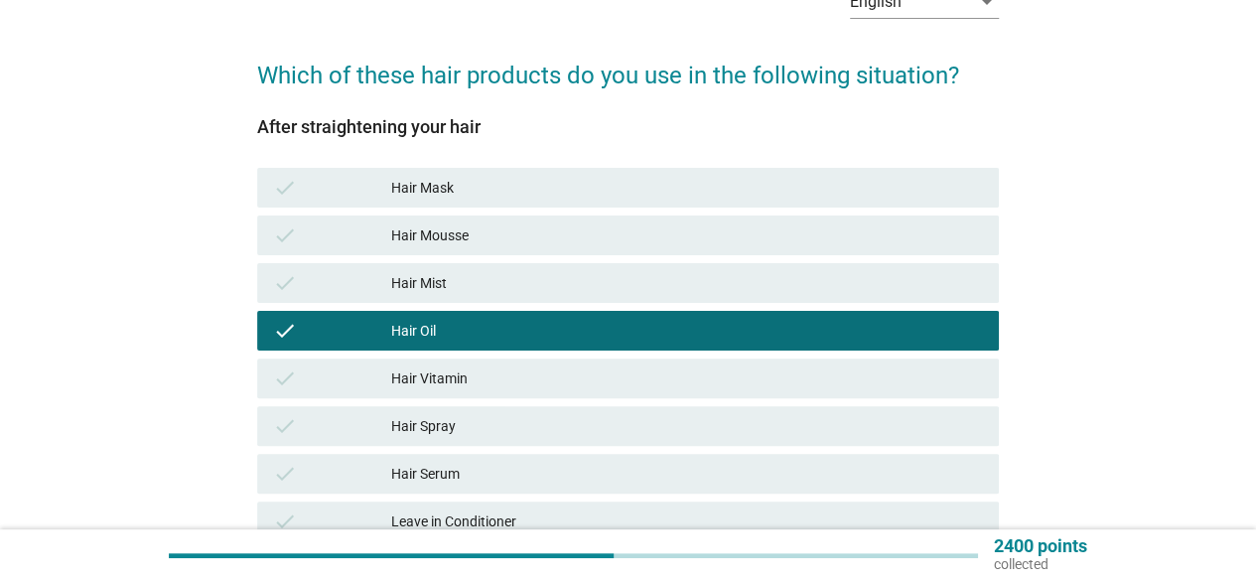
scroll to position [298, 0]
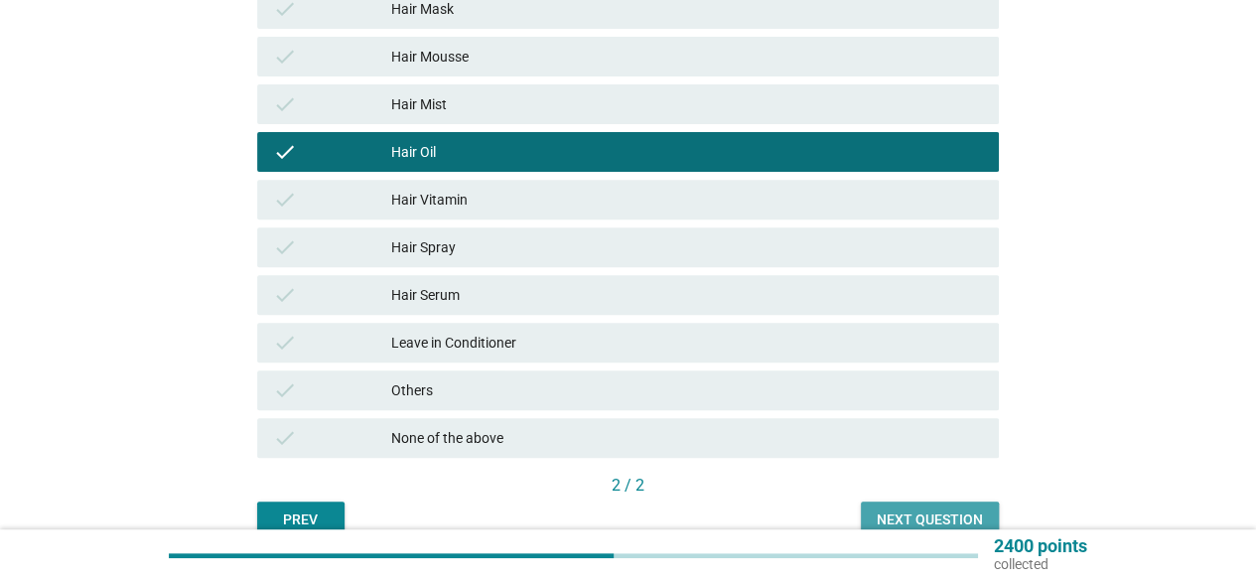
click at [937, 511] on div "Next question" at bounding box center [930, 519] width 106 height 21
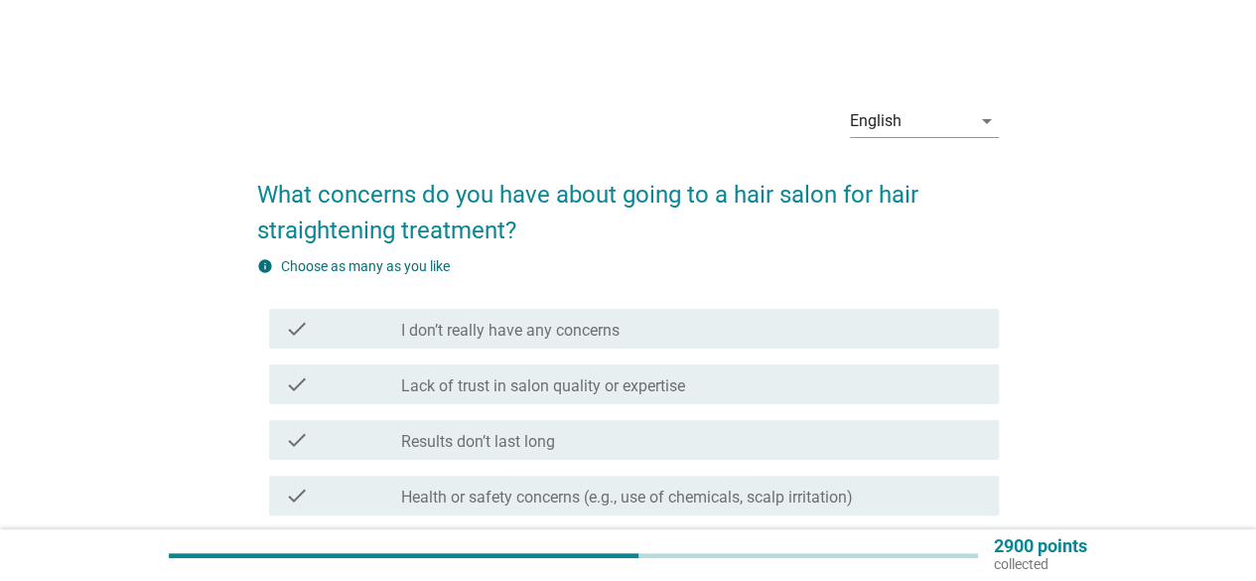
scroll to position [99, 0]
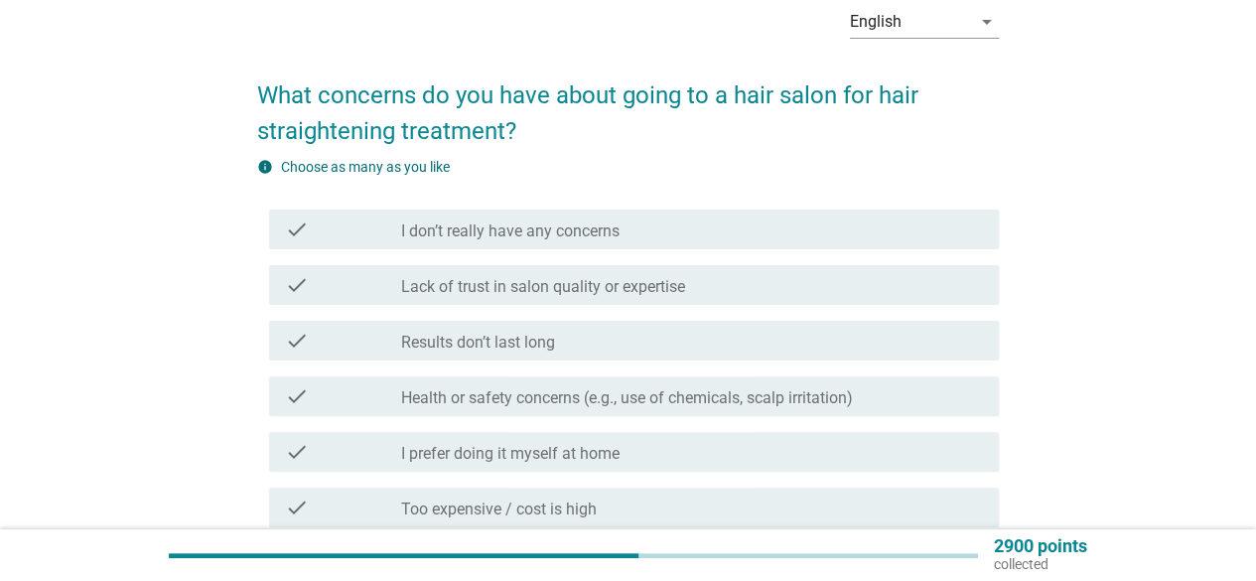
click at [657, 455] on div "check_box_outline_blank I prefer doing it myself at home" at bounding box center [692, 452] width 582 height 24
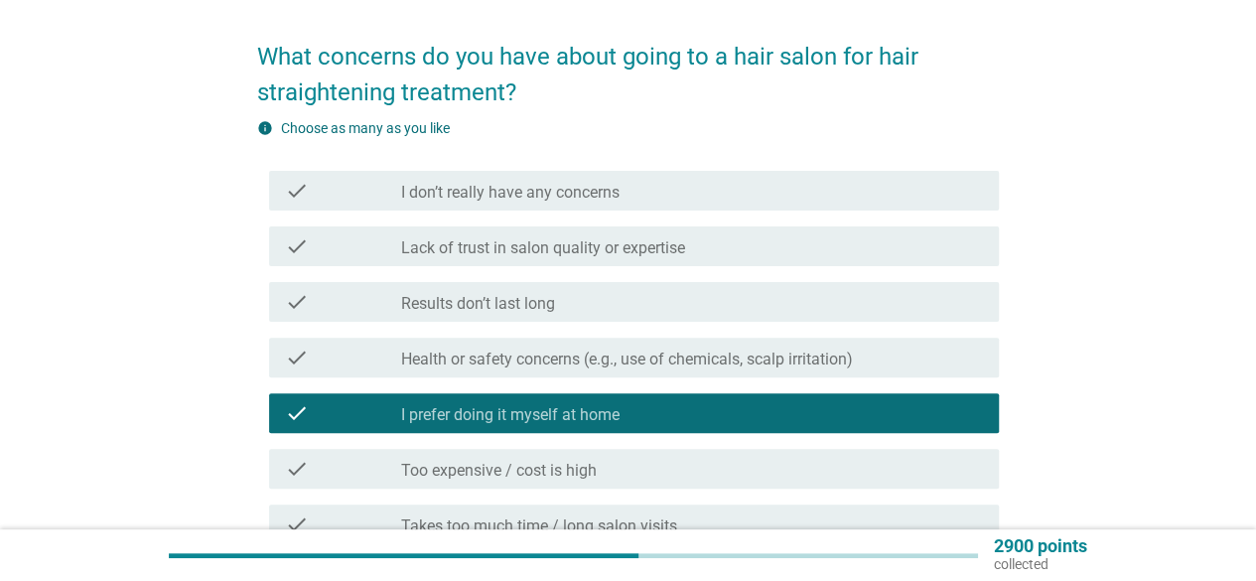
scroll to position [199, 0]
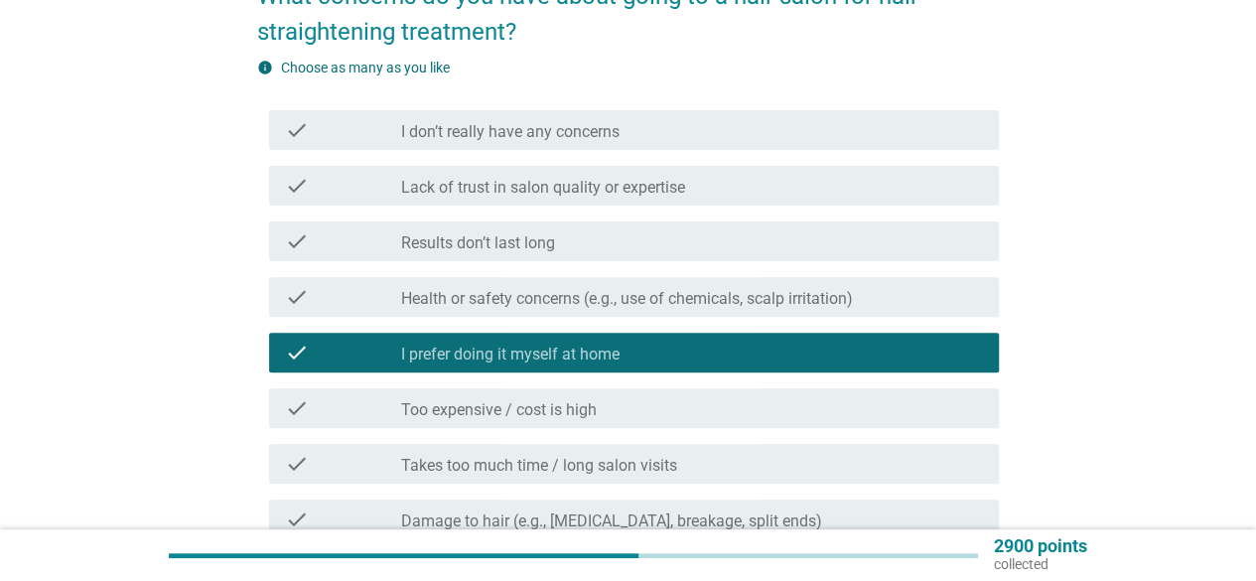
click at [639, 410] on div "check_box_outline_blank Too expensive / cost is high" at bounding box center [692, 408] width 582 height 24
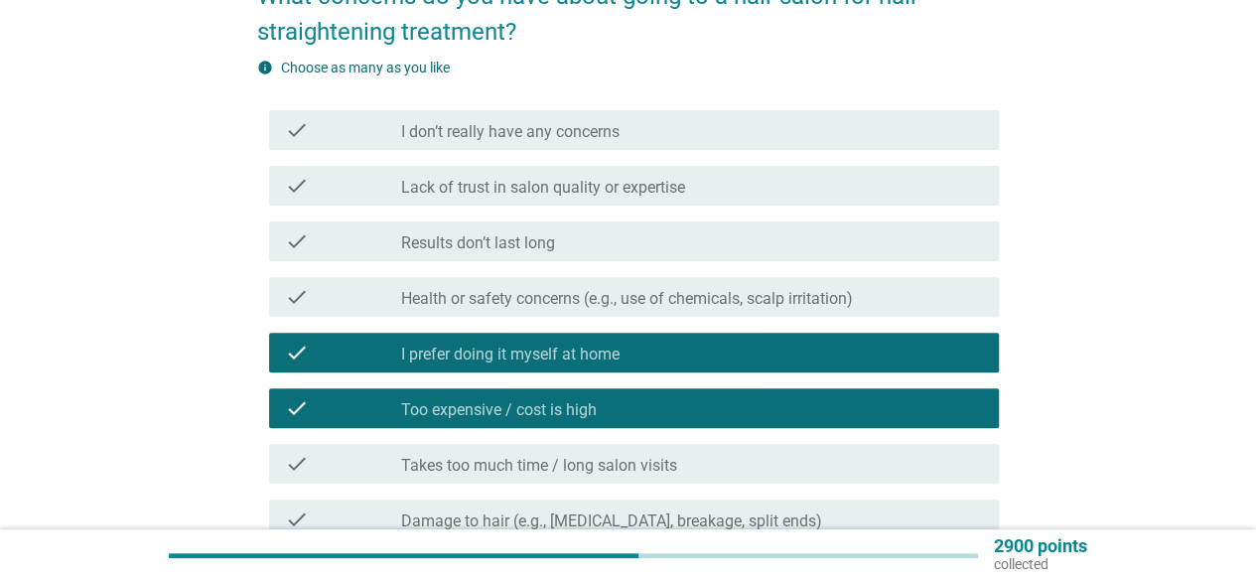
click at [673, 460] on label "Takes too much time / long salon visits" at bounding box center [539, 466] width 276 height 20
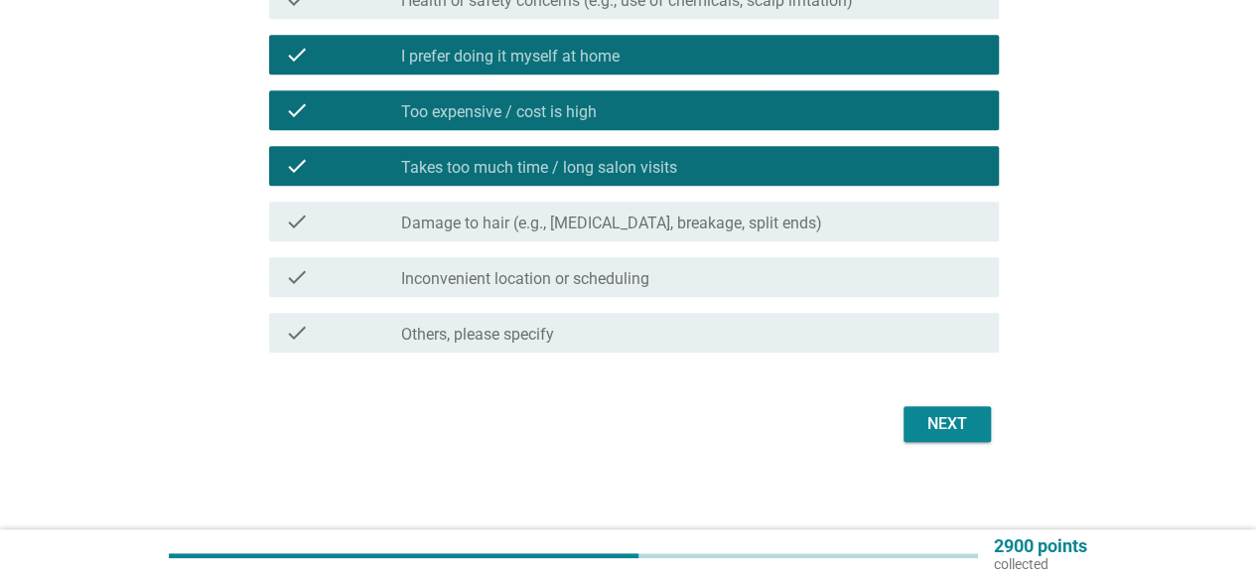
scroll to position [504, 0]
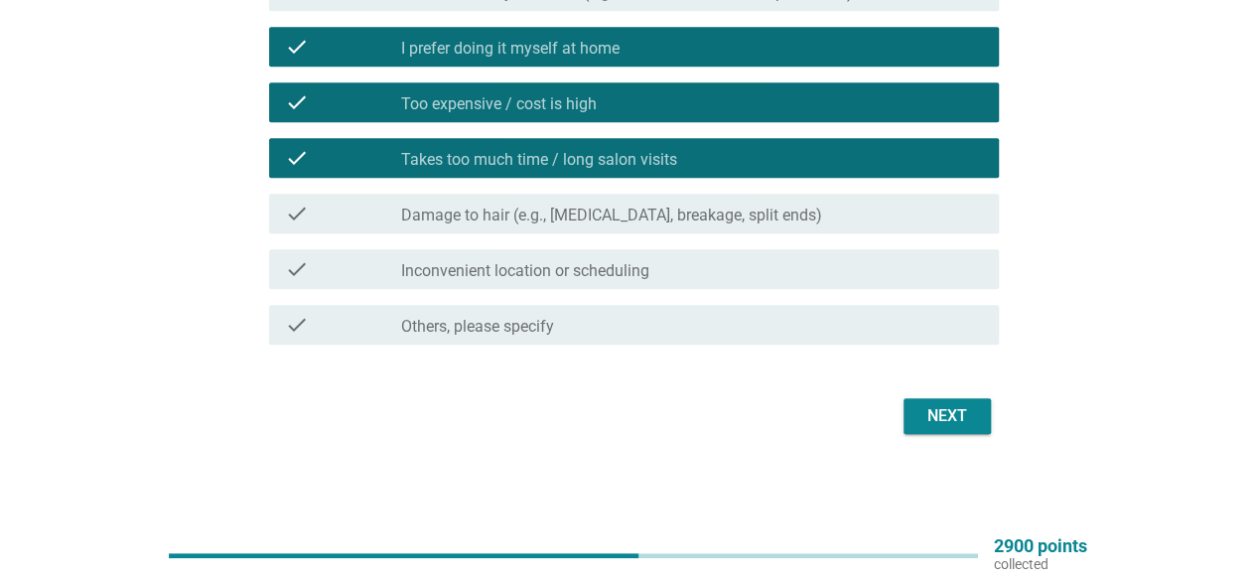
click at [923, 415] on div "Next" at bounding box center [947, 416] width 56 height 24
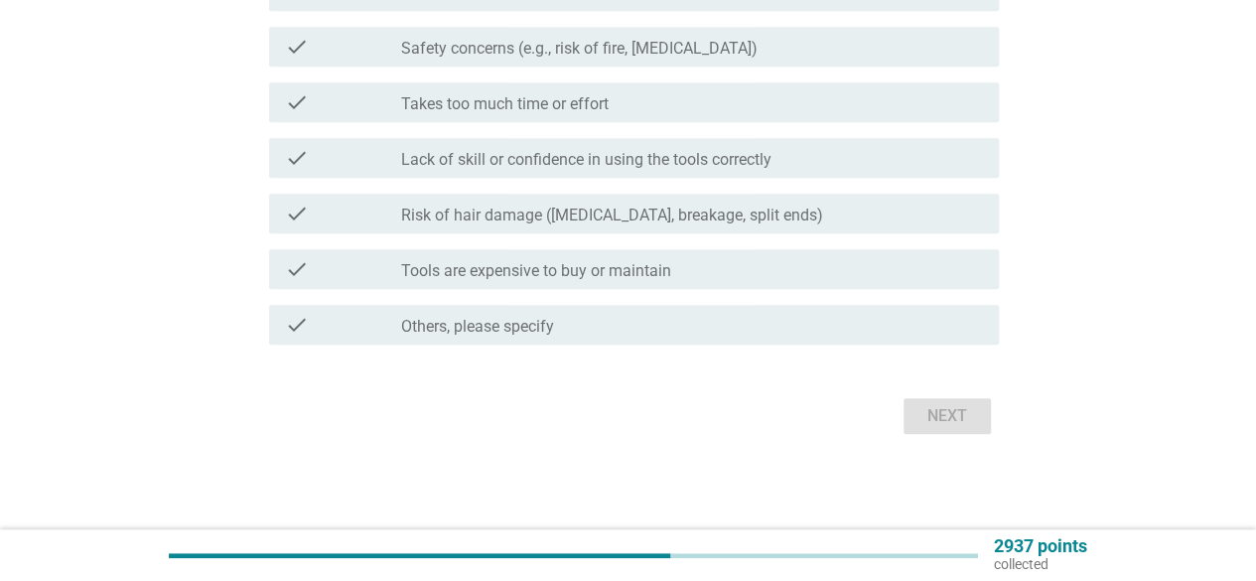
scroll to position [0, 0]
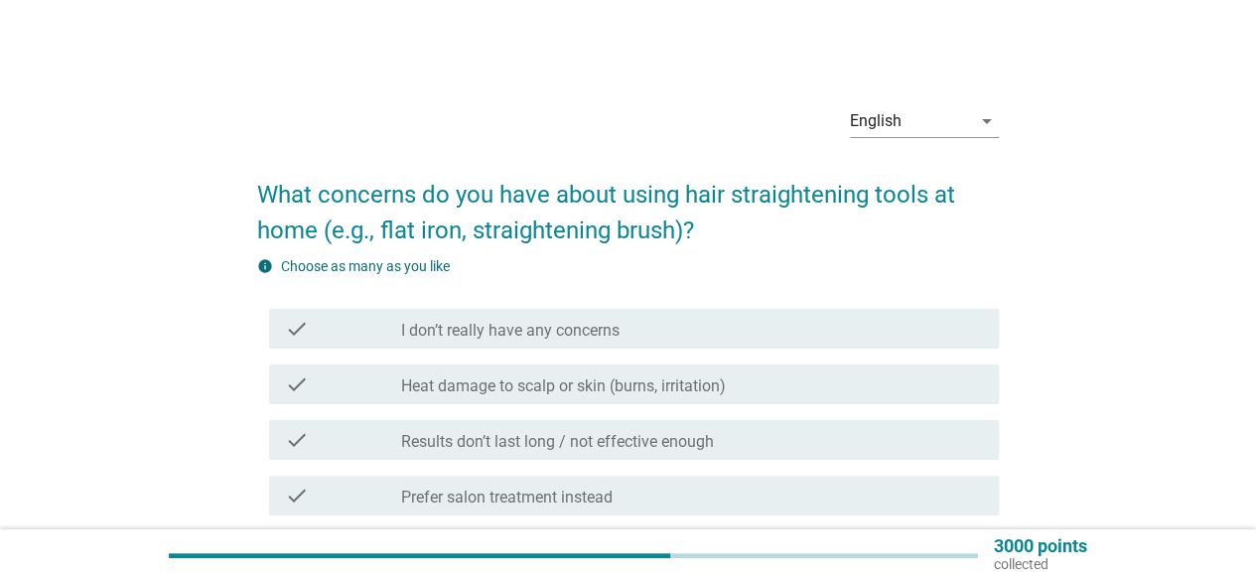
click at [703, 454] on div "check check_box_outline_blank Results don’t last long / not effective enough" at bounding box center [634, 440] width 730 height 40
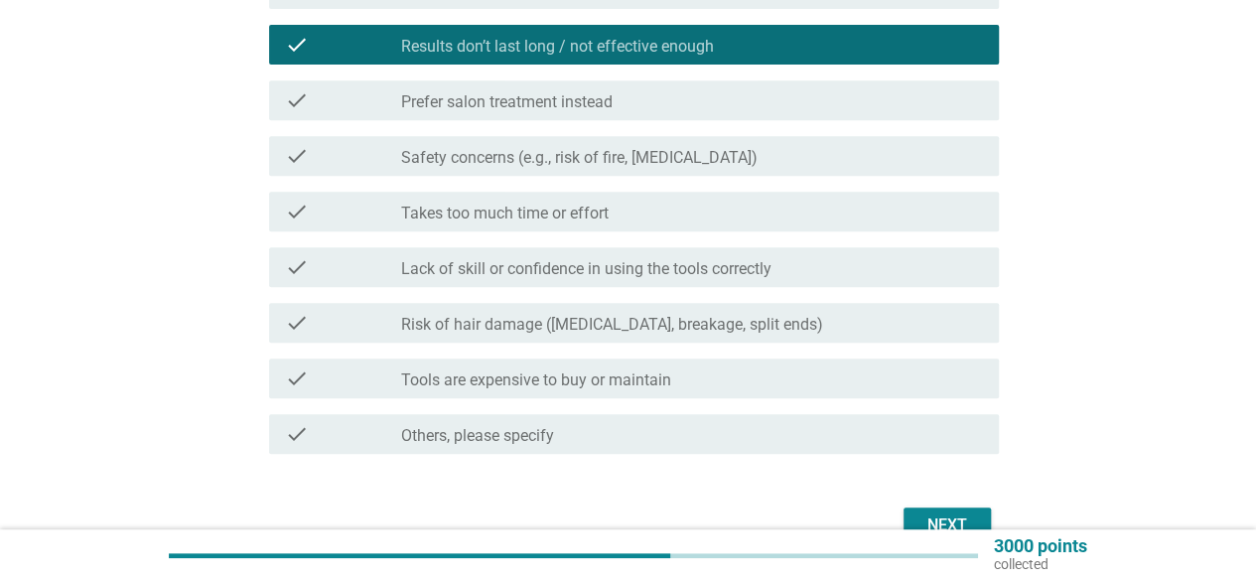
scroll to position [397, 0]
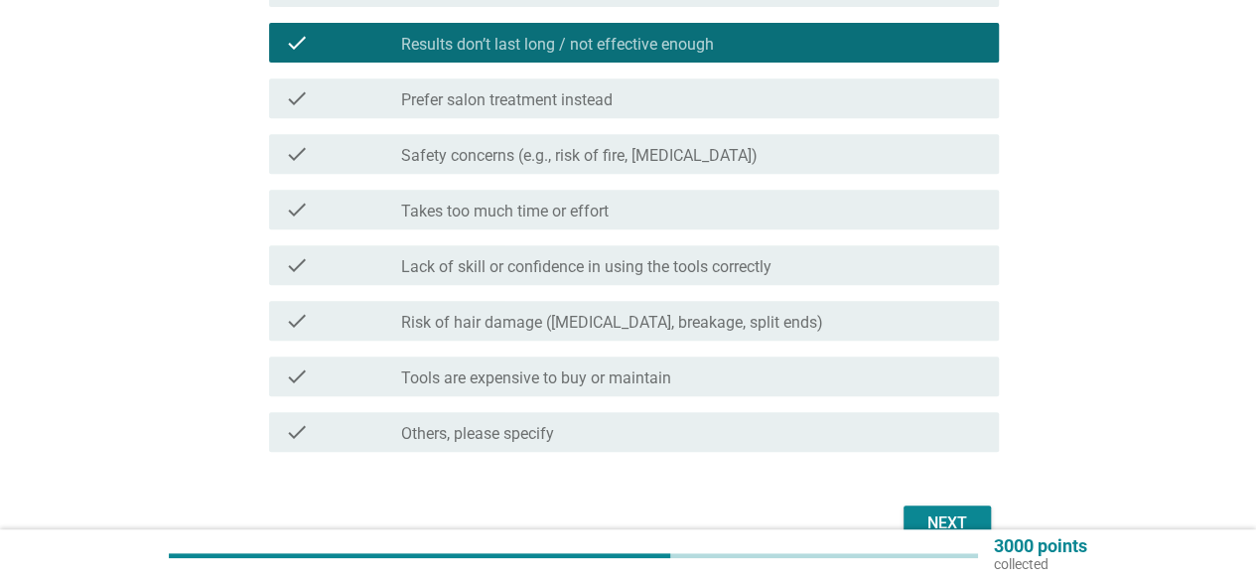
click at [768, 283] on div "check check_box_outline_blank Lack of skill or confidence in using the tools co…" at bounding box center [634, 265] width 730 height 40
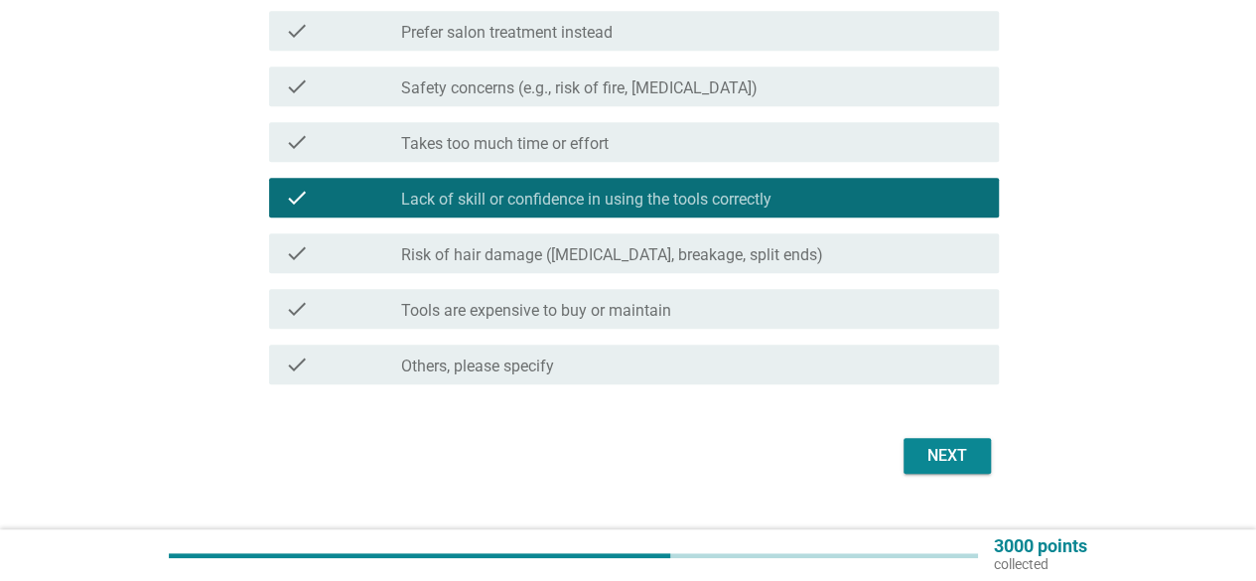
scroll to position [496, 0]
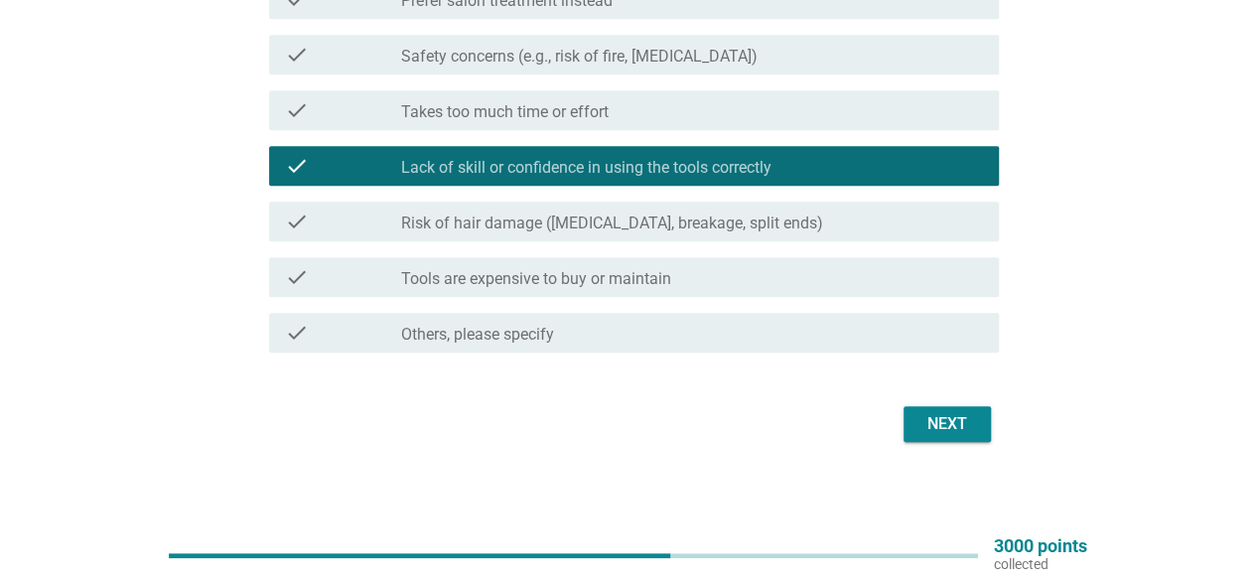
click at [771, 211] on div "check_box_outline_blank Risk of hair damage ([MEDICAL_DATA], breakage, split en…" at bounding box center [692, 222] width 582 height 24
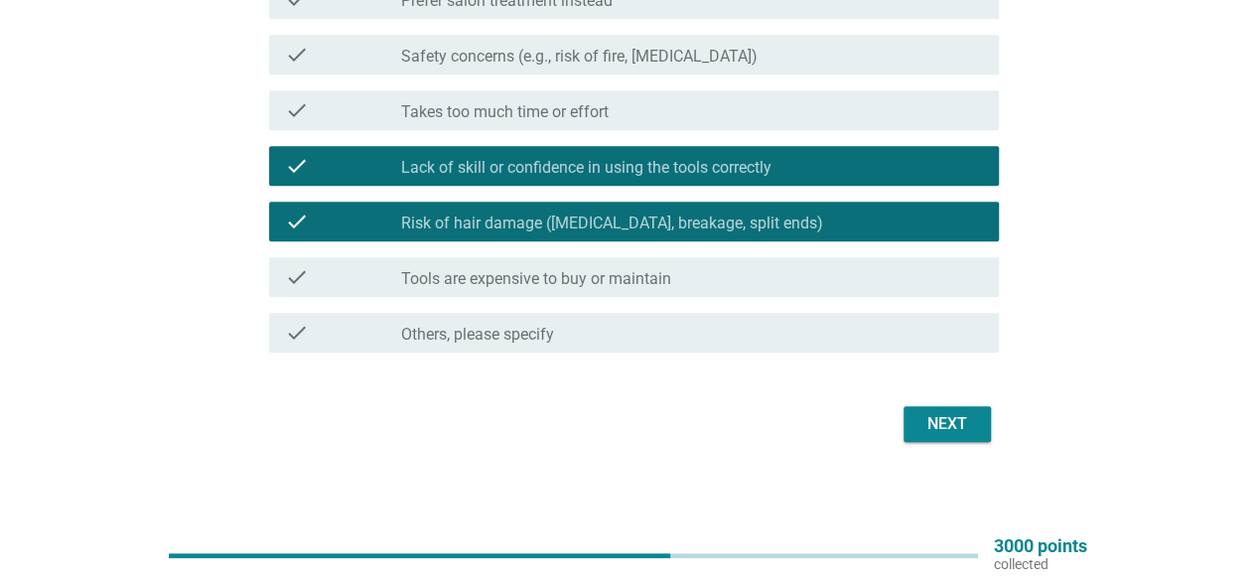
click at [945, 420] on div "Next" at bounding box center [947, 424] width 56 height 24
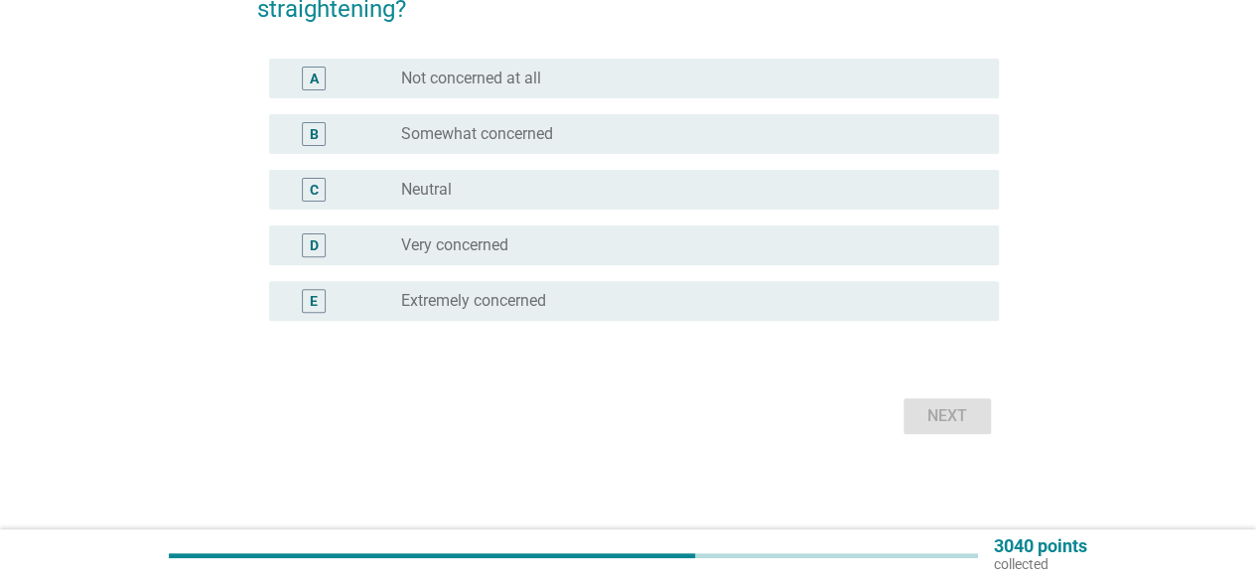
scroll to position [0, 0]
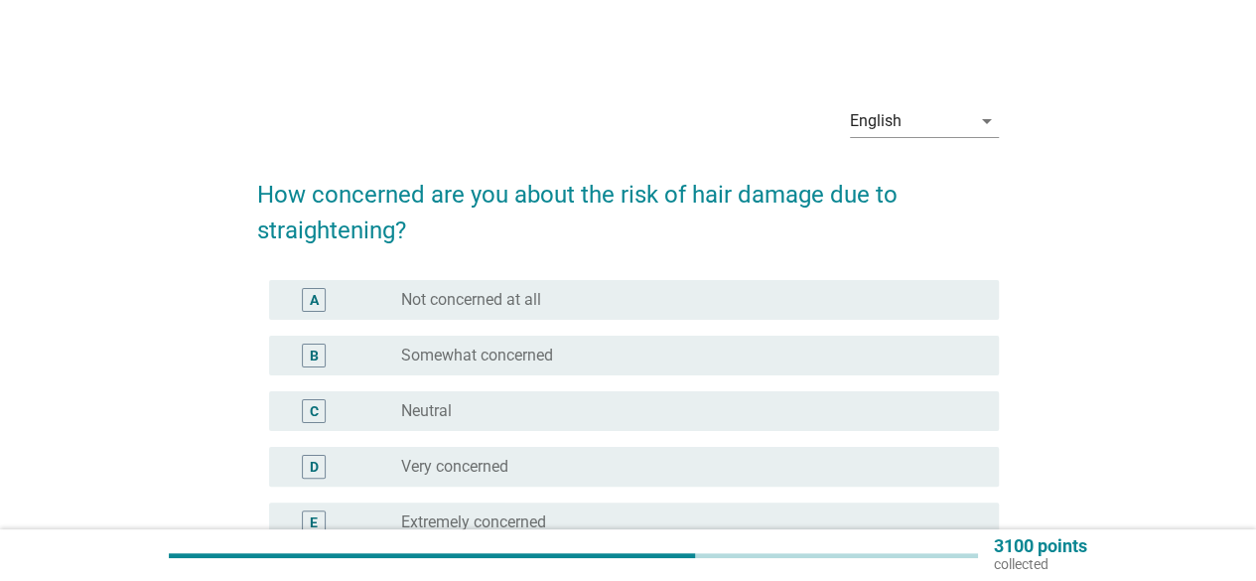
click at [675, 355] on div "radio_button_unchecked Somewhat concerned" at bounding box center [684, 356] width 566 height 20
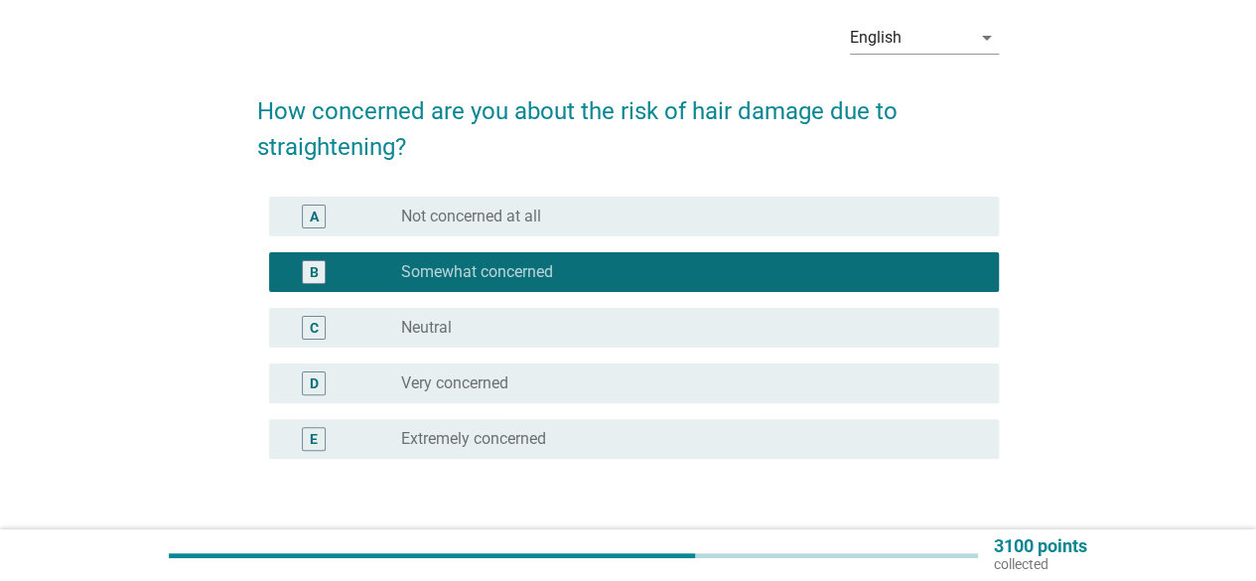
scroll to position [199, 0]
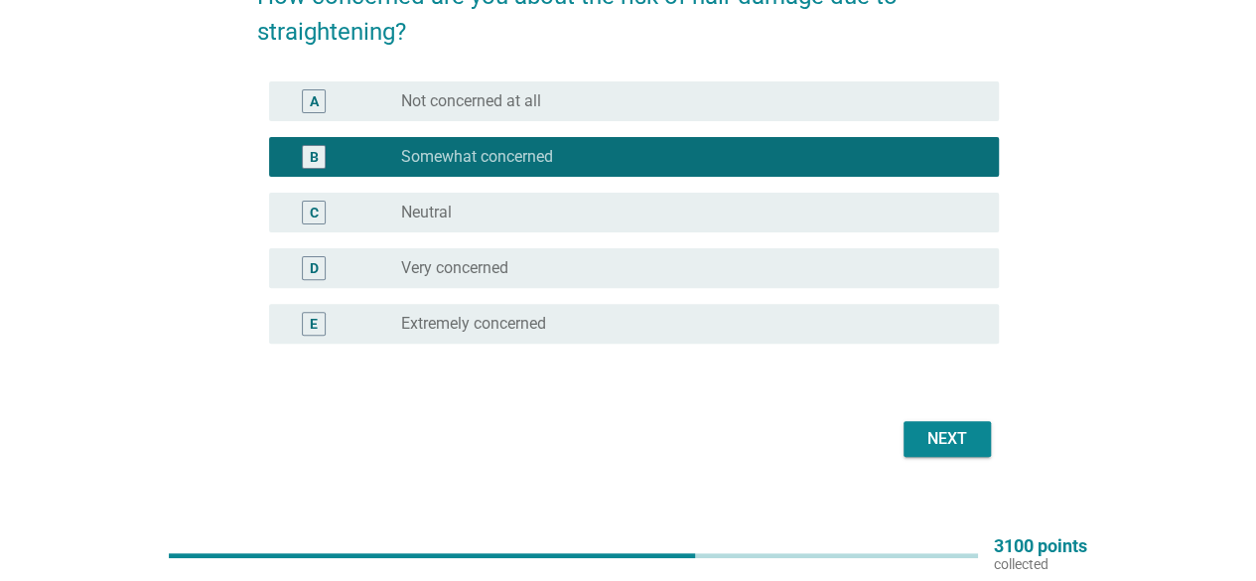
click at [969, 442] on div "Next" at bounding box center [947, 439] width 56 height 24
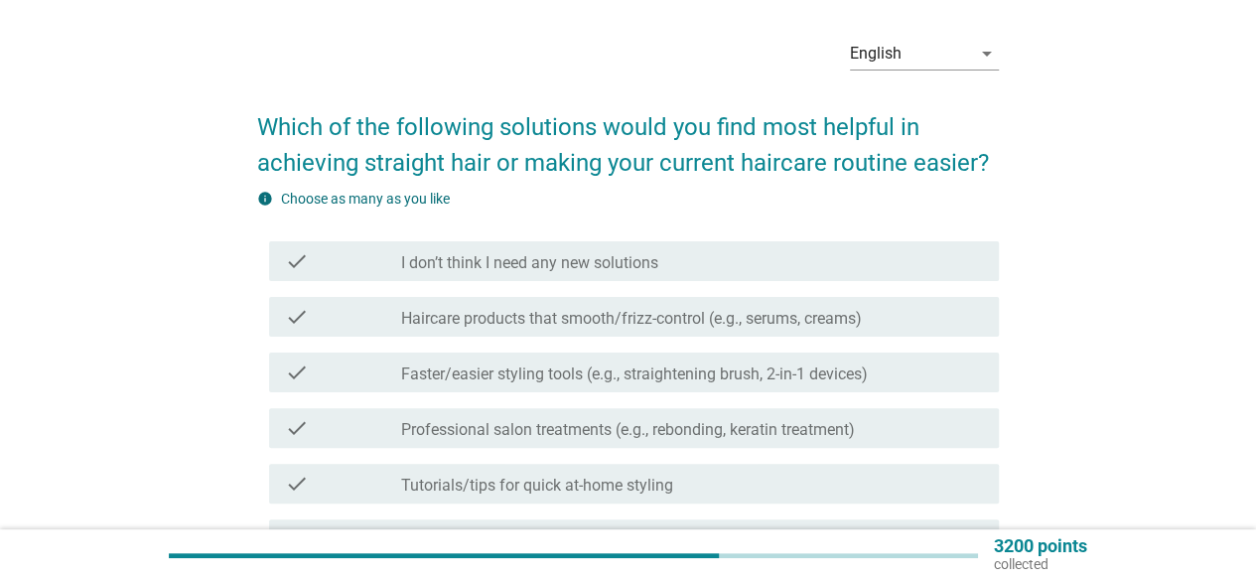
scroll to position [99, 0]
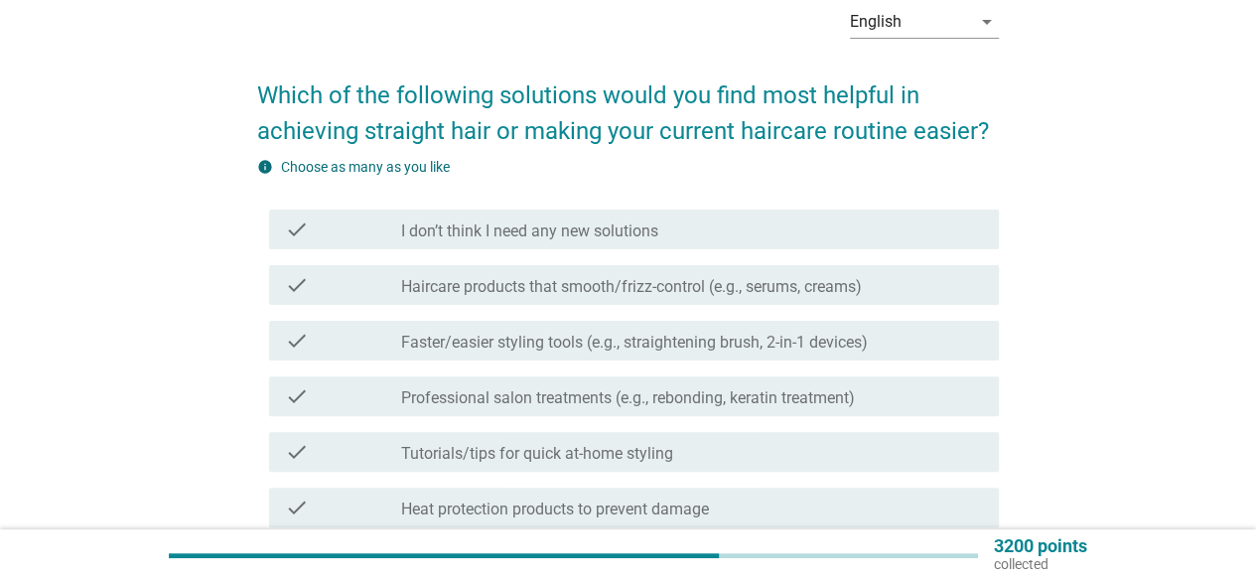
click at [881, 286] on div "check_box_outline_blank Haircare products that smooth/frizz-control (e.g., seru…" at bounding box center [692, 285] width 582 height 24
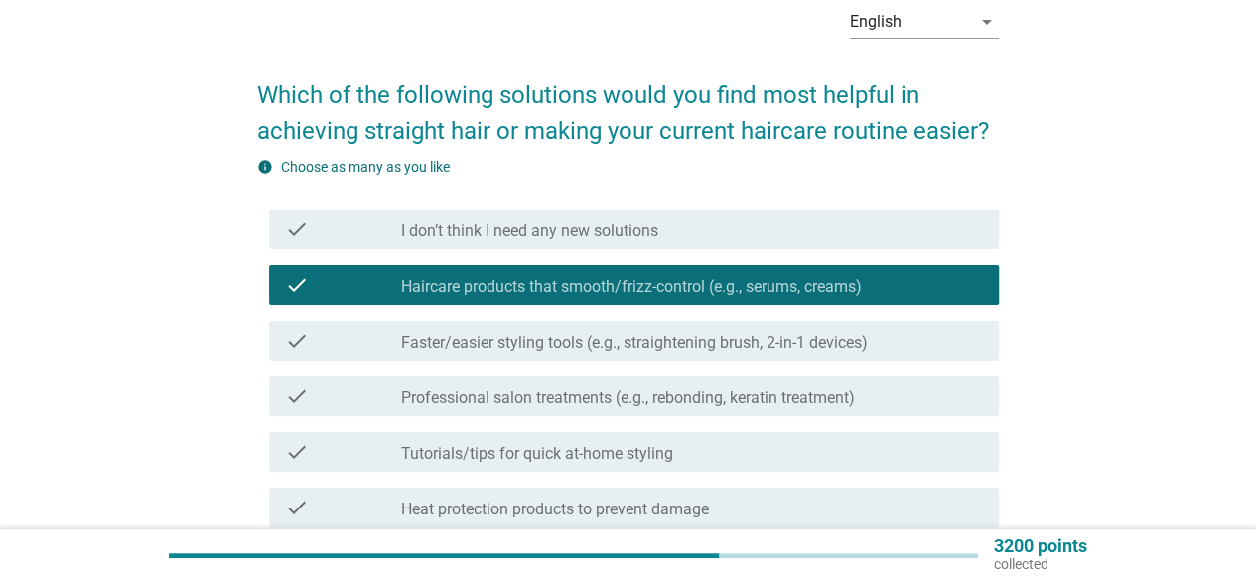
click at [876, 350] on div "check_box_outline_blank Faster/easier styling tools (e.g., straightening brush,…" at bounding box center [692, 341] width 582 height 24
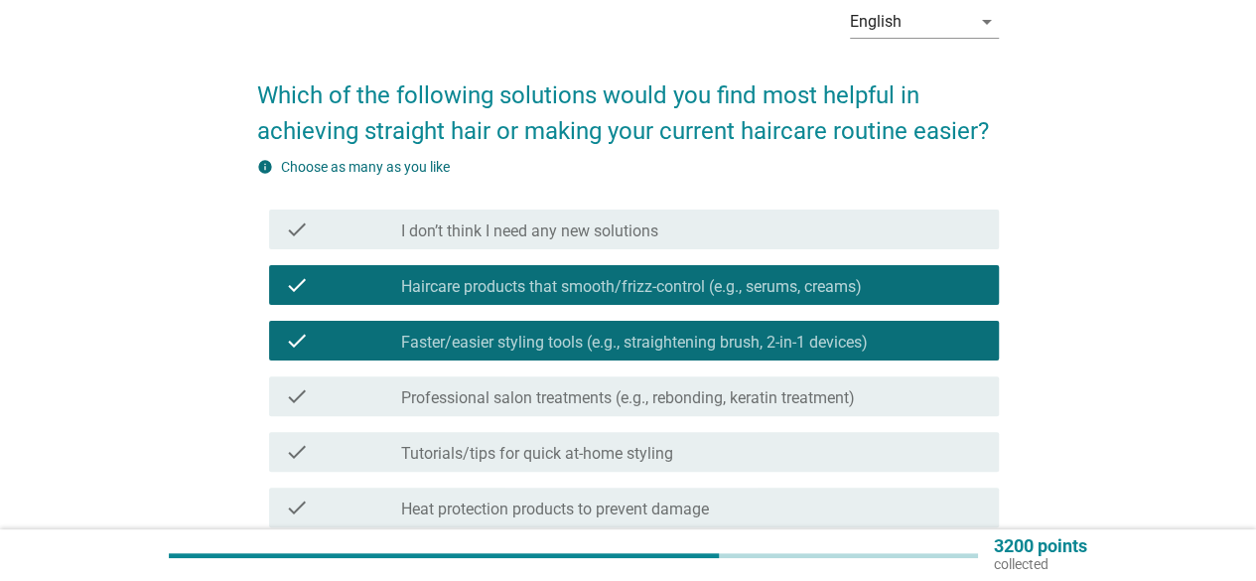
click at [871, 390] on div "check_box_outline_blank Professional salon treatments (e.g., rebonding, keratin…" at bounding box center [692, 396] width 582 height 24
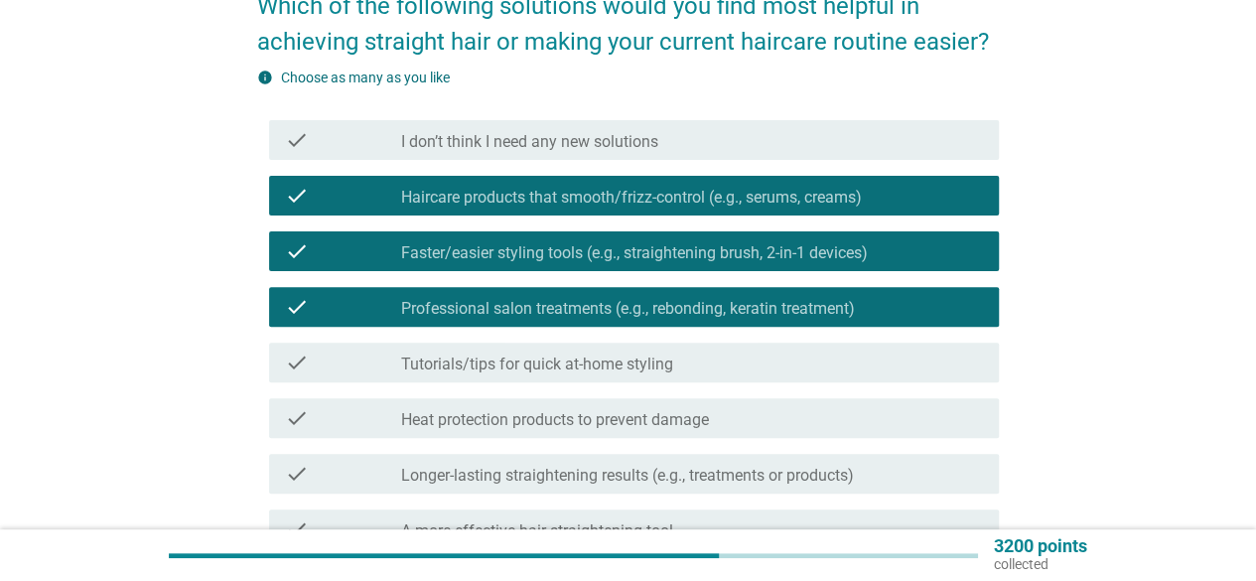
scroll to position [298, 0]
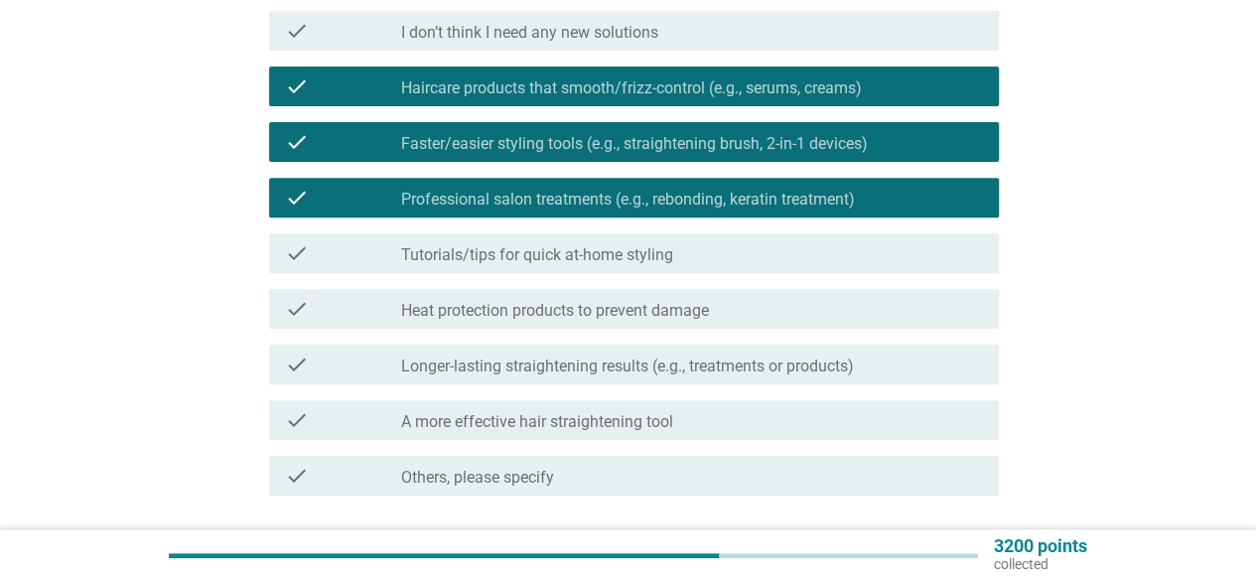
click at [857, 307] on div "check_box_outline_blank Heat protection products to prevent damage" at bounding box center [692, 309] width 582 height 24
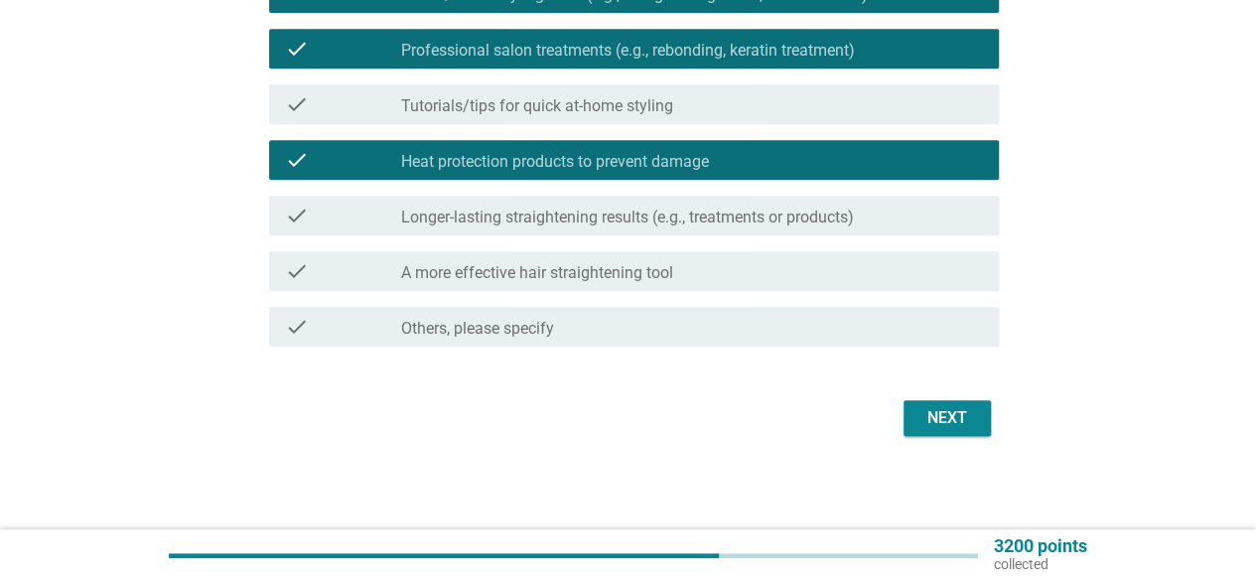
scroll to position [449, 0]
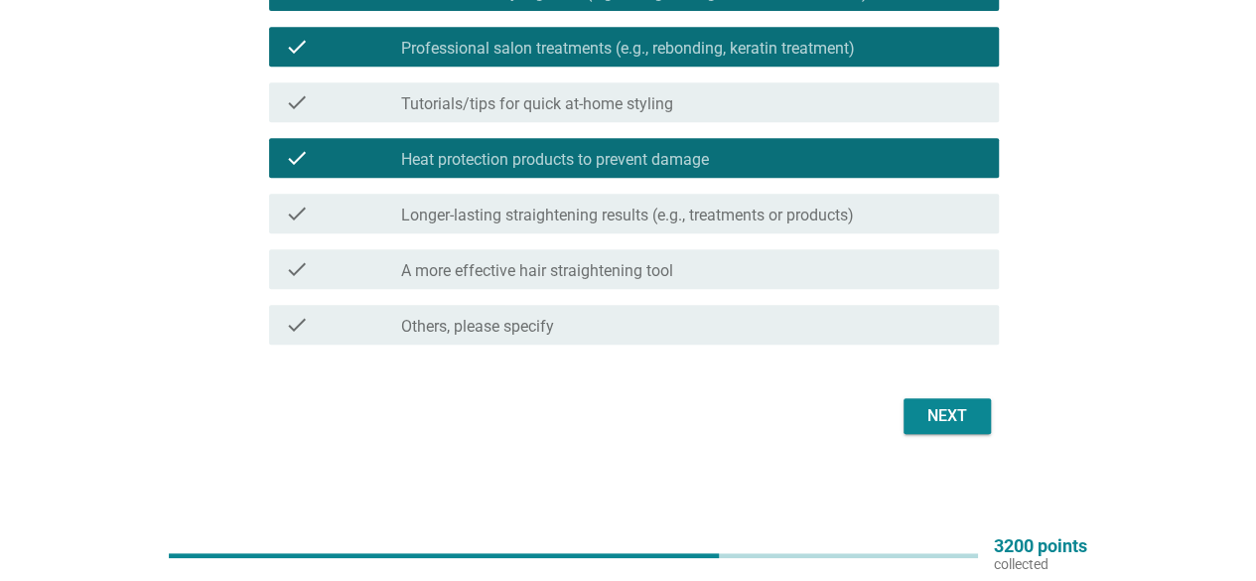
click at [964, 412] on div "Next" at bounding box center [947, 416] width 56 height 24
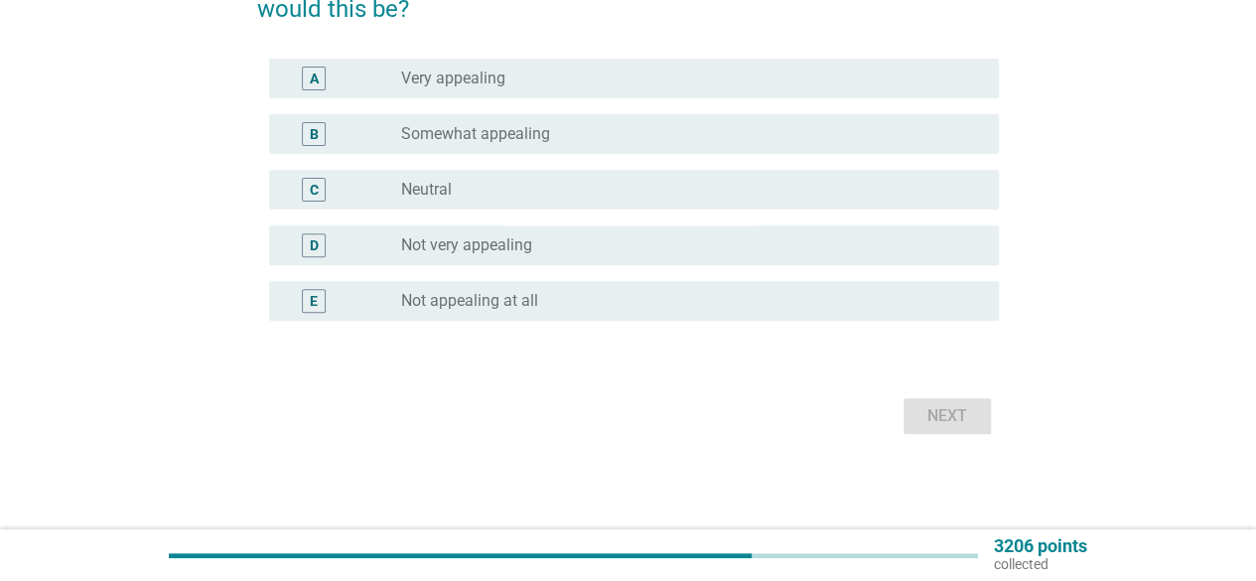
scroll to position [0, 0]
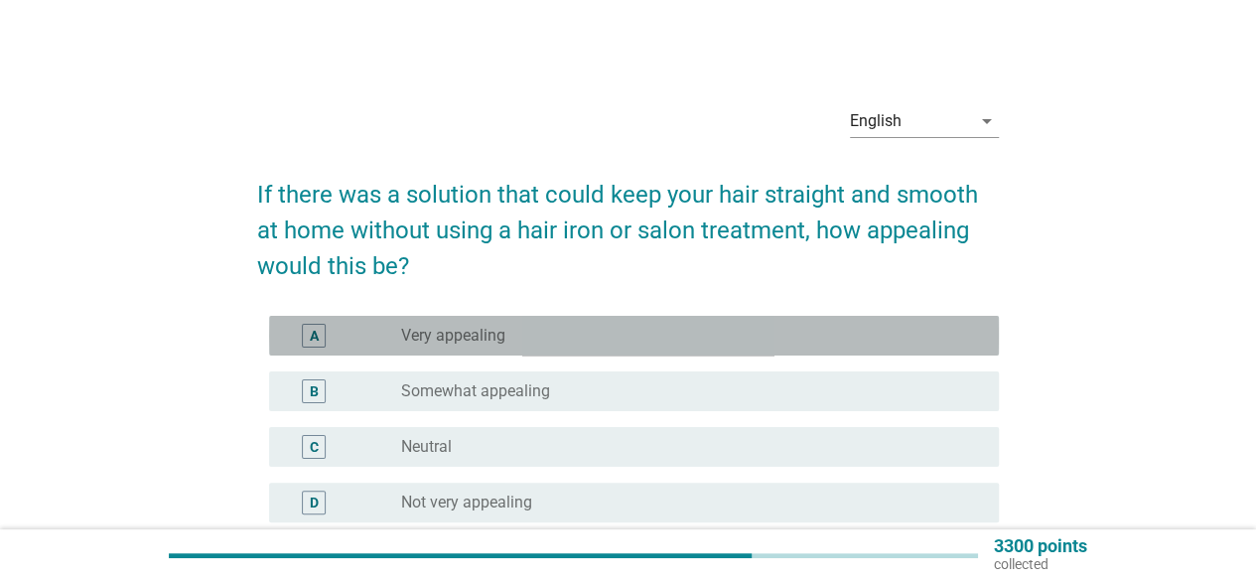
click at [890, 329] on div "radio_button_unchecked Very appealing" at bounding box center [684, 336] width 566 height 20
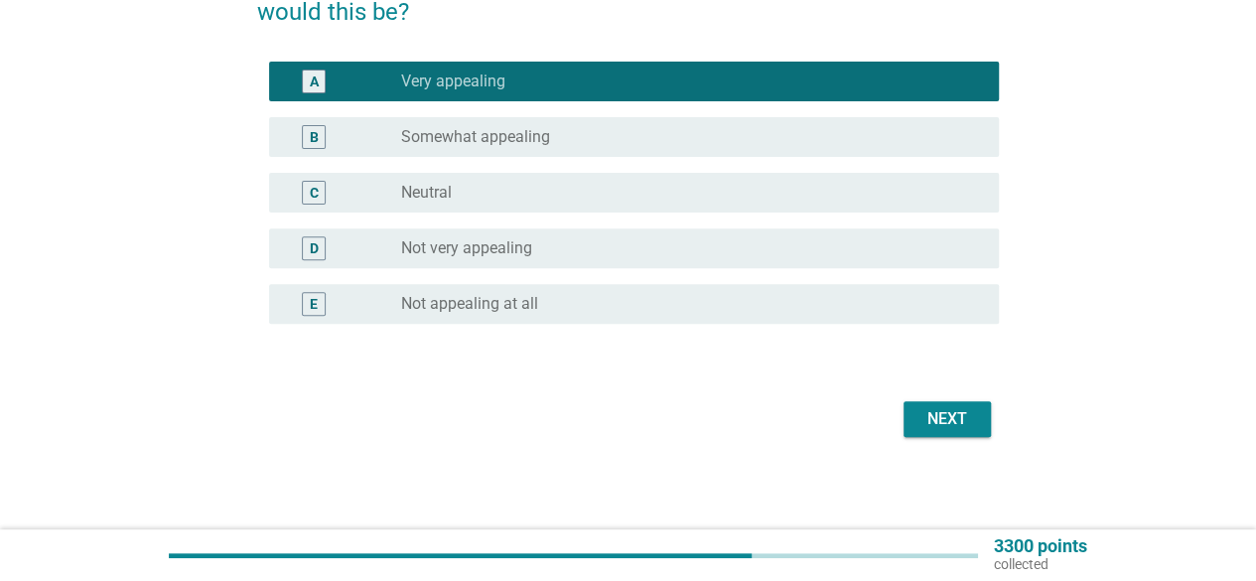
scroll to position [256, 0]
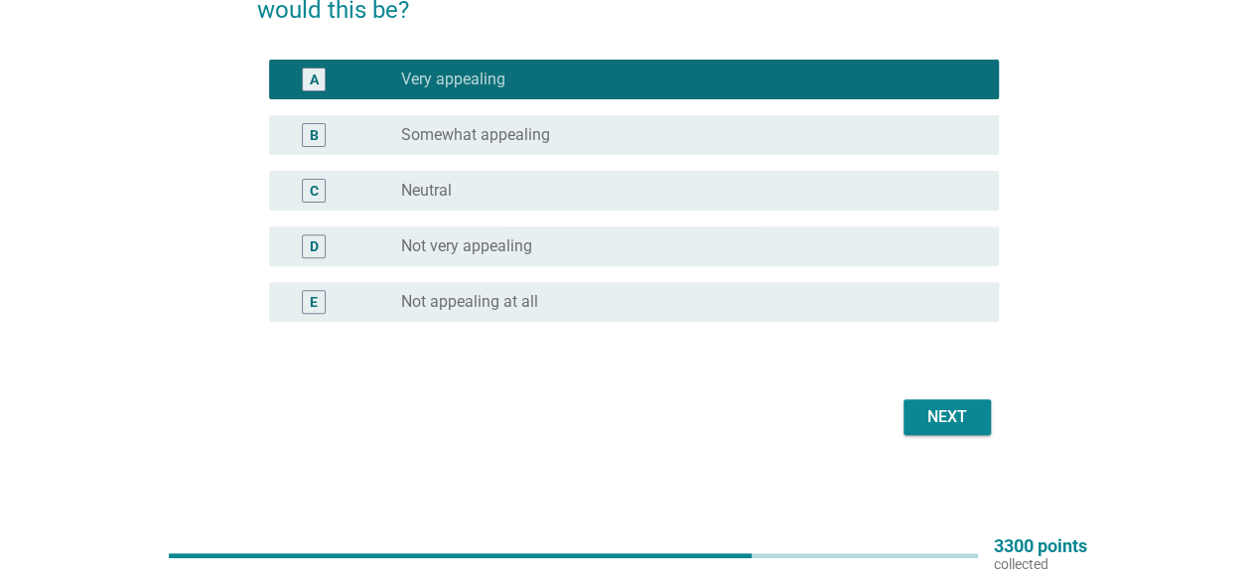
click at [963, 411] on div "Next" at bounding box center [947, 417] width 56 height 24
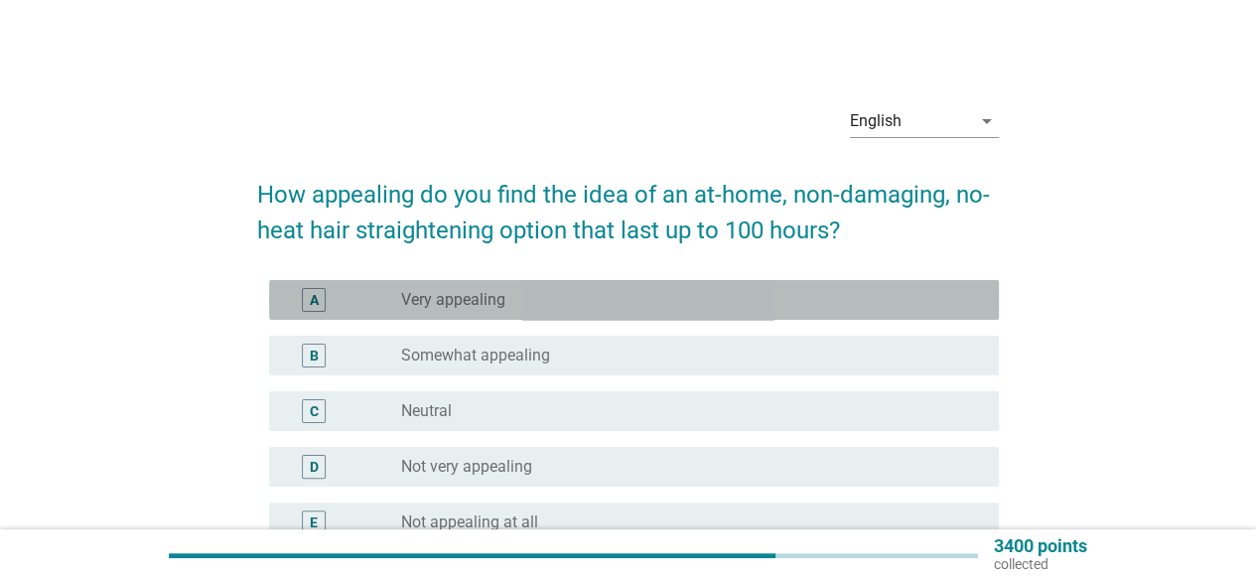
click at [626, 288] on div "radio_button_unchecked Very appealing" at bounding box center [692, 300] width 582 height 24
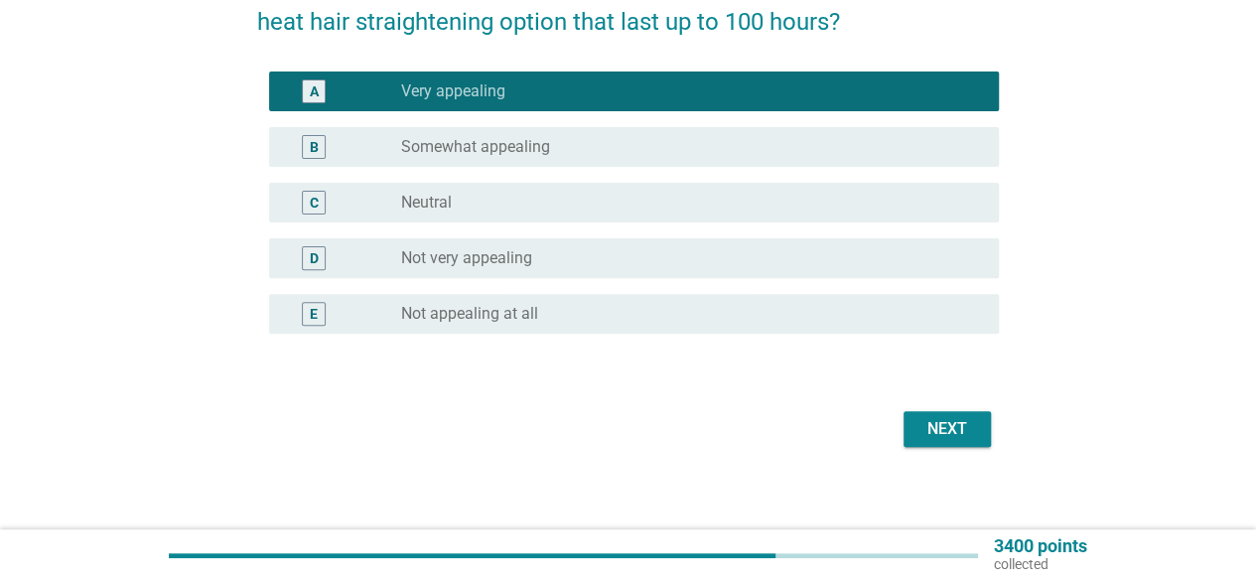
scroll to position [220, 0]
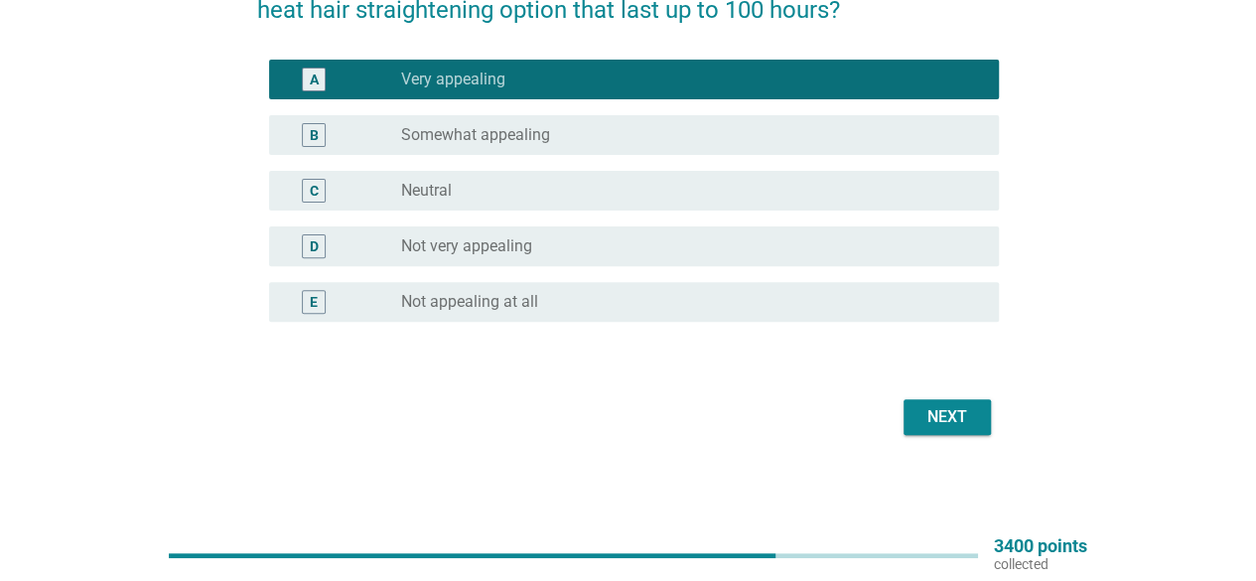
click at [958, 420] on div "Next" at bounding box center [947, 417] width 56 height 24
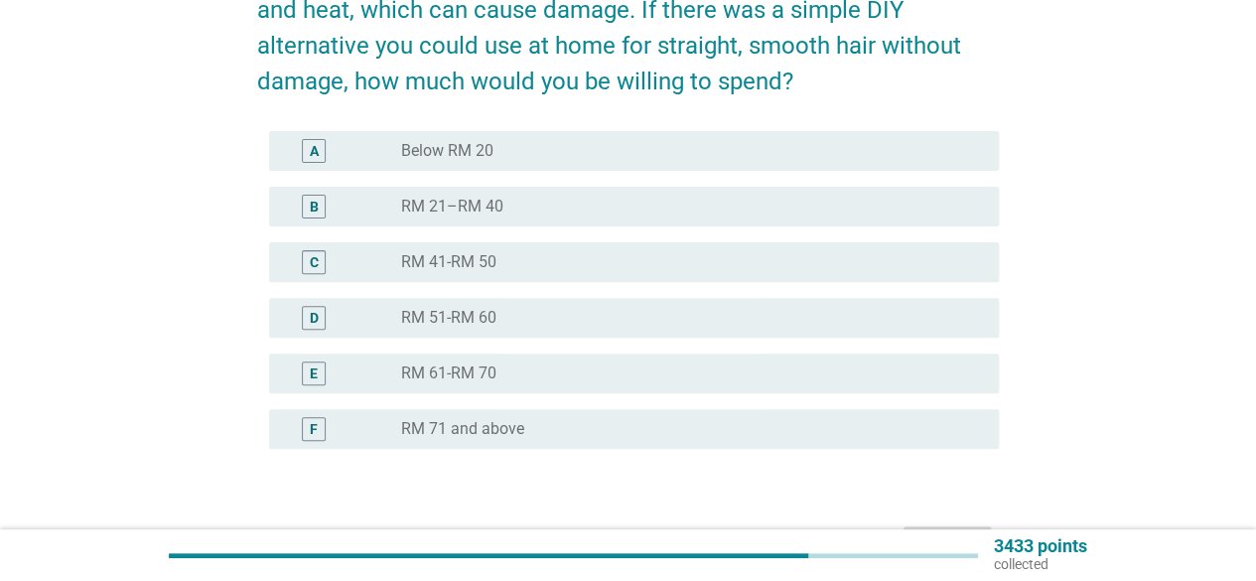
scroll to position [0, 0]
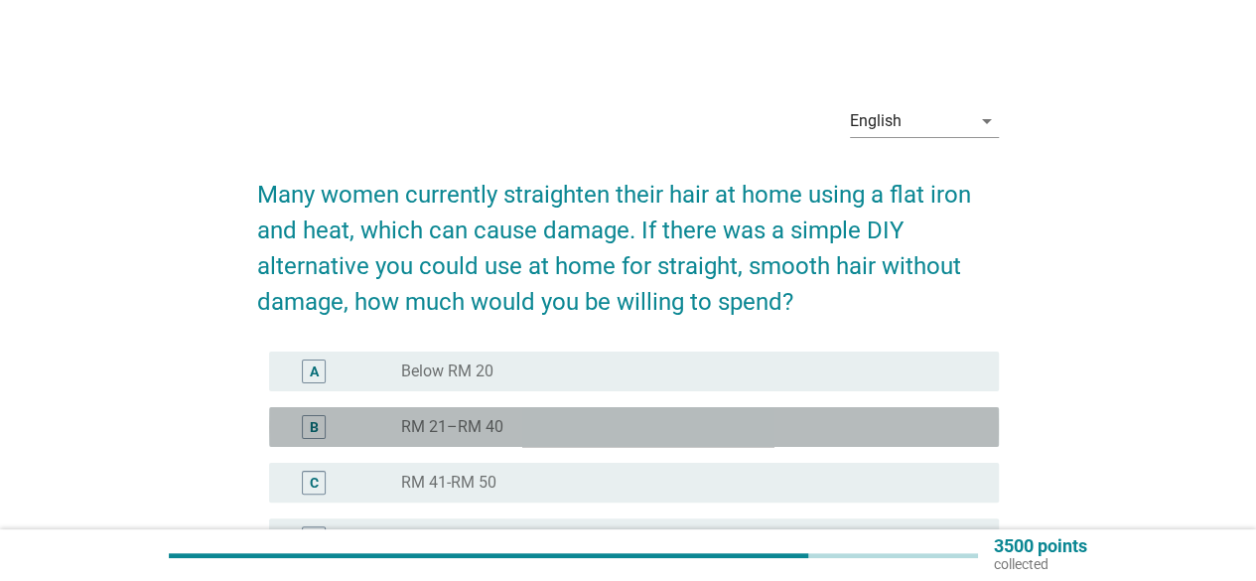
click at [825, 424] on div "radio_button_unchecked RM 21–RM 40" at bounding box center [684, 427] width 566 height 20
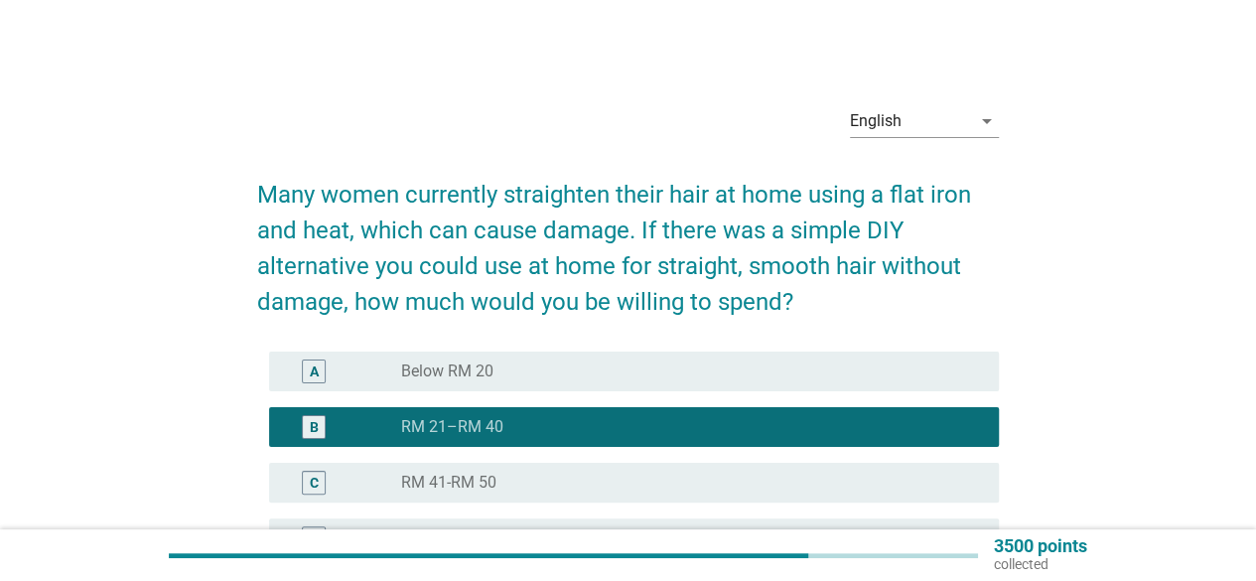
scroll to position [298, 0]
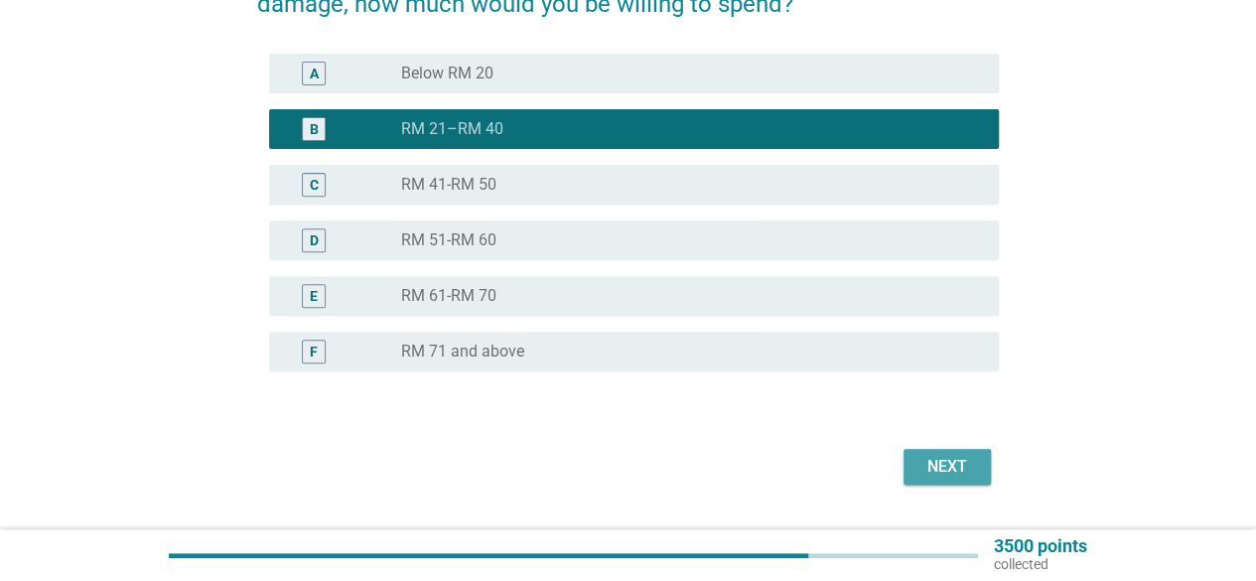
click at [930, 470] on div "Next" at bounding box center [947, 467] width 56 height 24
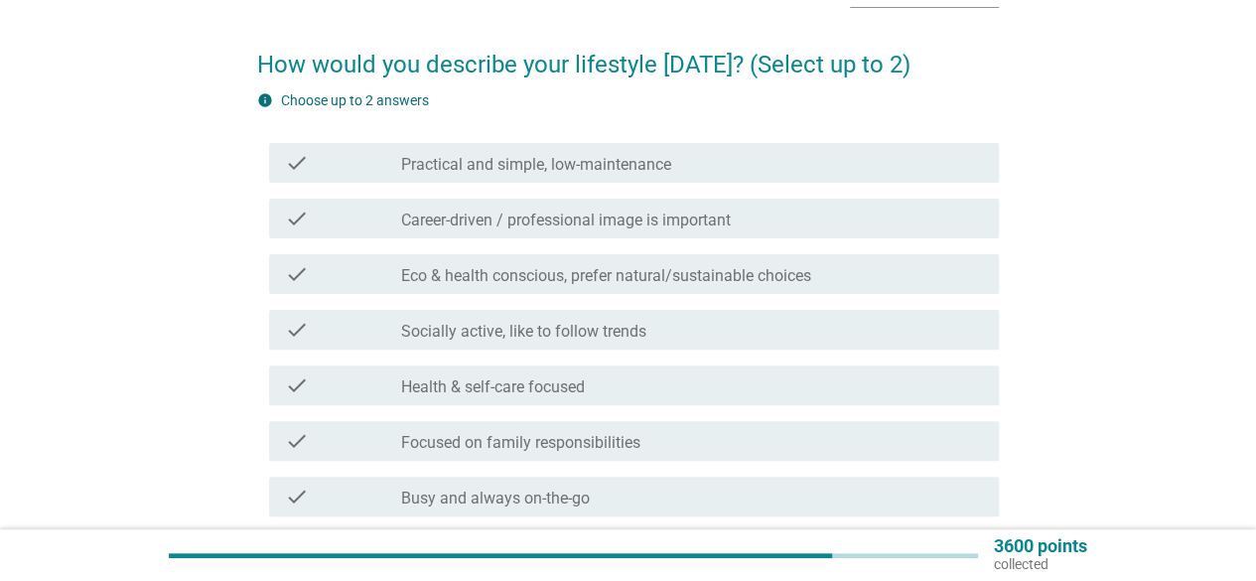
scroll to position [99, 0]
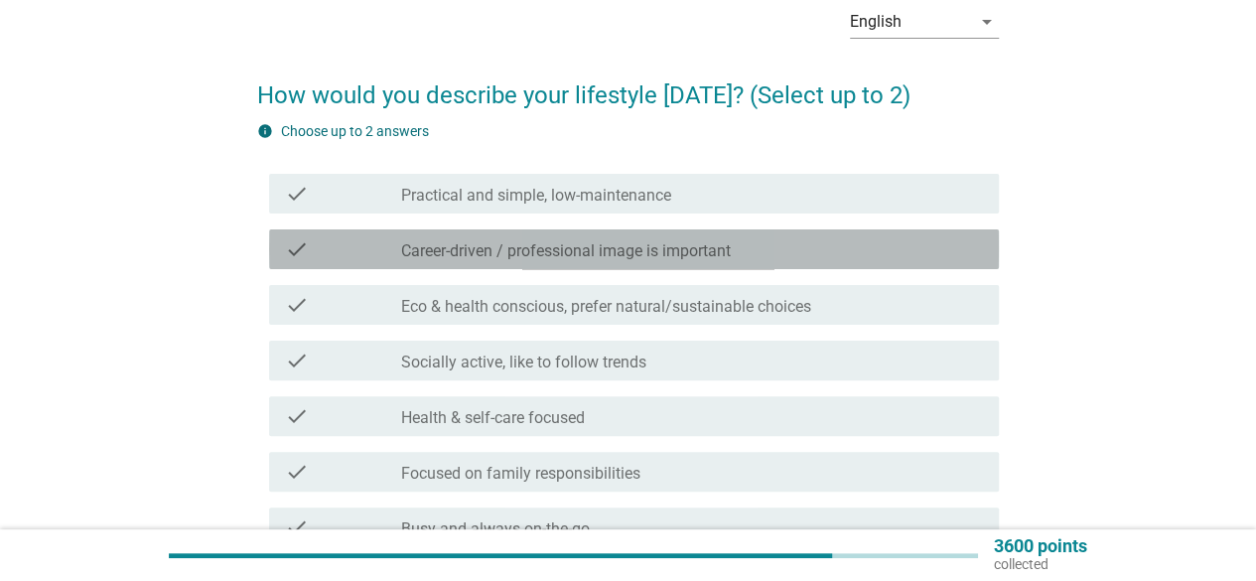
click at [800, 239] on div "check_box_outline_blank Career-driven / professional image is important" at bounding box center [692, 249] width 582 height 24
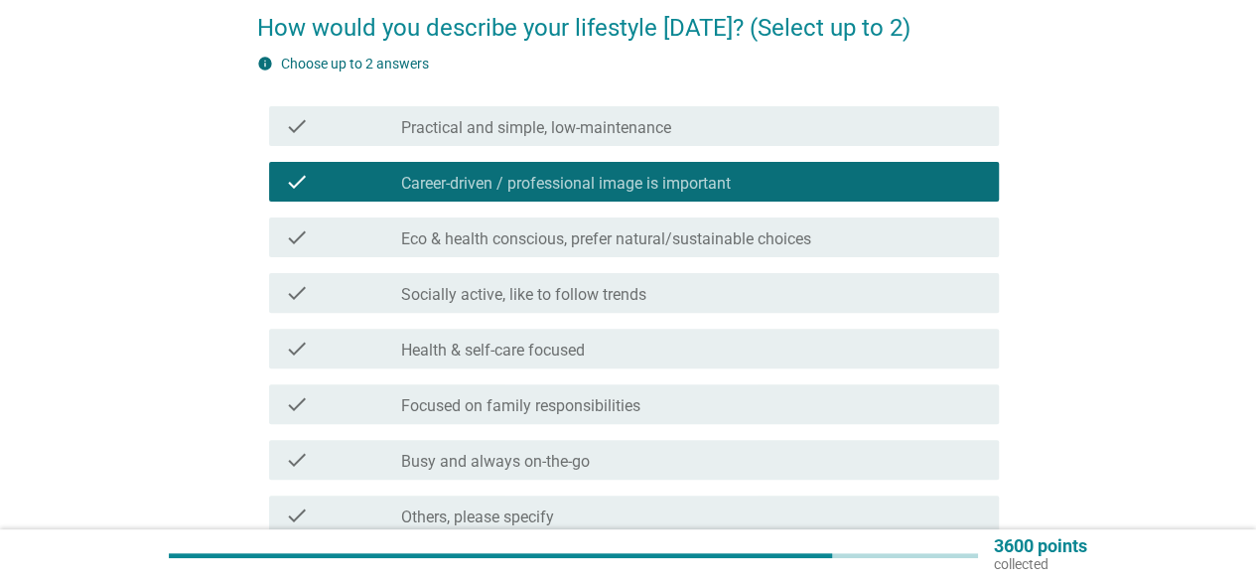
scroll to position [199, 0]
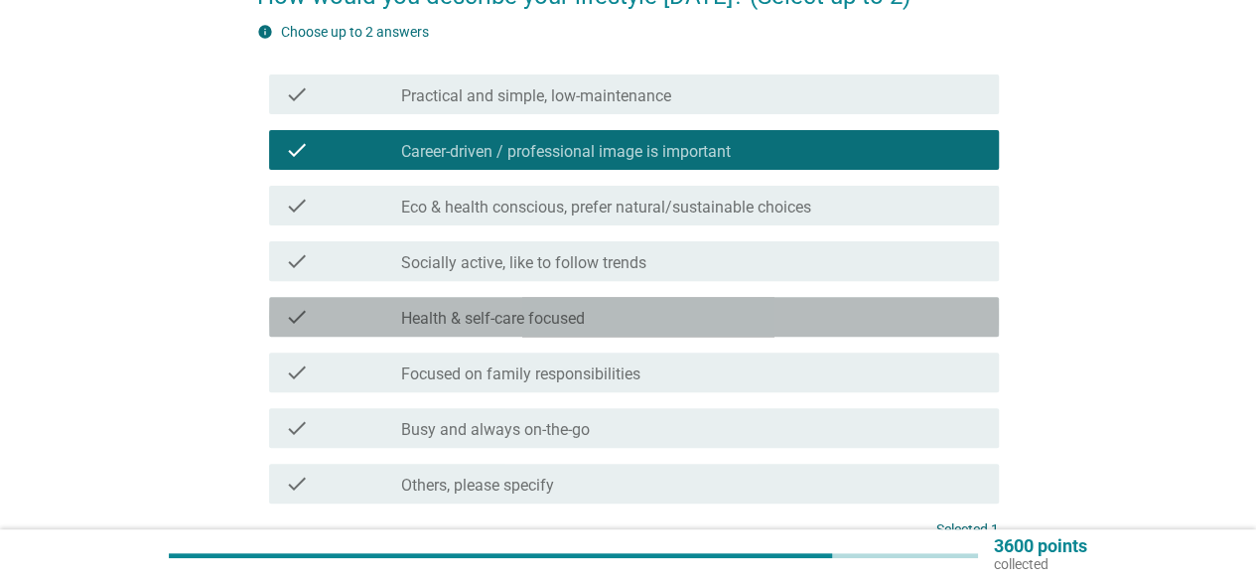
click at [836, 317] on div "check_box_outline_blank Health & self-care focused" at bounding box center [692, 317] width 582 height 24
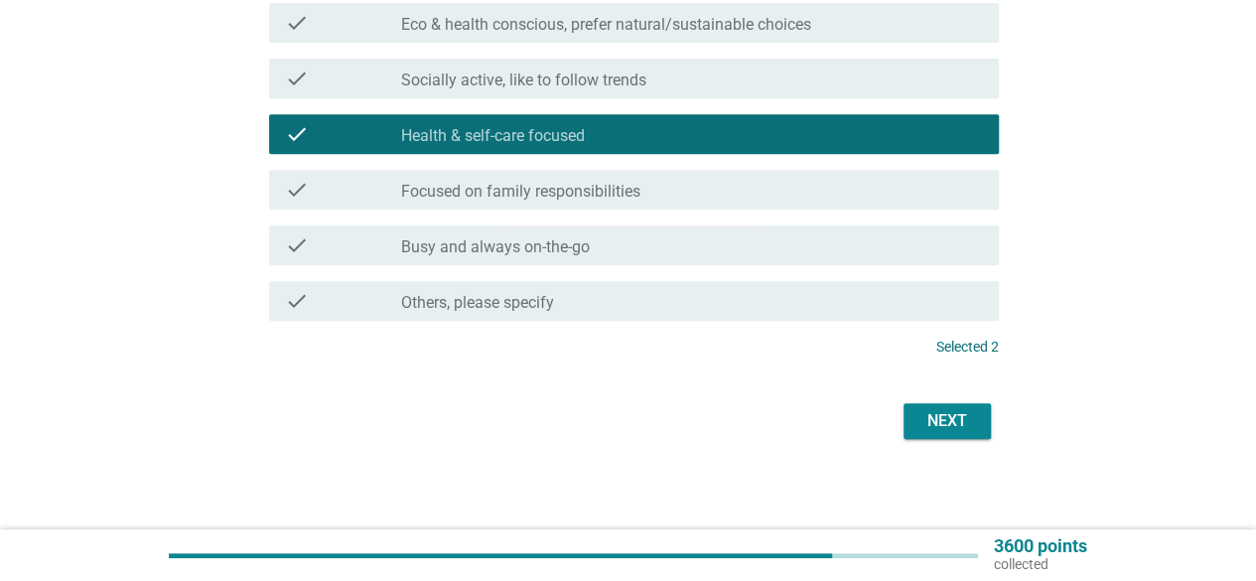
scroll to position [385, 0]
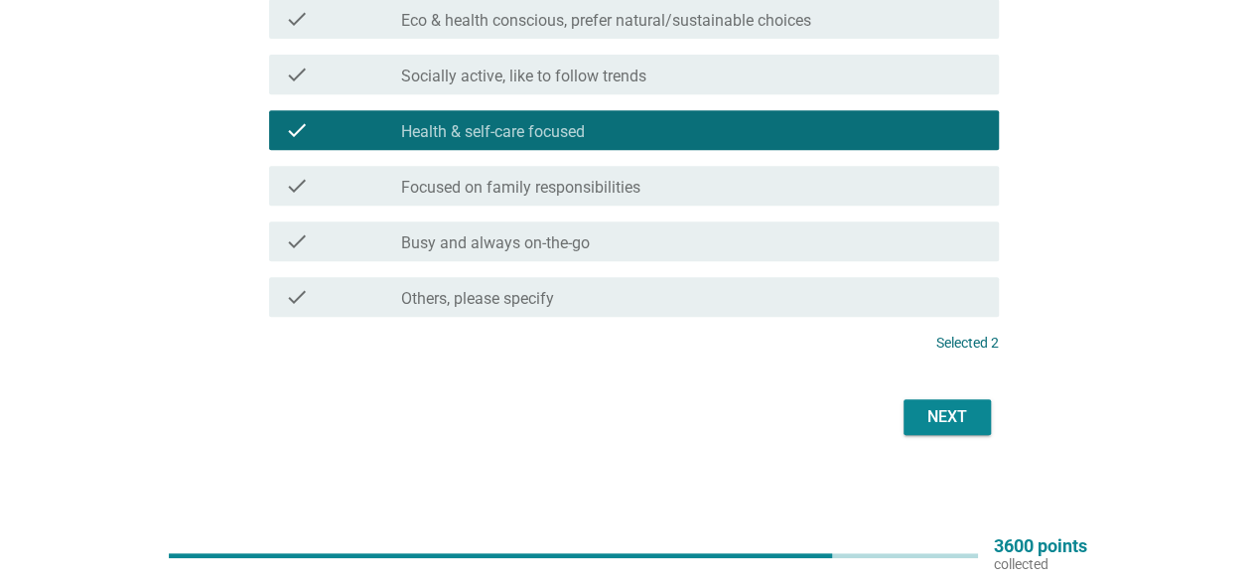
click at [926, 414] on div "Next" at bounding box center [947, 417] width 56 height 24
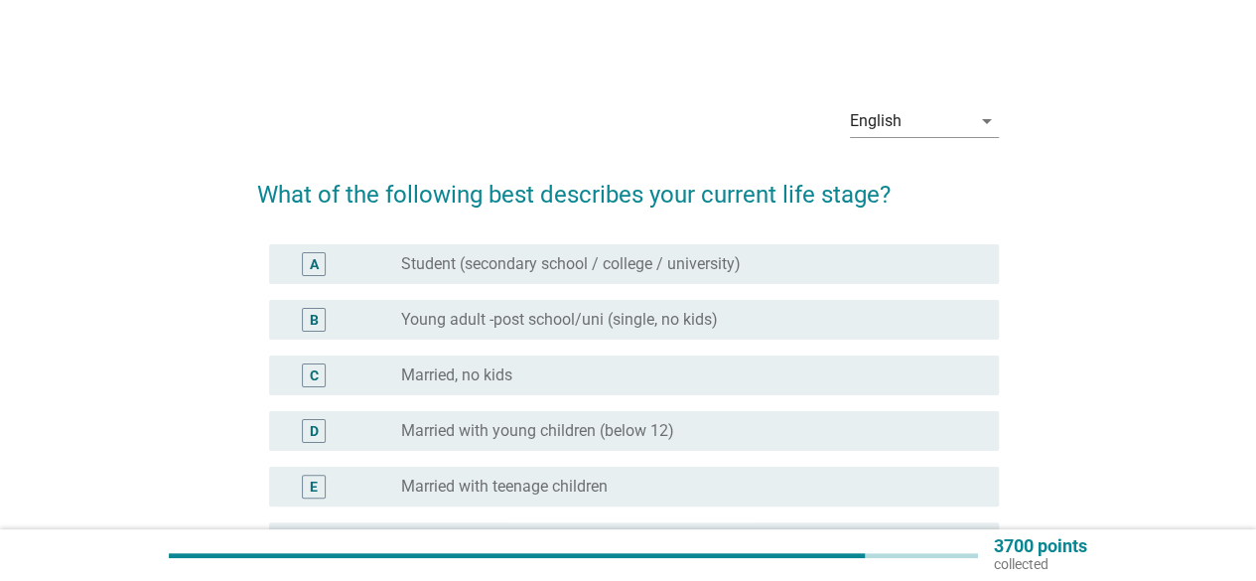
scroll to position [99, 0]
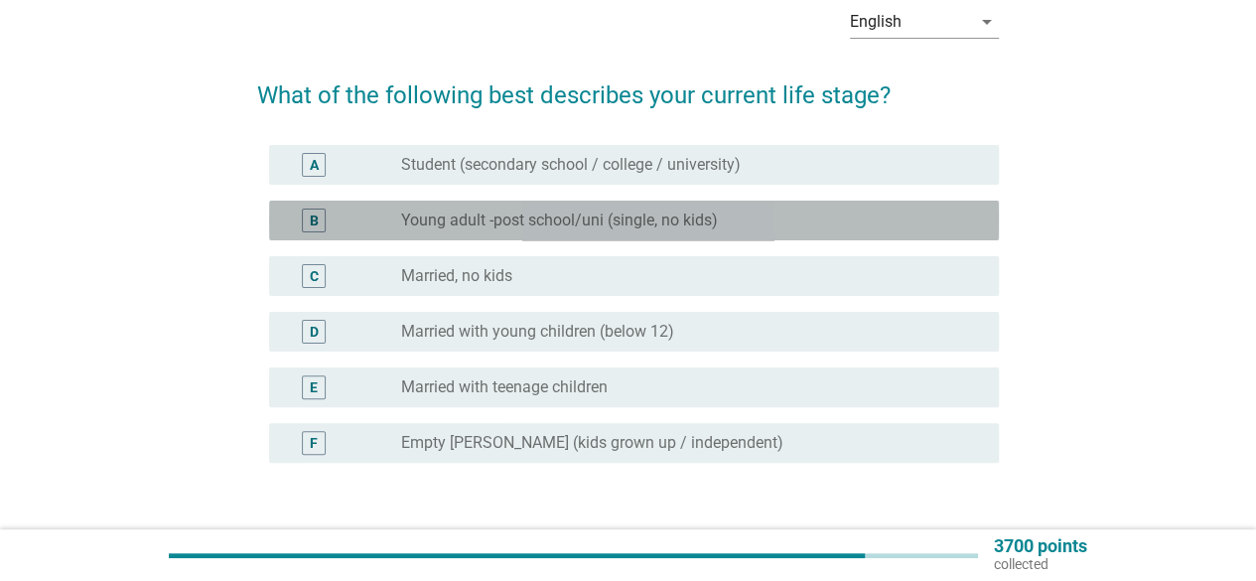
click at [836, 237] on div "B radio_button_unchecked Young adult -post school/uni (single, no kids)" at bounding box center [634, 221] width 730 height 40
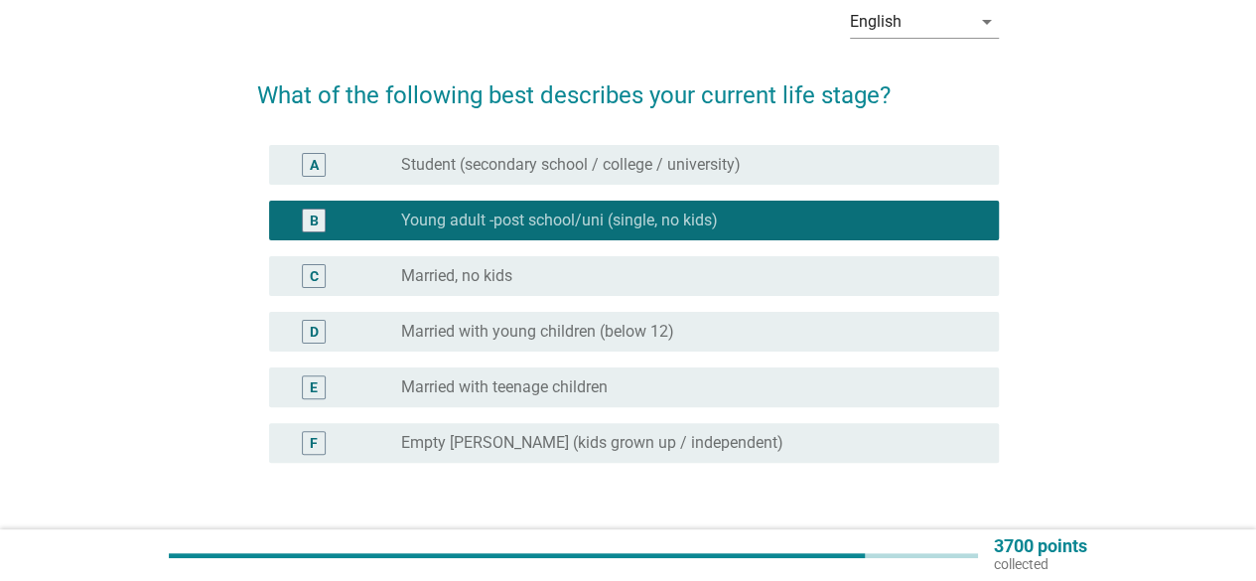
scroll to position [199, 0]
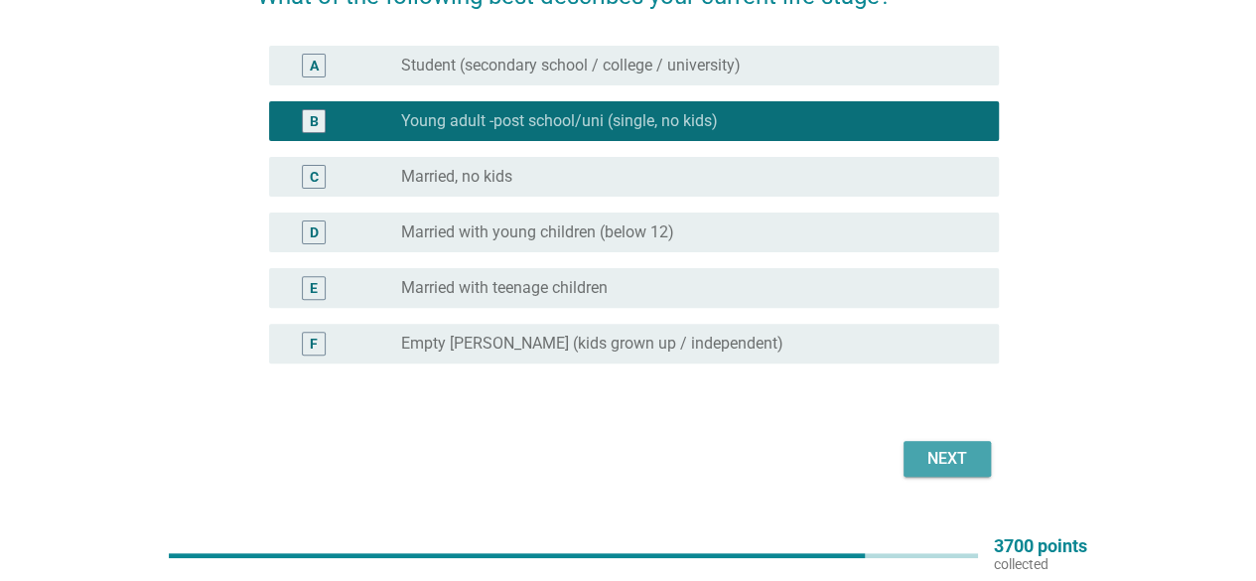
click at [945, 465] on div "Next" at bounding box center [947, 459] width 56 height 24
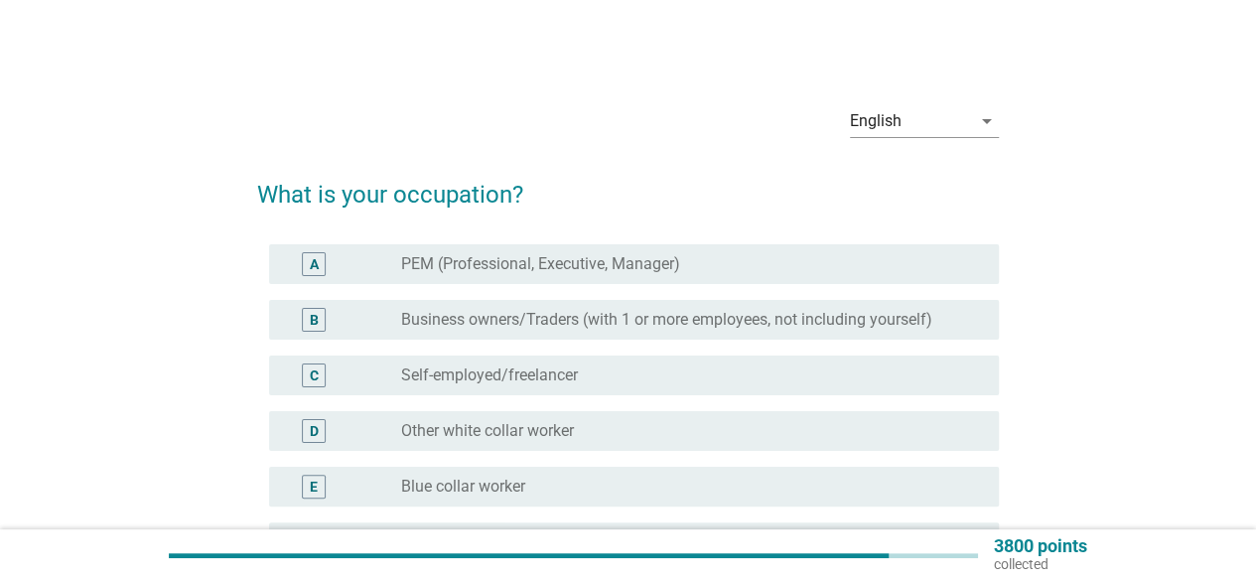
click at [847, 254] on div "radio_button_unchecked PEM (Professional, Executive, Manager)" at bounding box center [684, 264] width 566 height 20
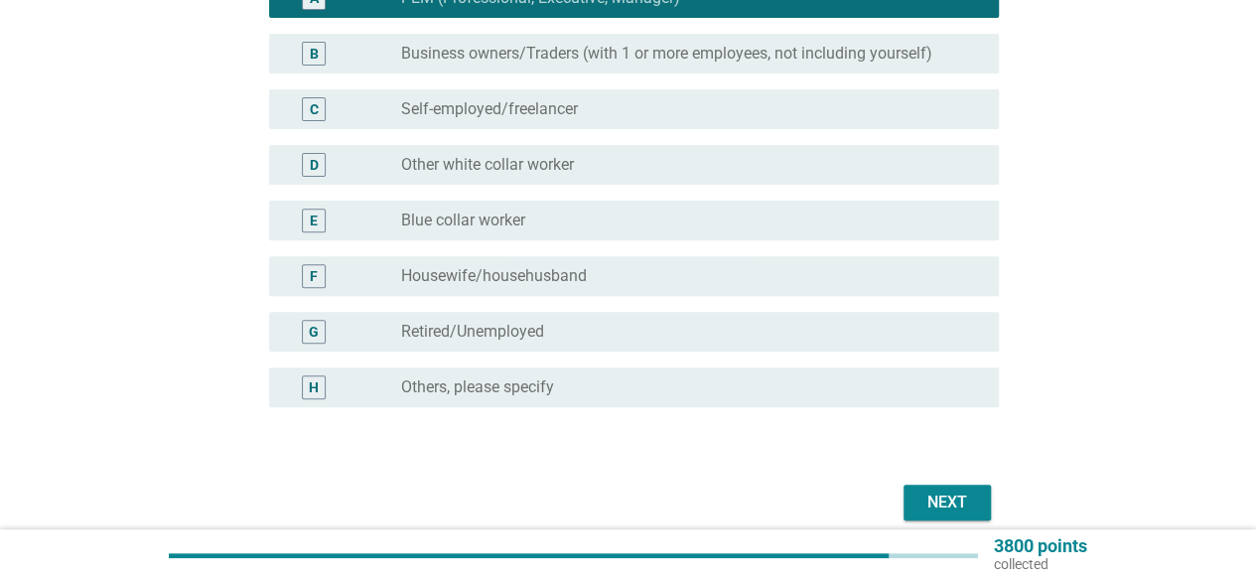
scroll to position [298, 0]
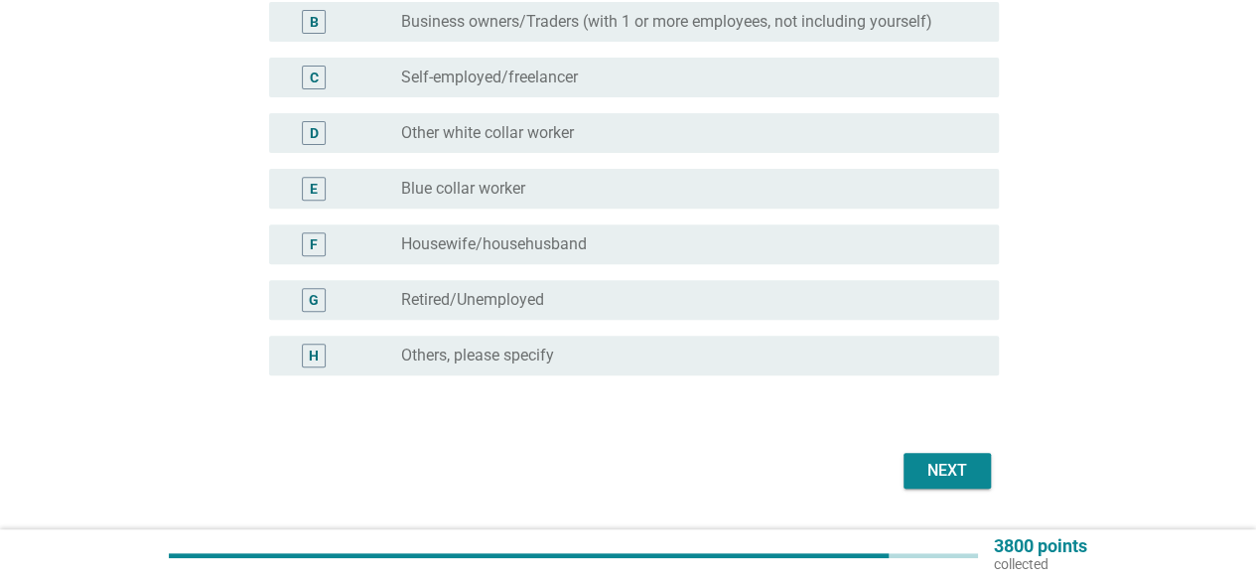
click at [958, 488] on button "Next" at bounding box center [947, 471] width 87 height 36
